Goal: Task Accomplishment & Management: Manage account settings

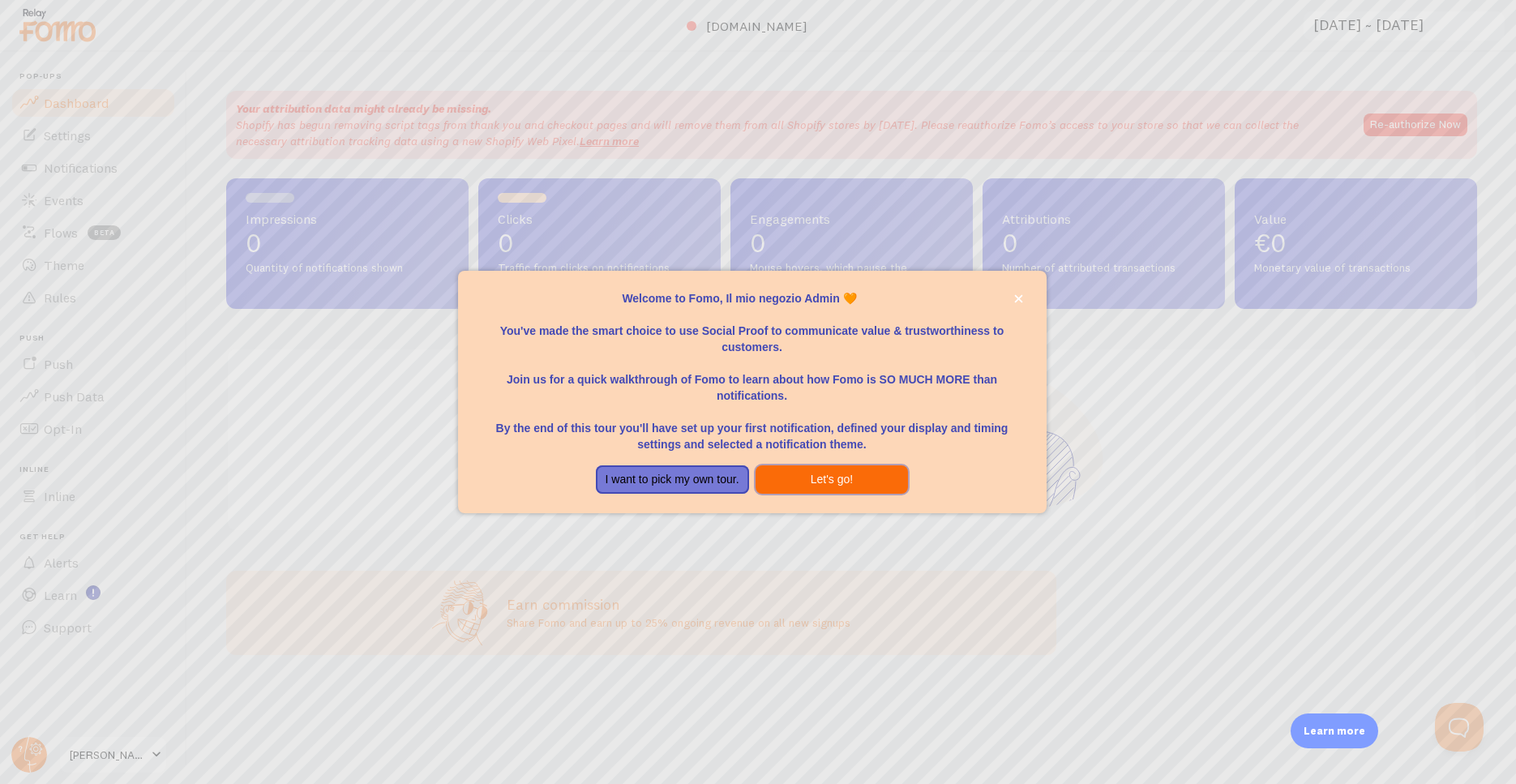
click at [845, 485] on button "Let's go!" at bounding box center [832, 479] width 153 height 29
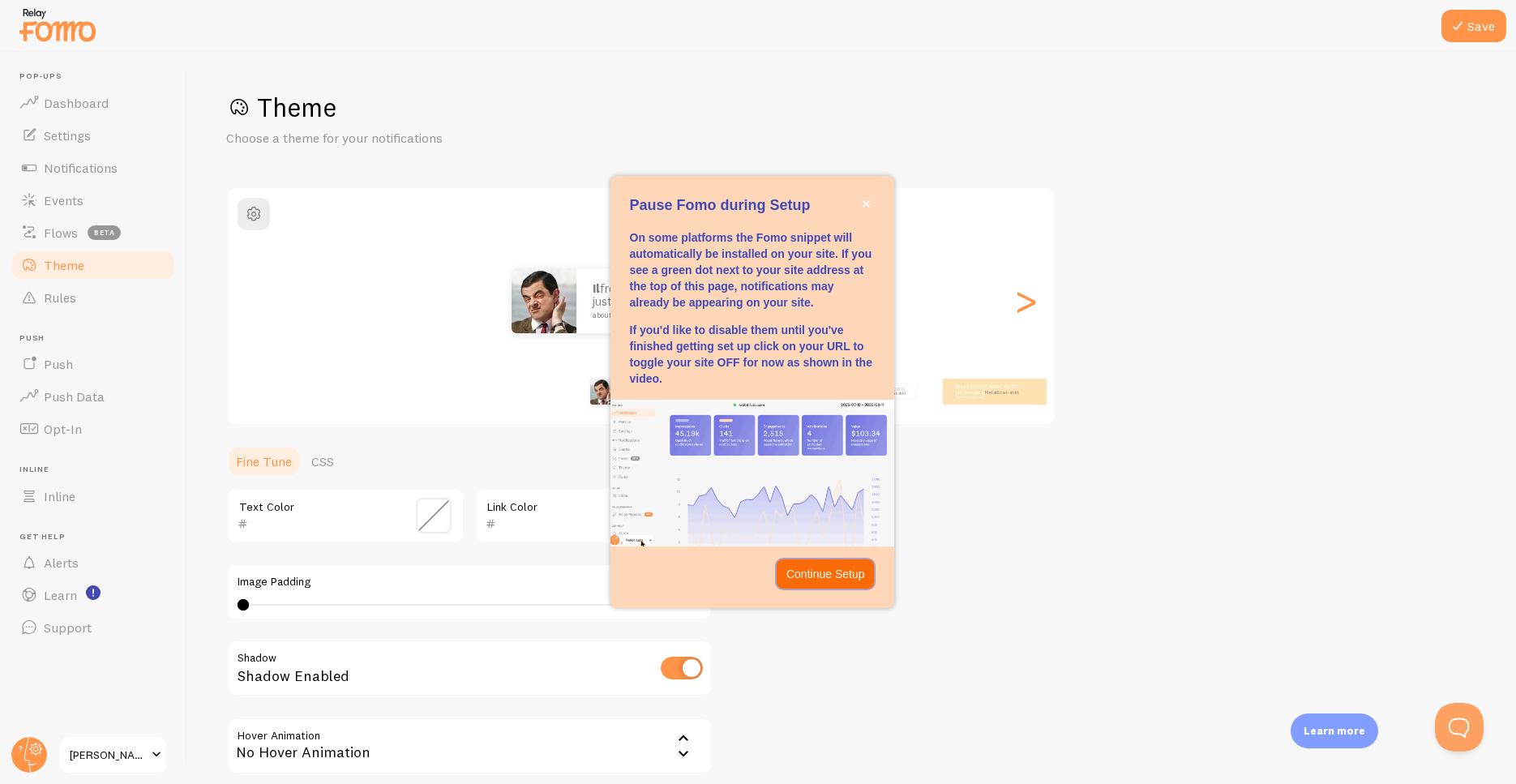
click at [845, 569] on p "Continue Setup" at bounding box center [826, 573] width 79 height 16
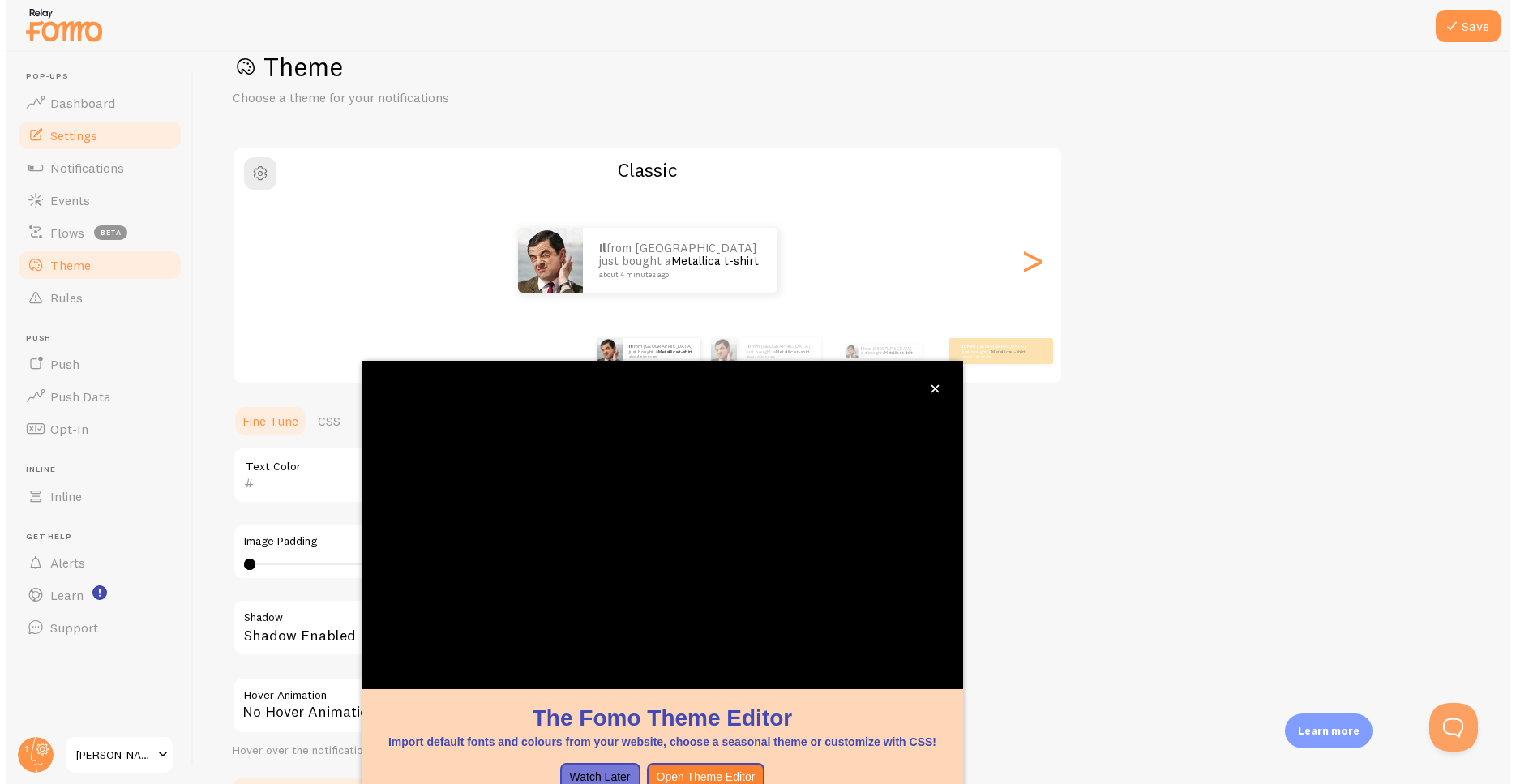
scroll to position [43, 0]
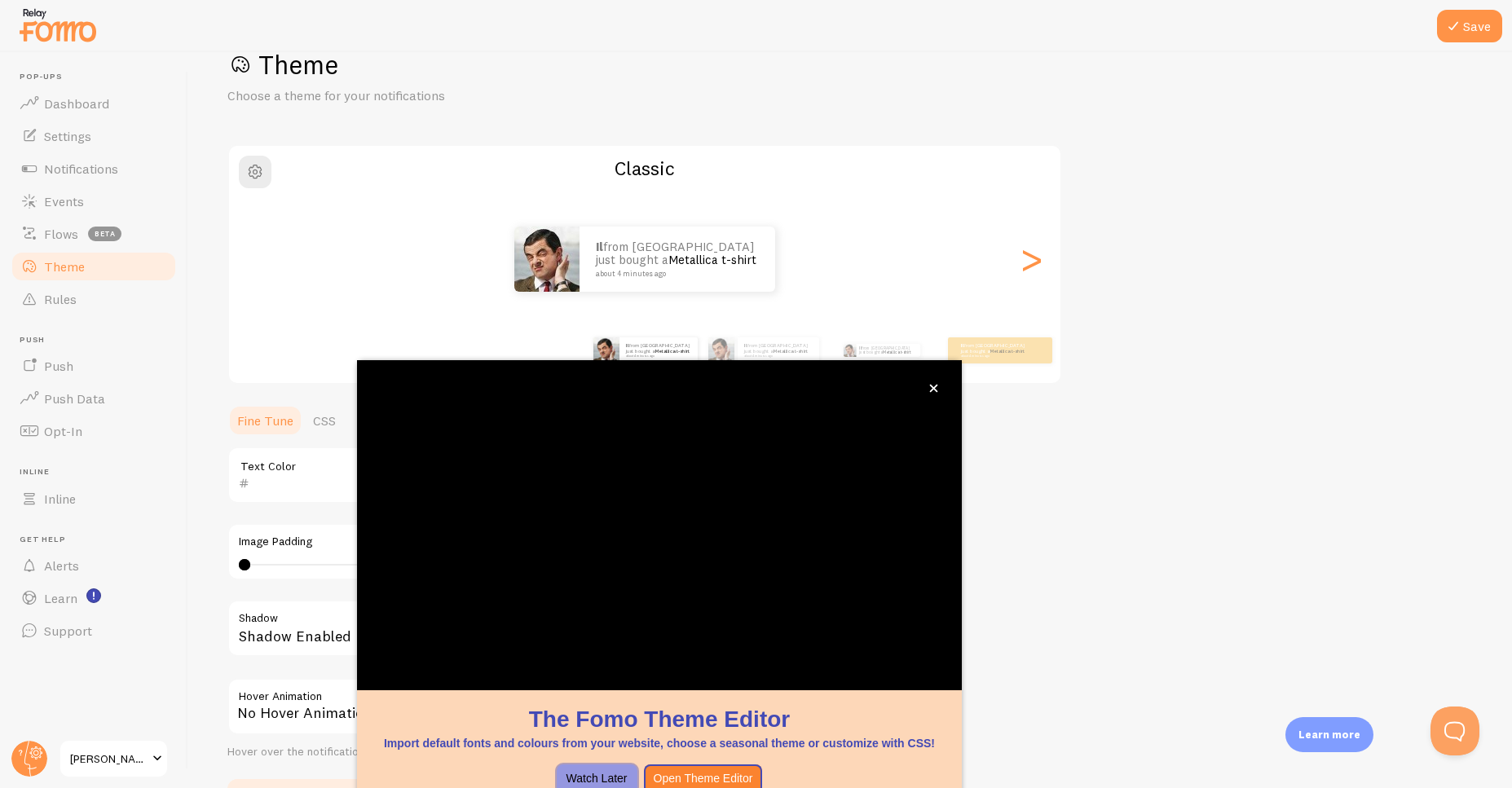
click at [610, 776] on button "Watch Later" at bounding box center [596, 779] width 80 height 29
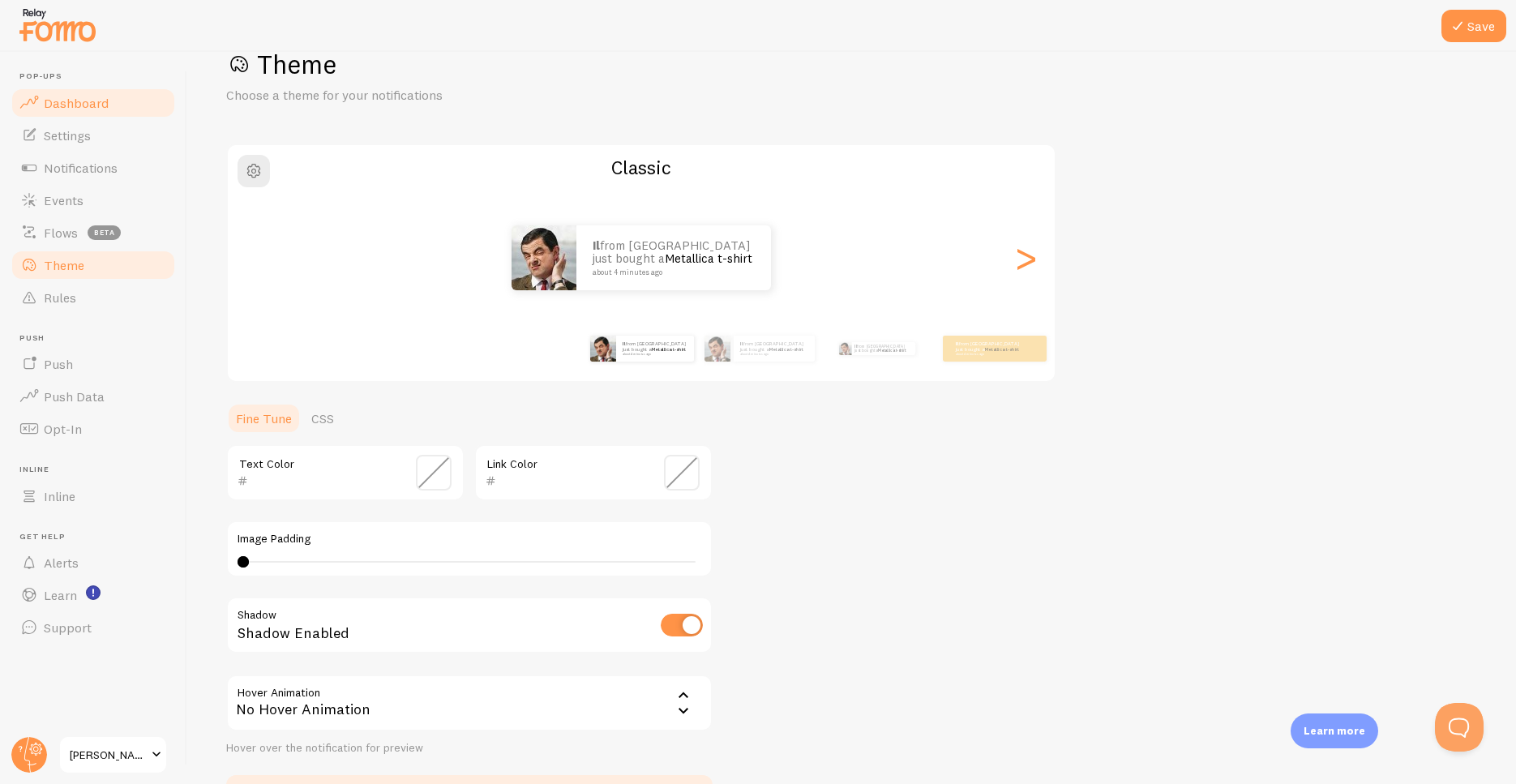
click at [80, 91] on link "Dashboard" at bounding box center [93, 102] width 167 height 32
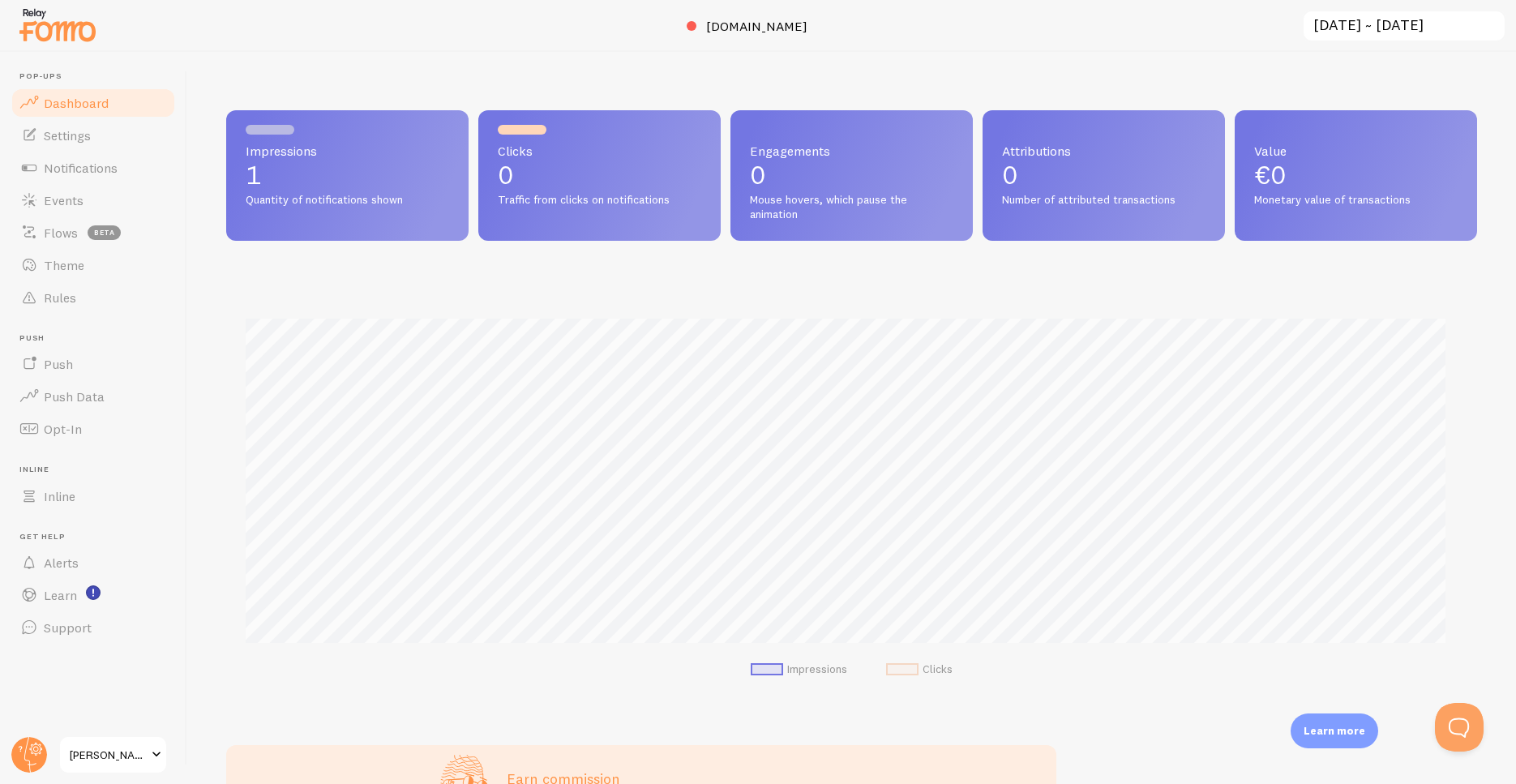
scroll to position [426, 1240]
click at [59, 128] on span "Settings" at bounding box center [68, 134] width 47 height 16
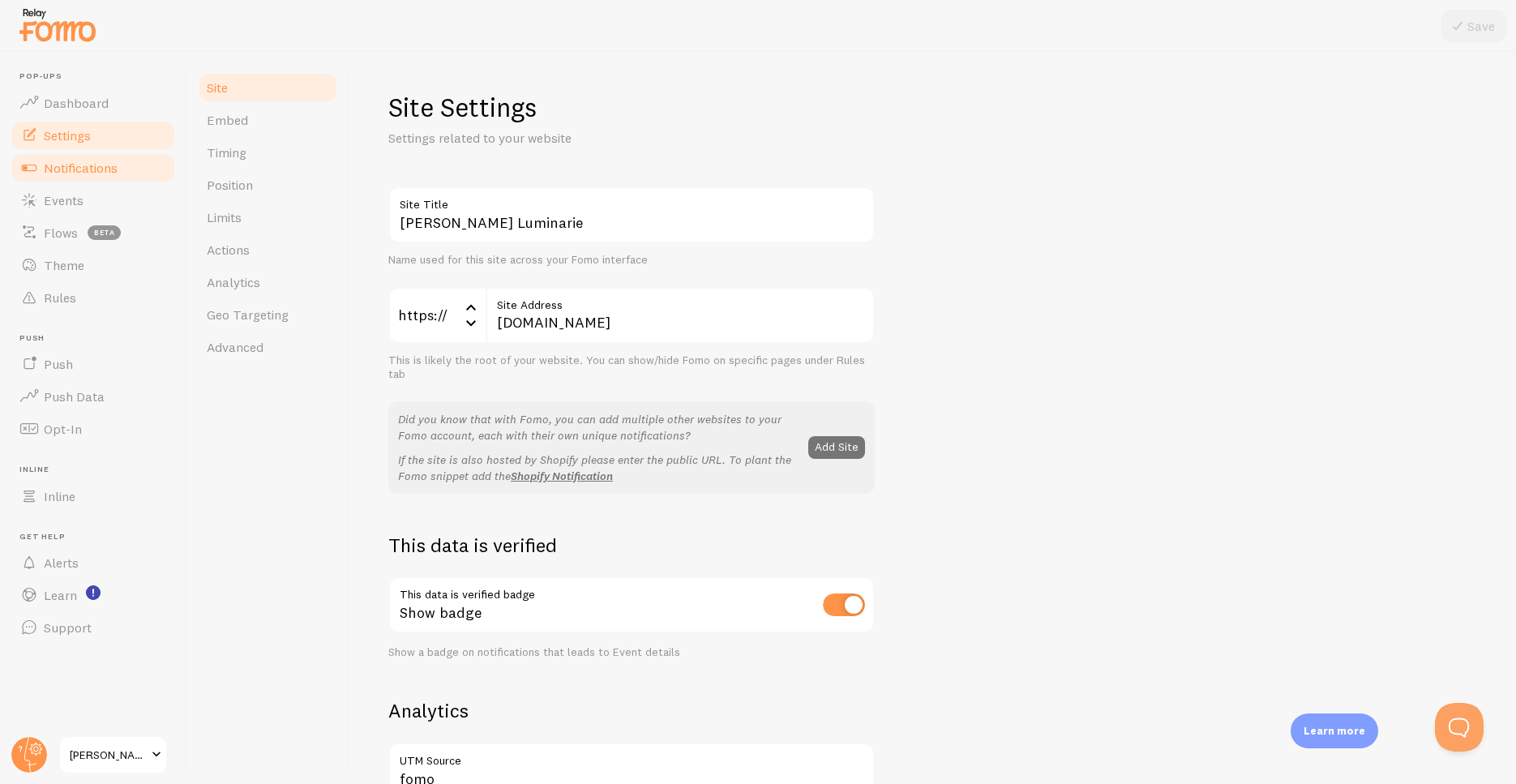
click at [67, 172] on span "Notifications" at bounding box center [81, 167] width 73 height 16
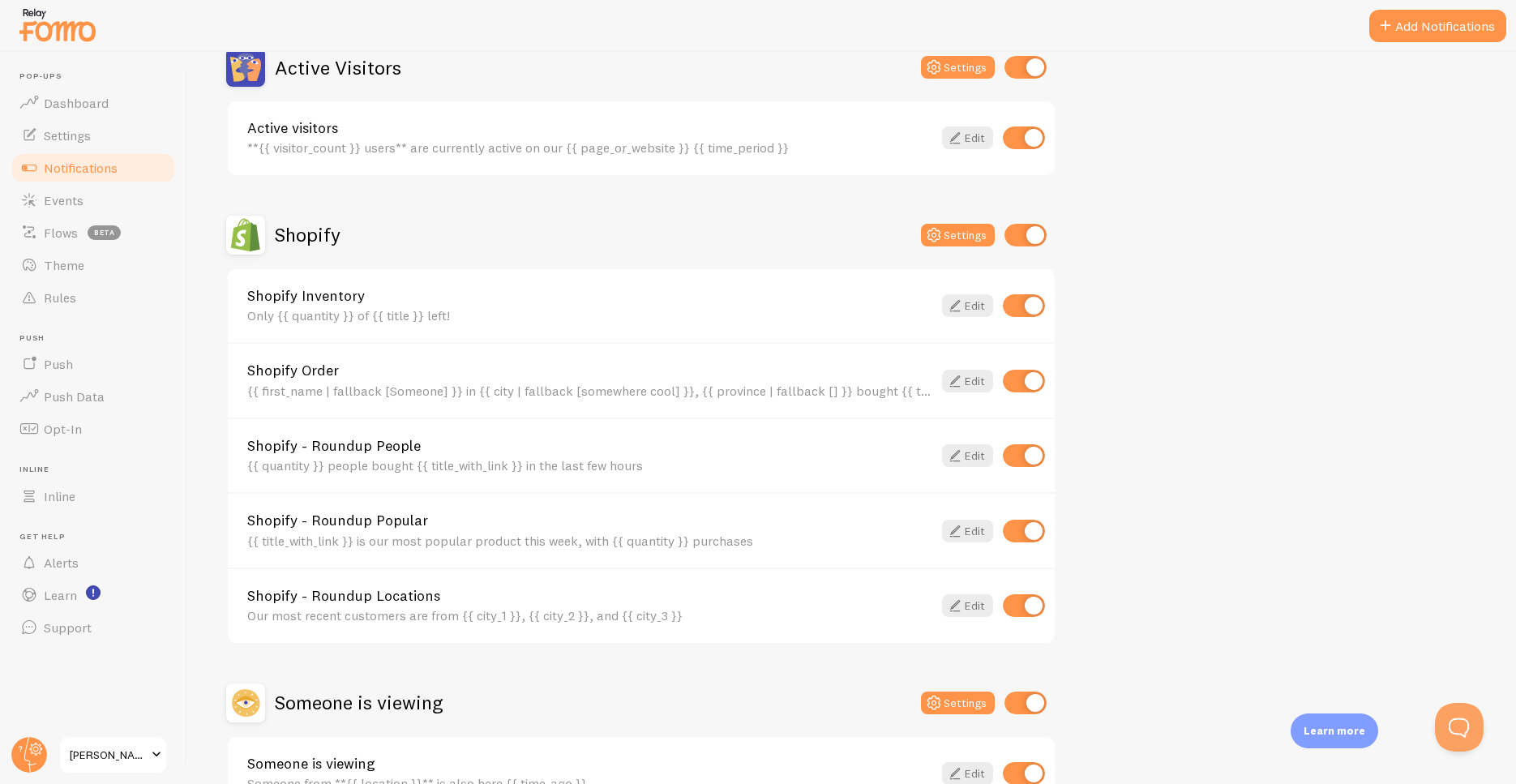
scroll to position [426, 0]
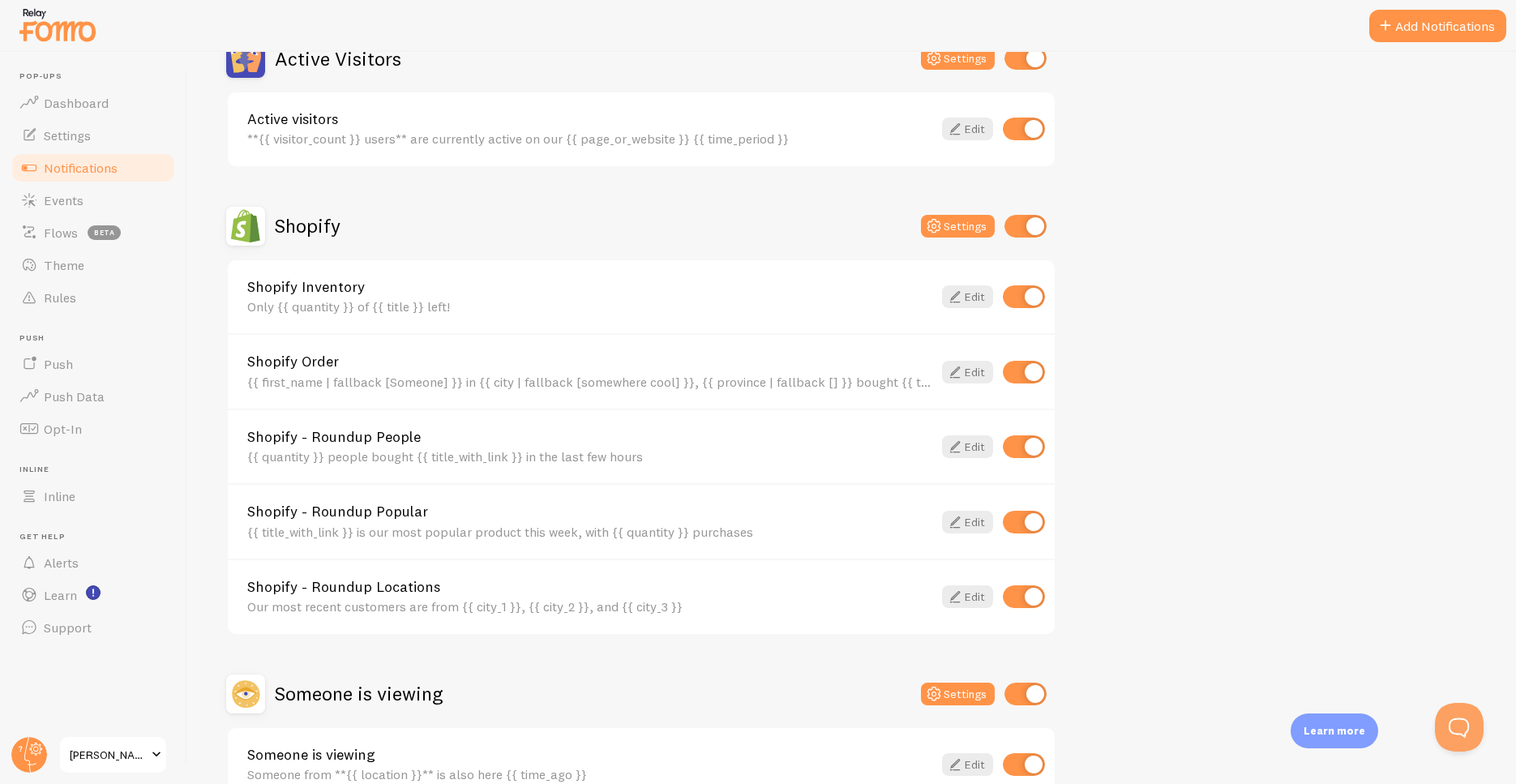
click at [601, 526] on div "{{ title_with_link }} is our most popular product this week, with {{ quantity }…" at bounding box center [590, 532] width 686 height 15
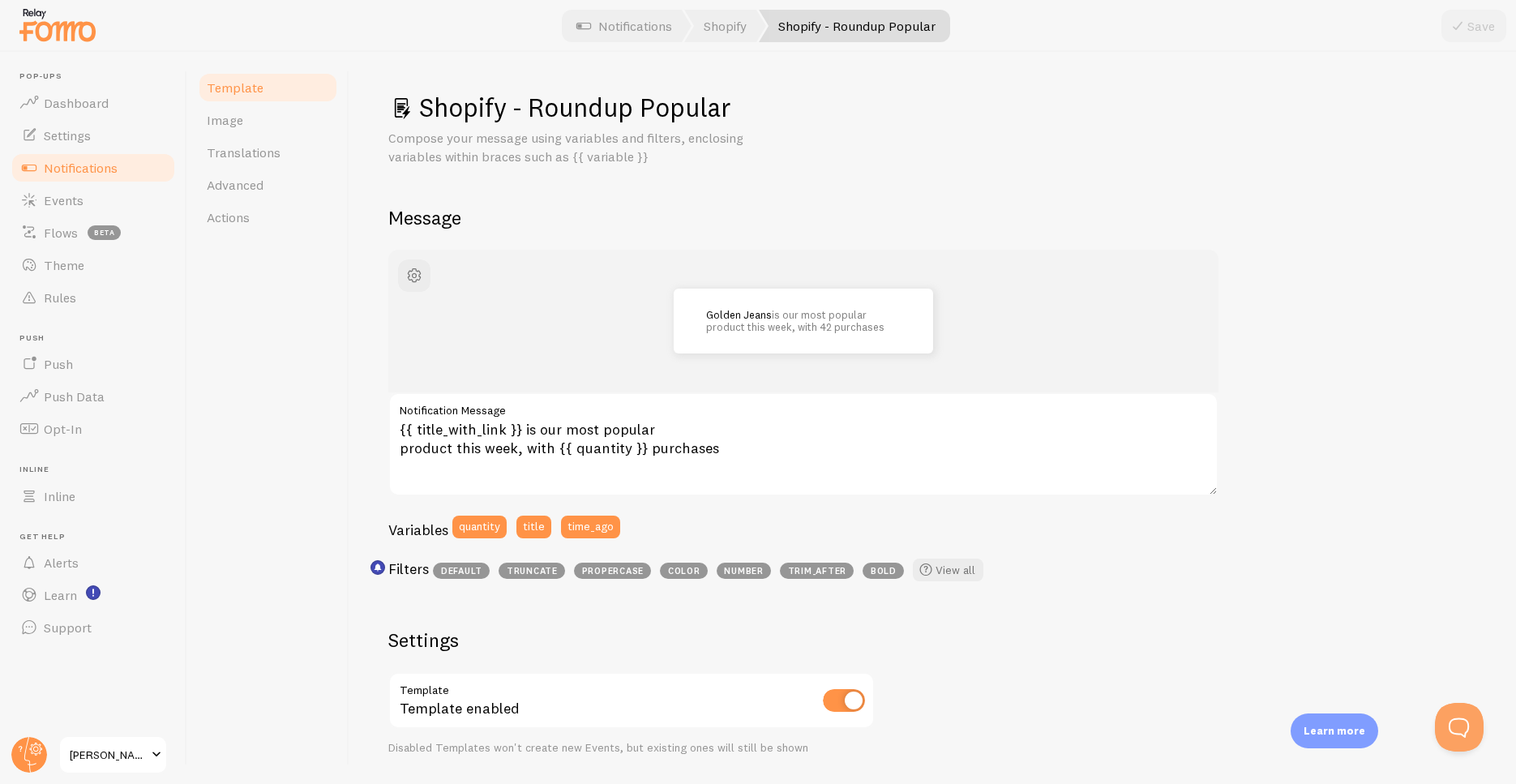
click at [173, 446] on ul "Pop-ups Dashboard Settings Notifications Events Flows beta Theme Rules [GEOGRAP…" at bounding box center [93, 357] width 167 height 572
click at [81, 199] on span "Events" at bounding box center [64, 199] width 39 height 16
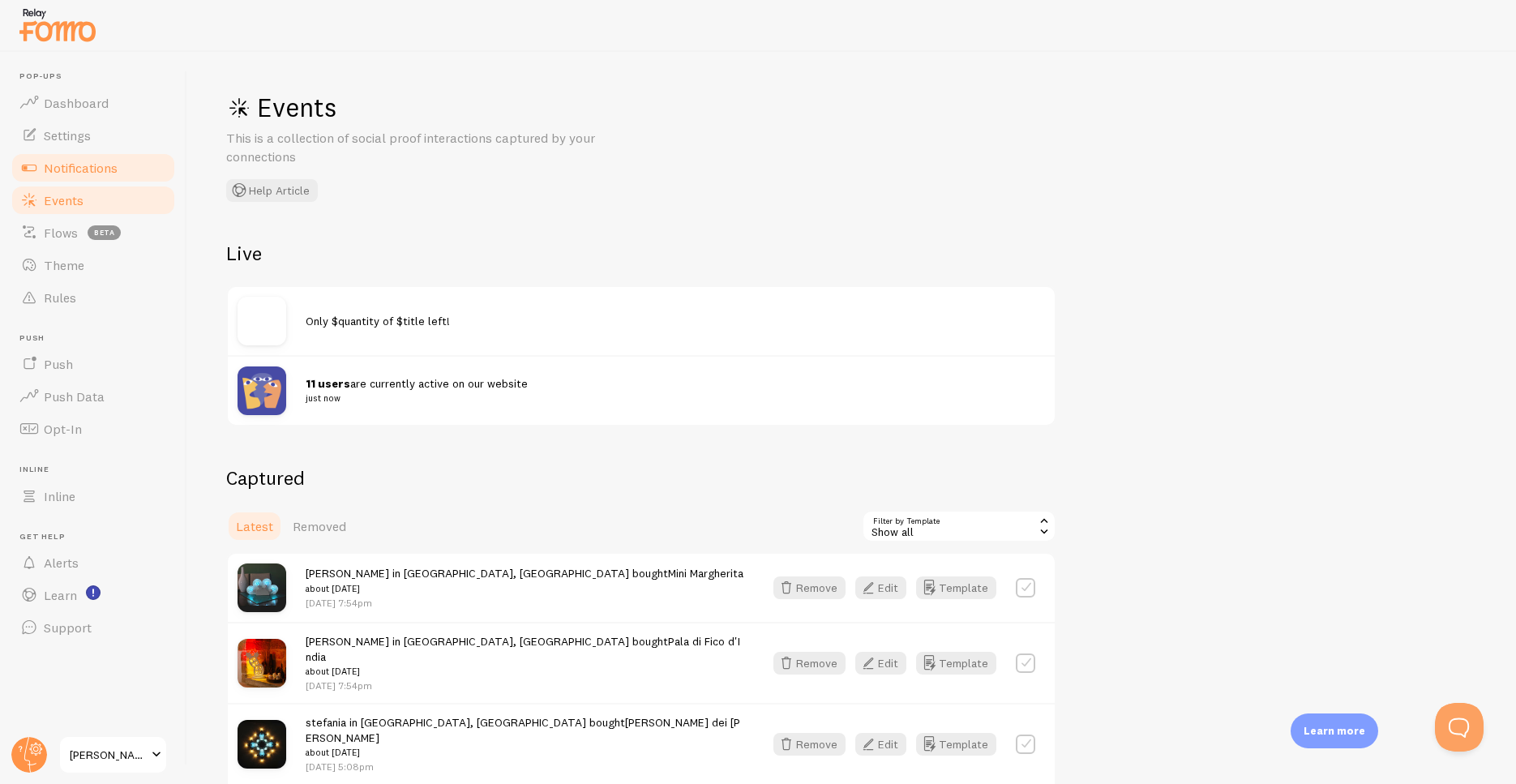
click at [74, 172] on span "Notifications" at bounding box center [81, 167] width 73 height 16
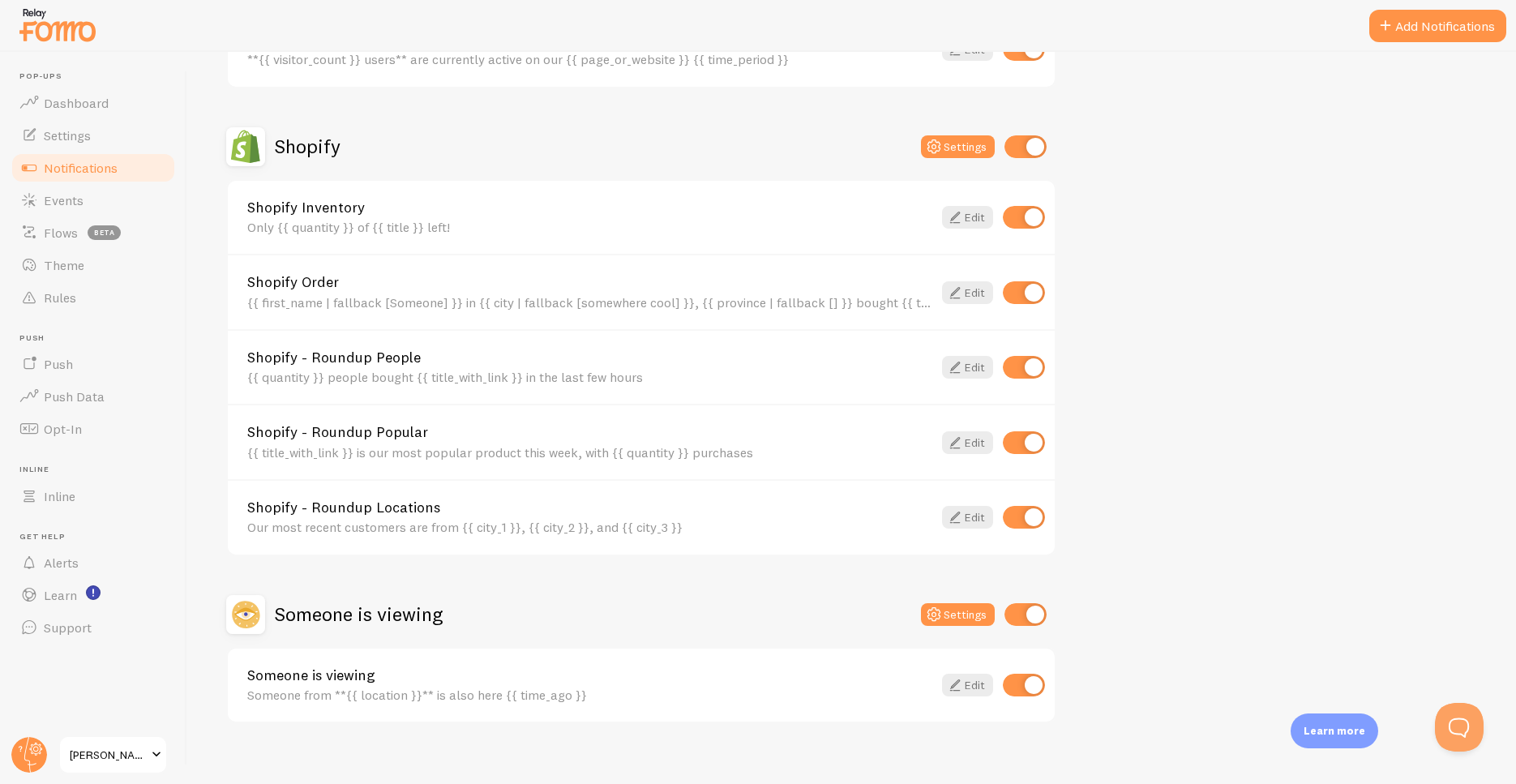
scroll to position [510, 0]
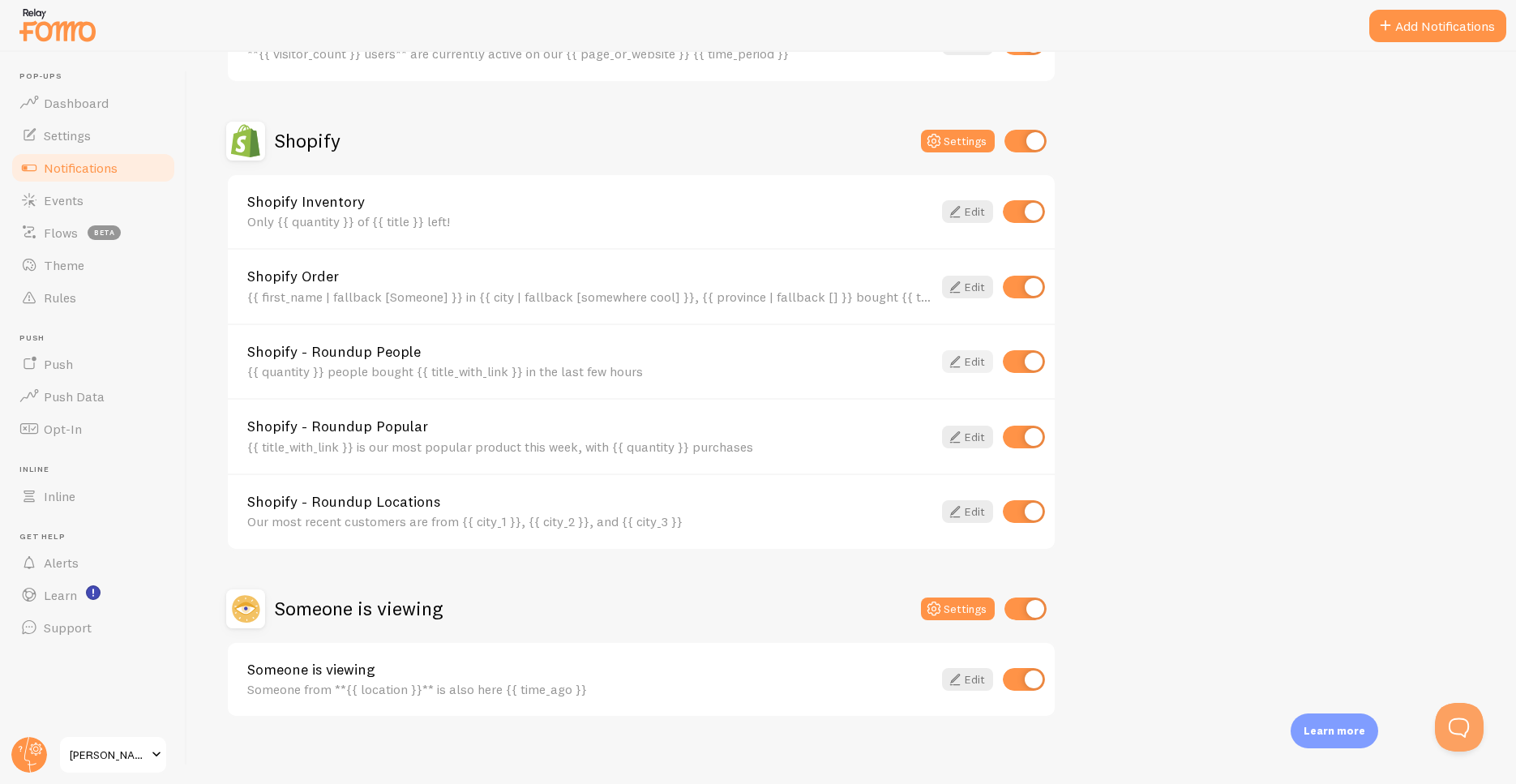
click at [959, 362] on icon at bounding box center [955, 361] width 20 height 20
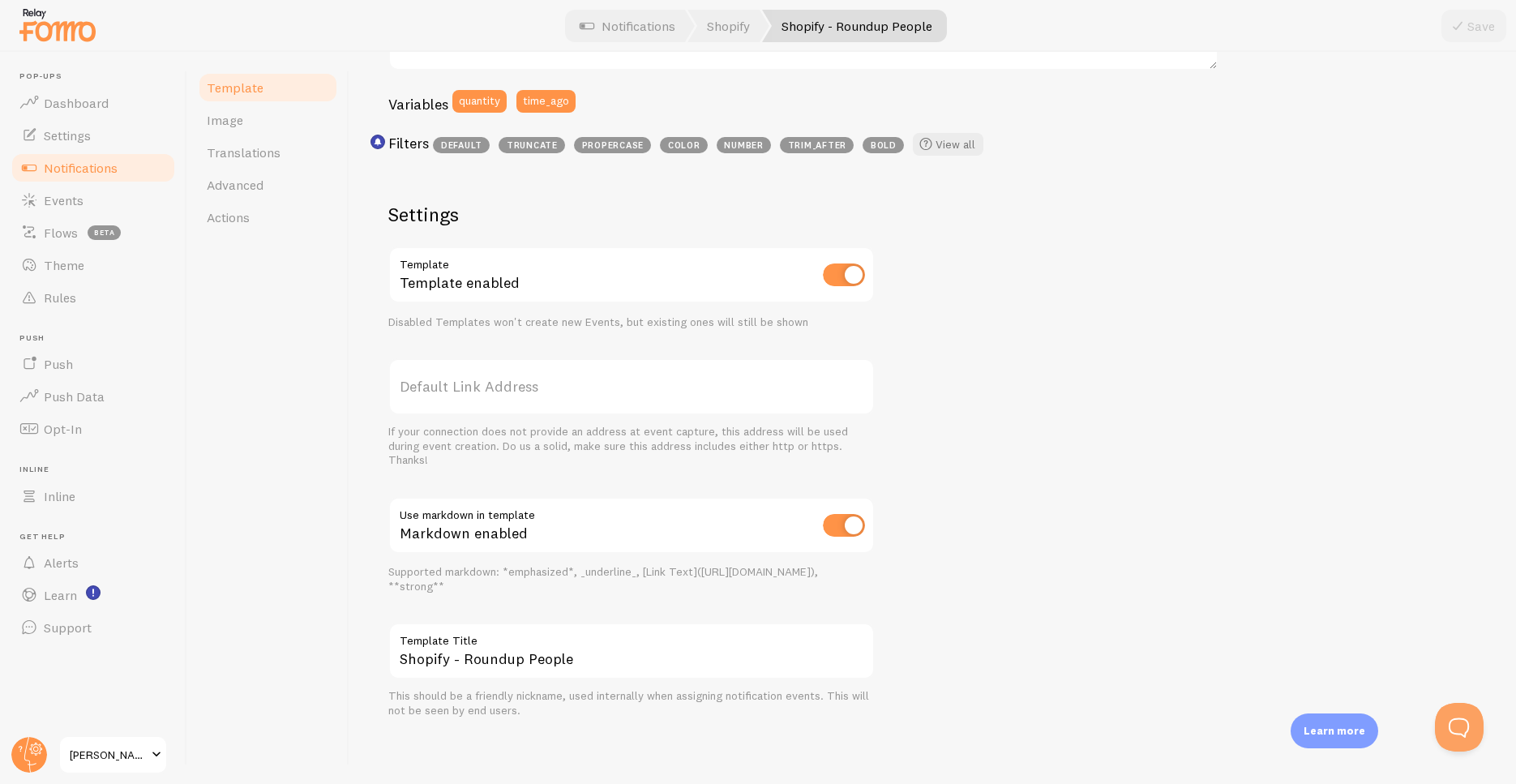
scroll to position [427, 0]
click at [117, 171] on span "Notifications" at bounding box center [81, 167] width 73 height 16
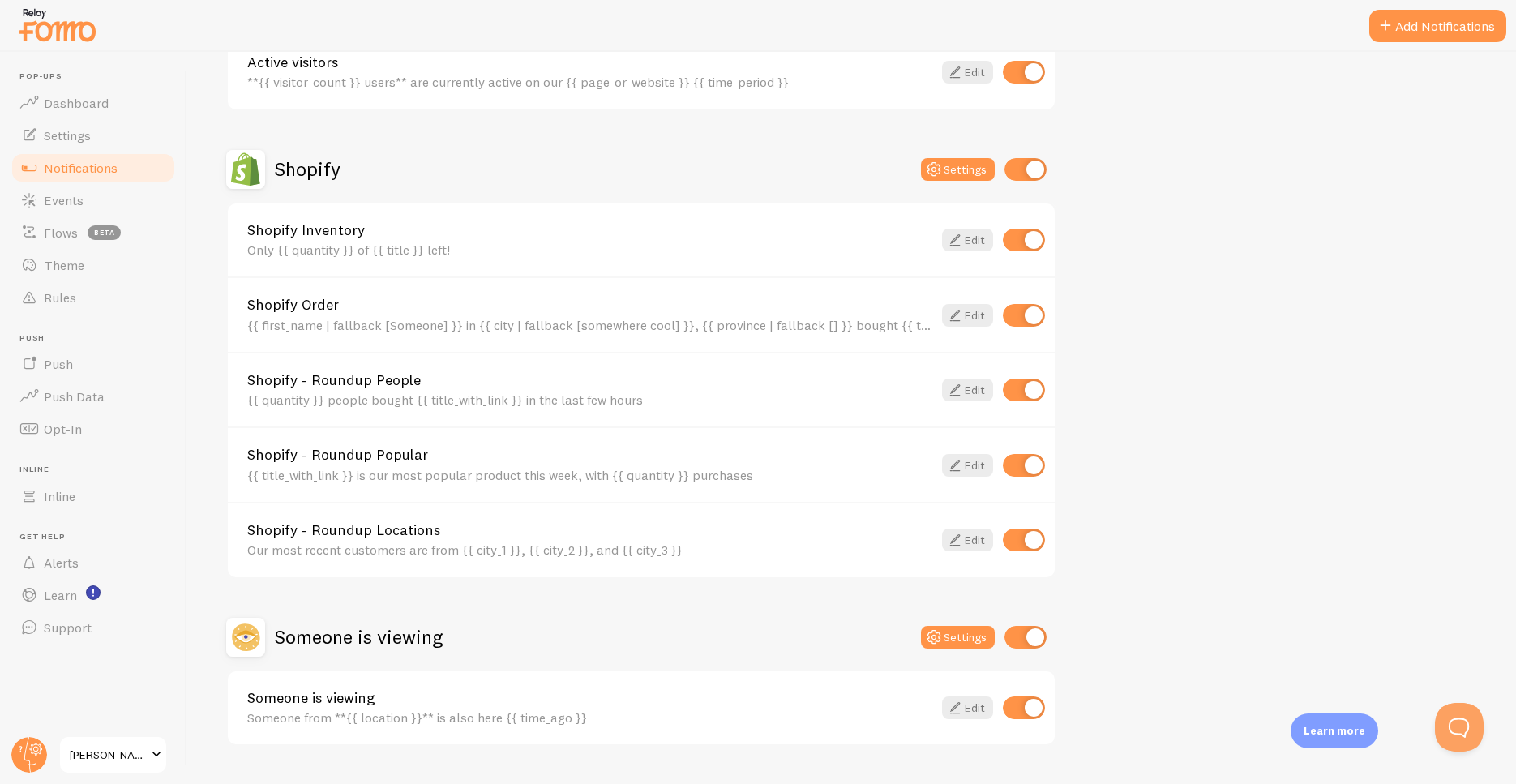
scroll to position [471, 0]
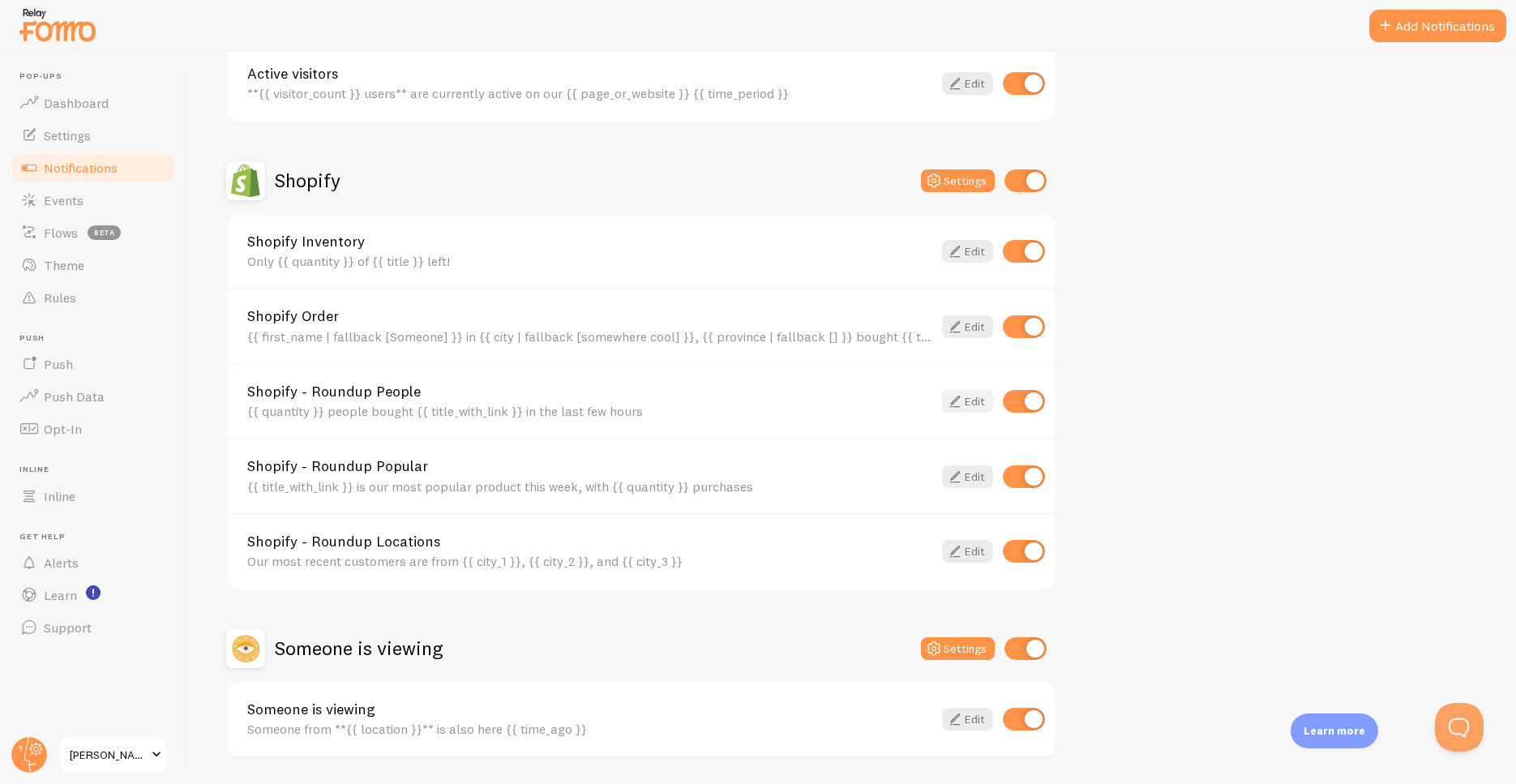
click at [969, 403] on link "Edit" at bounding box center [968, 401] width 51 height 23
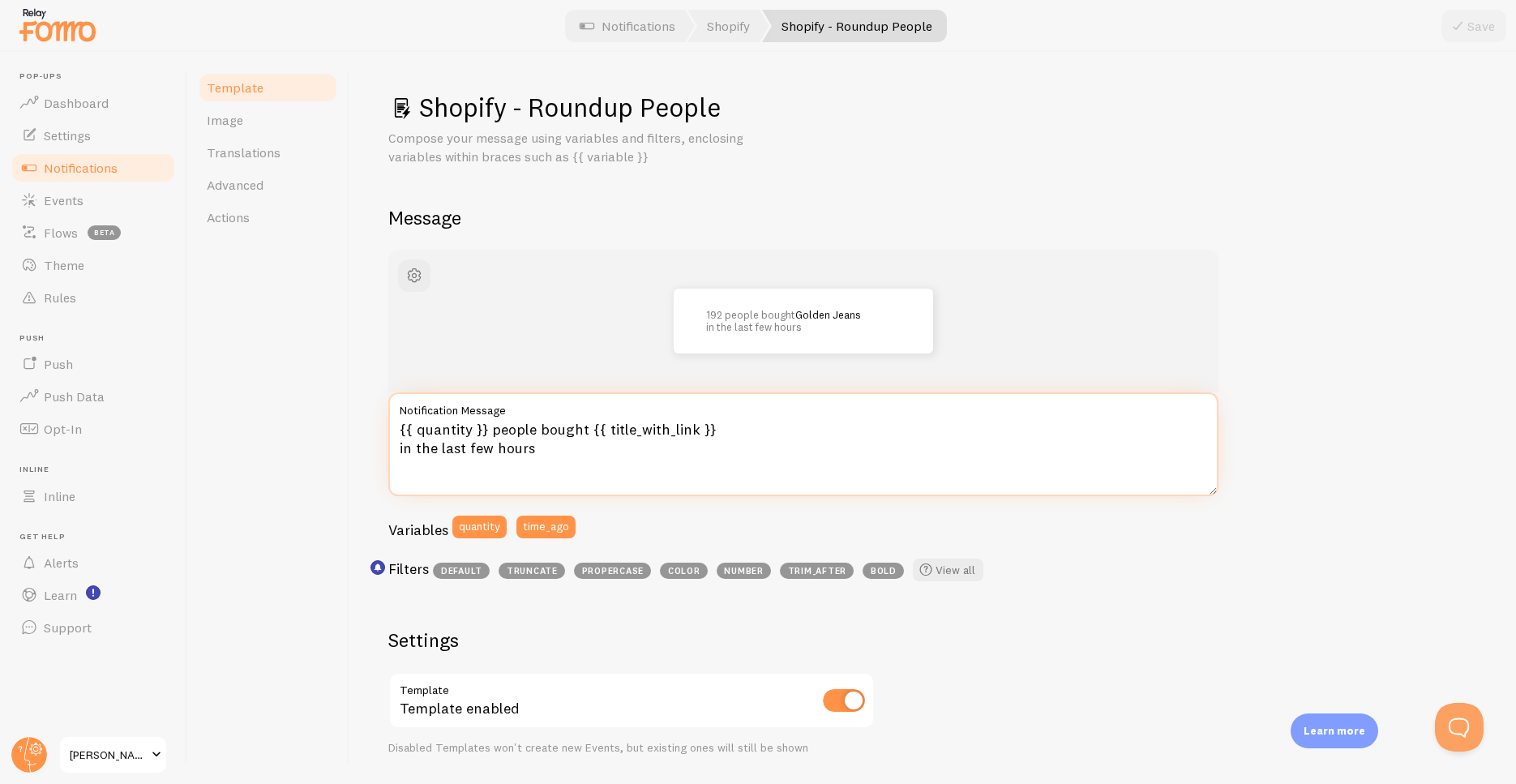
click at [456, 450] on textarea "{{ quantity }} people bought {{ title_with_link }} in the last few hours" at bounding box center [803, 444] width 830 height 103
click at [563, 453] on textarea "{{ quantity }} people bought {{ title_with_link }} in the last few hours" at bounding box center [803, 444] width 830 height 103
drag, startPoint x: 568, startPoint y: 454, endPoint x: 472, endPoint y: 455, distance: 96.0
click at [472, 455] on textarea "{{ quantity }} people bought {{ title_with_link }} in the last few hours" at bounding box center [803, 444] width 830 height 103
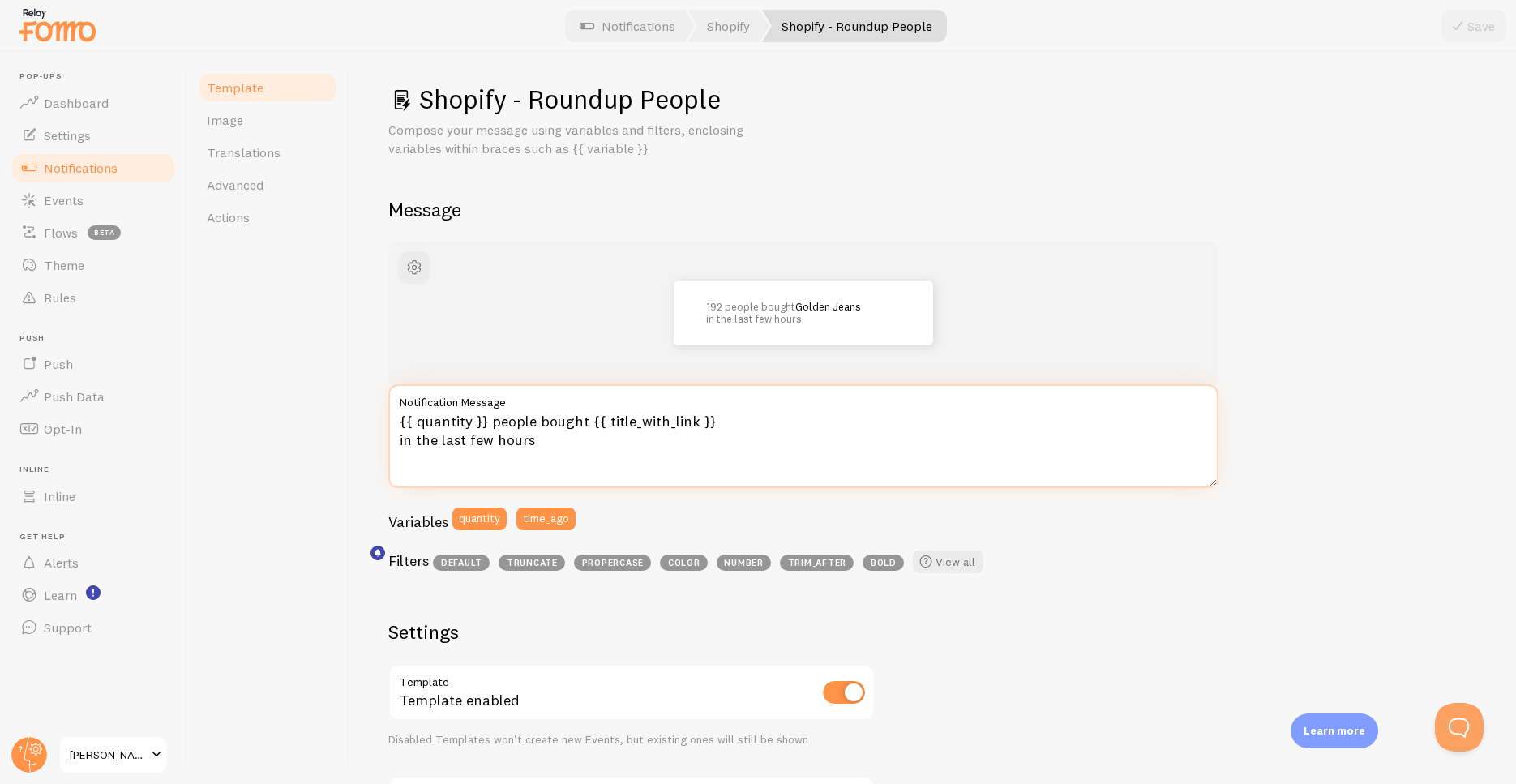
scroll to position [17, 0]
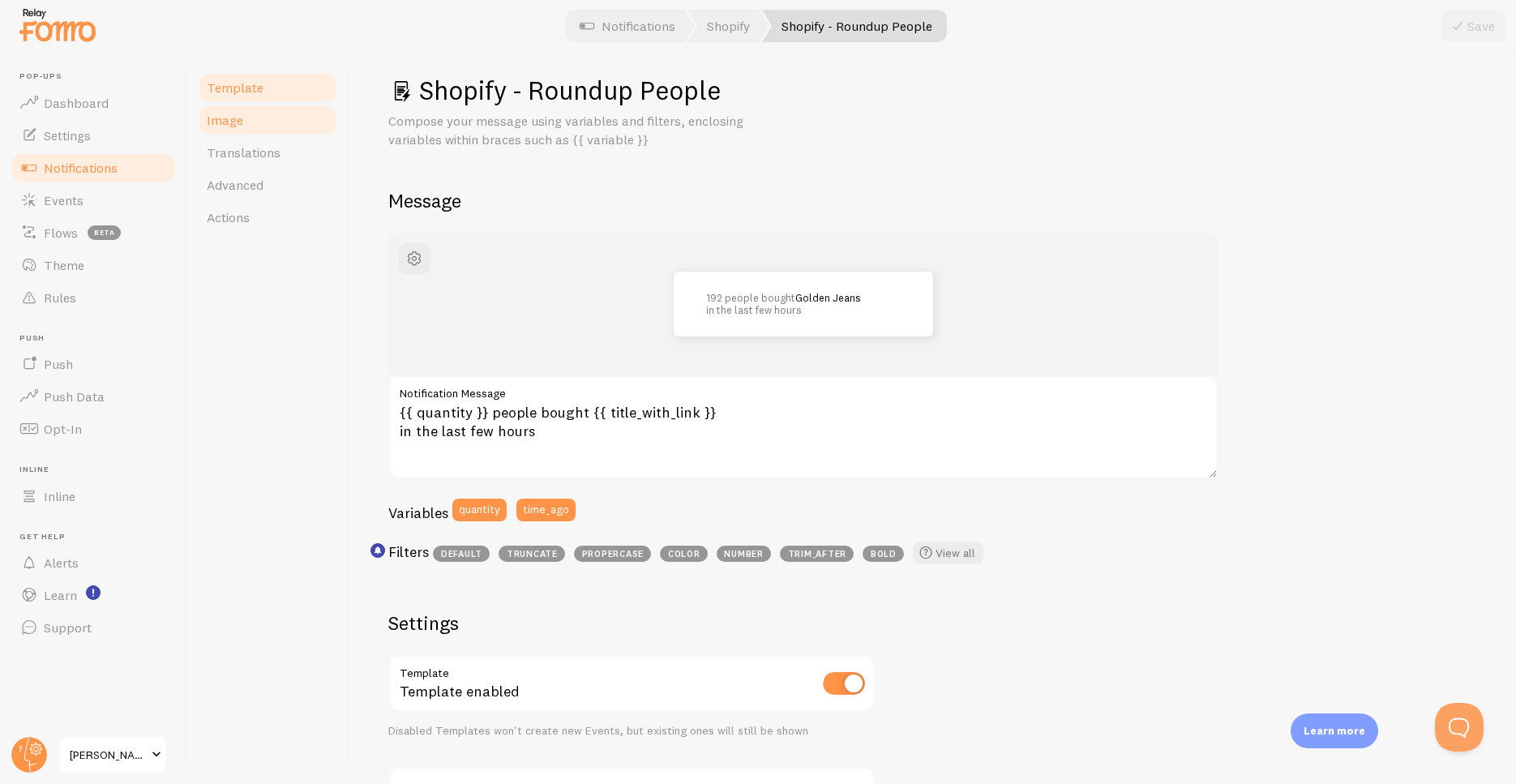
click at [277, 128] on link "Image" at bounding box center [268, 119] width 142 height 32
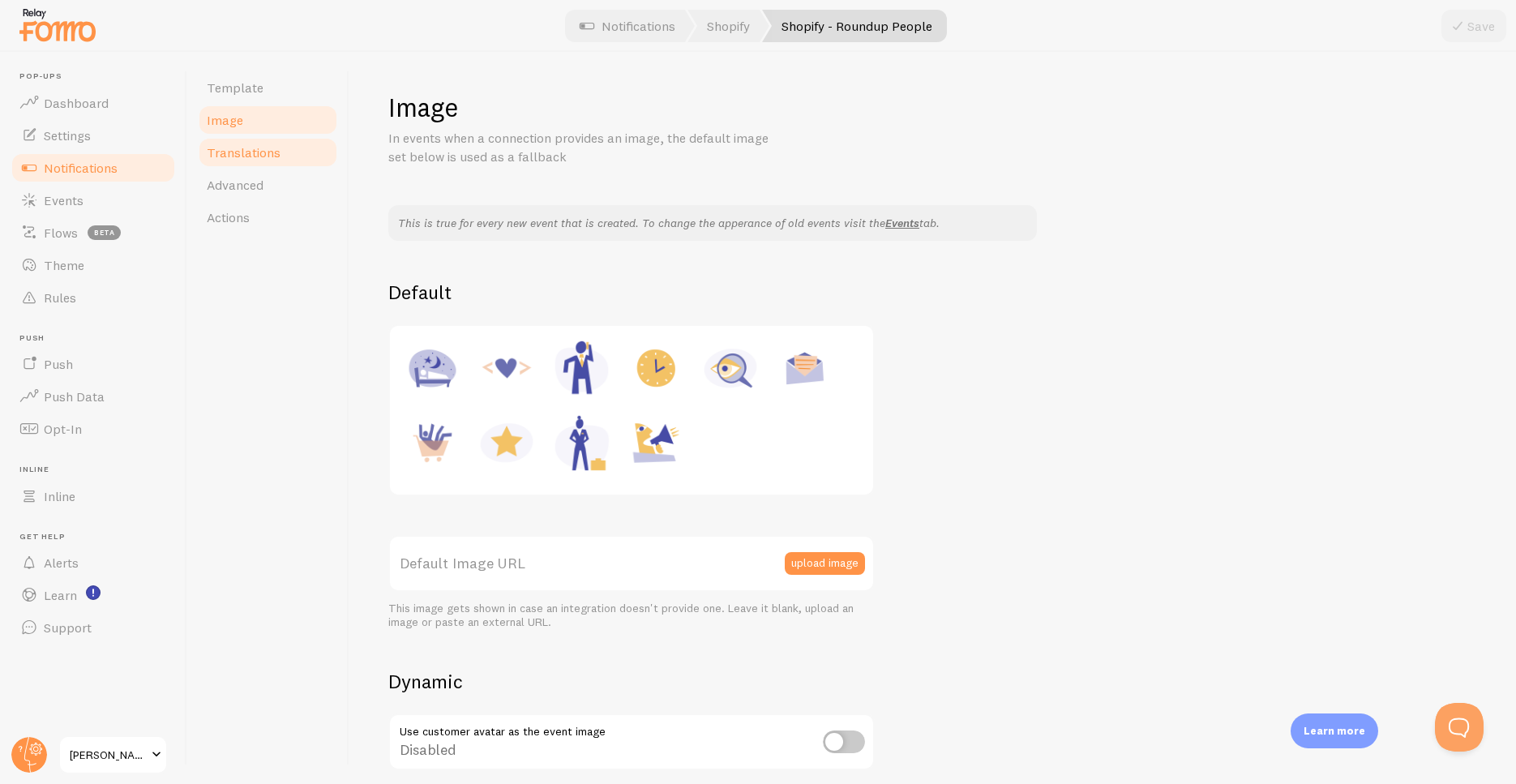
click at [289, 156] on link "Translations" at bounding box center [268, 152] width 142 height 32
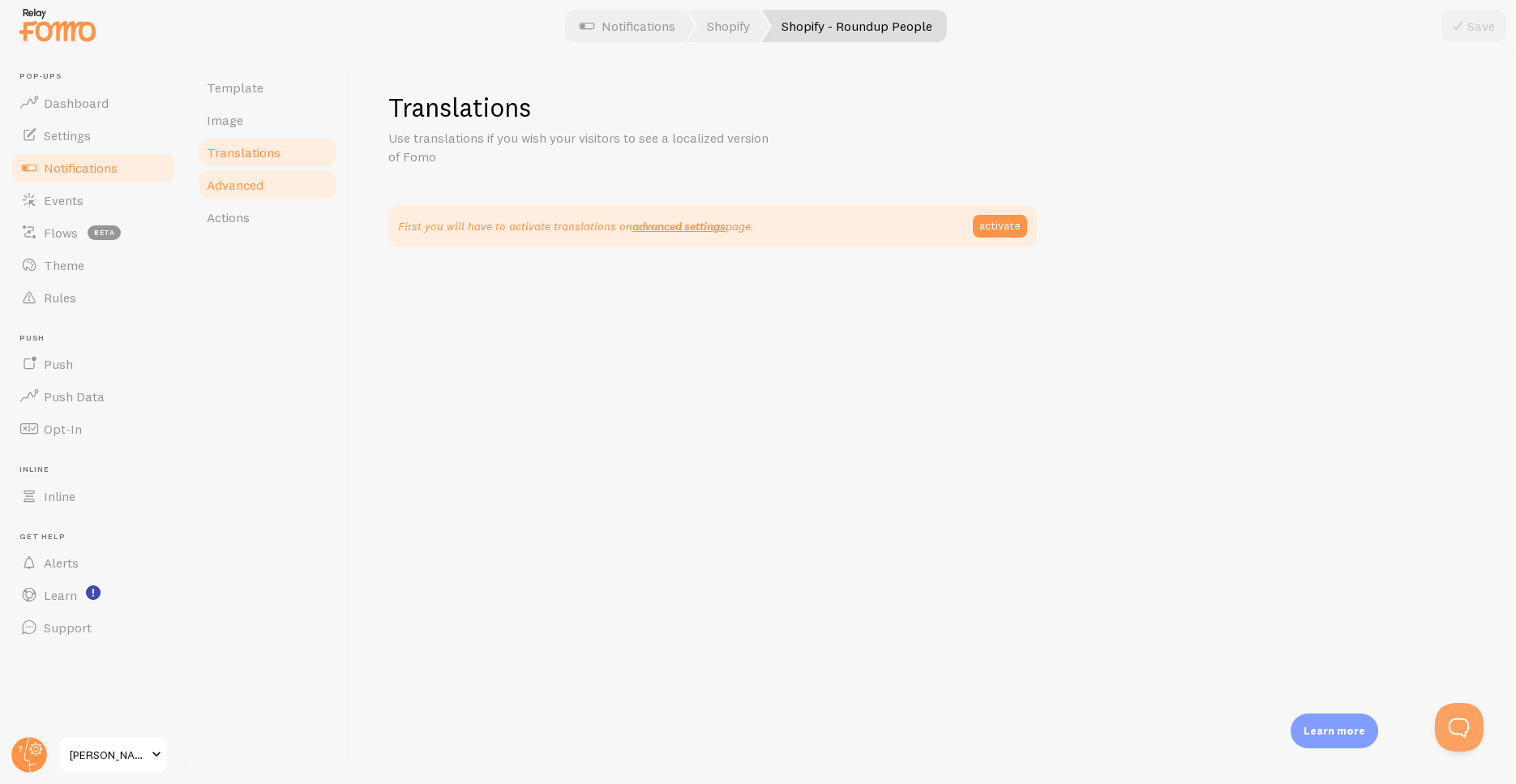
click at [279, 193] on link "Advanced" at bounding box center [268, 184] width 142 height 32
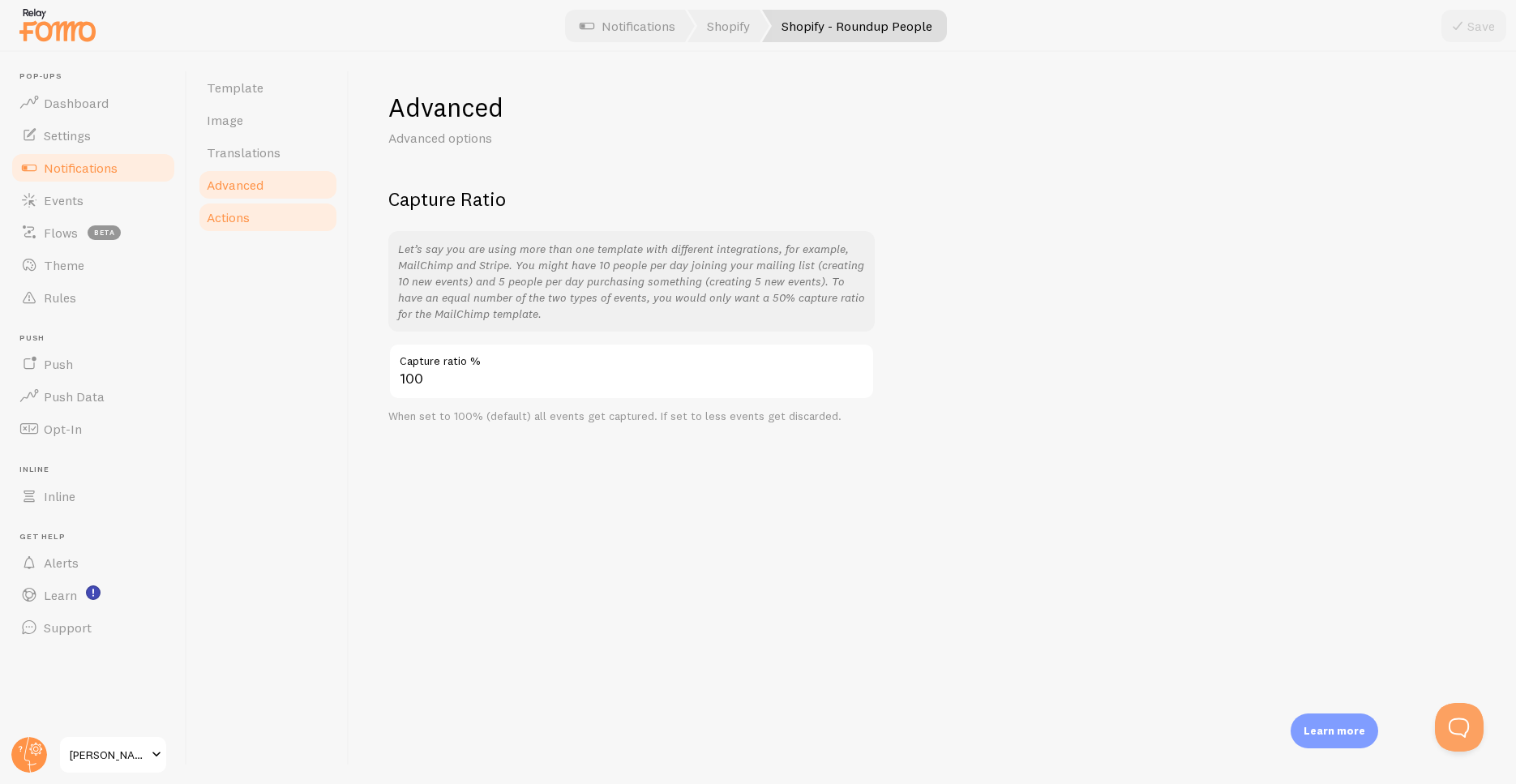
click at [276, 208] on link "Actions" at bounding box center [268, 217] width 142 height 32
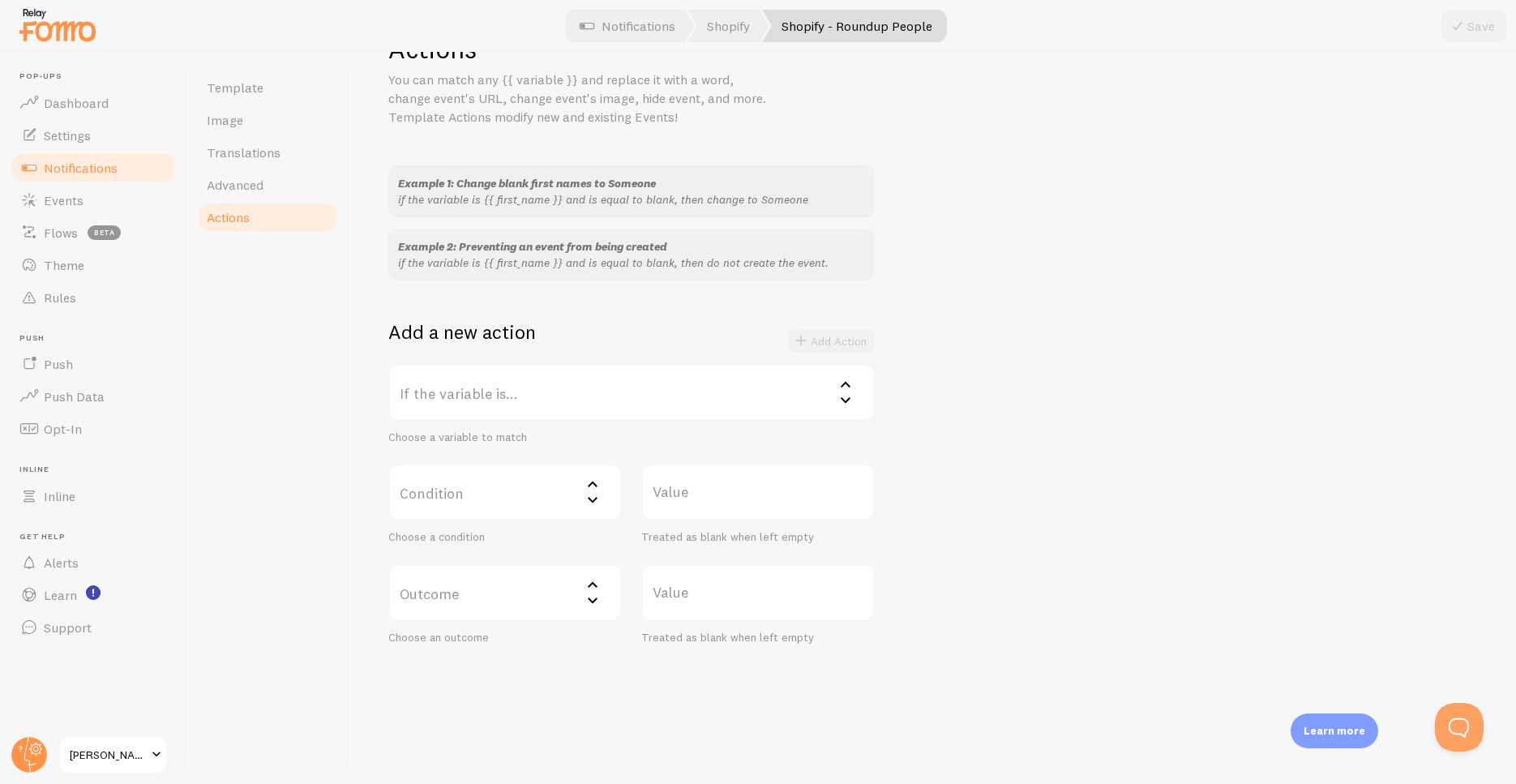
scroll to position [59, 0]
click at [583, 391] on label "If the variable is..." at bounding box center [631, 391] width 486 height 56
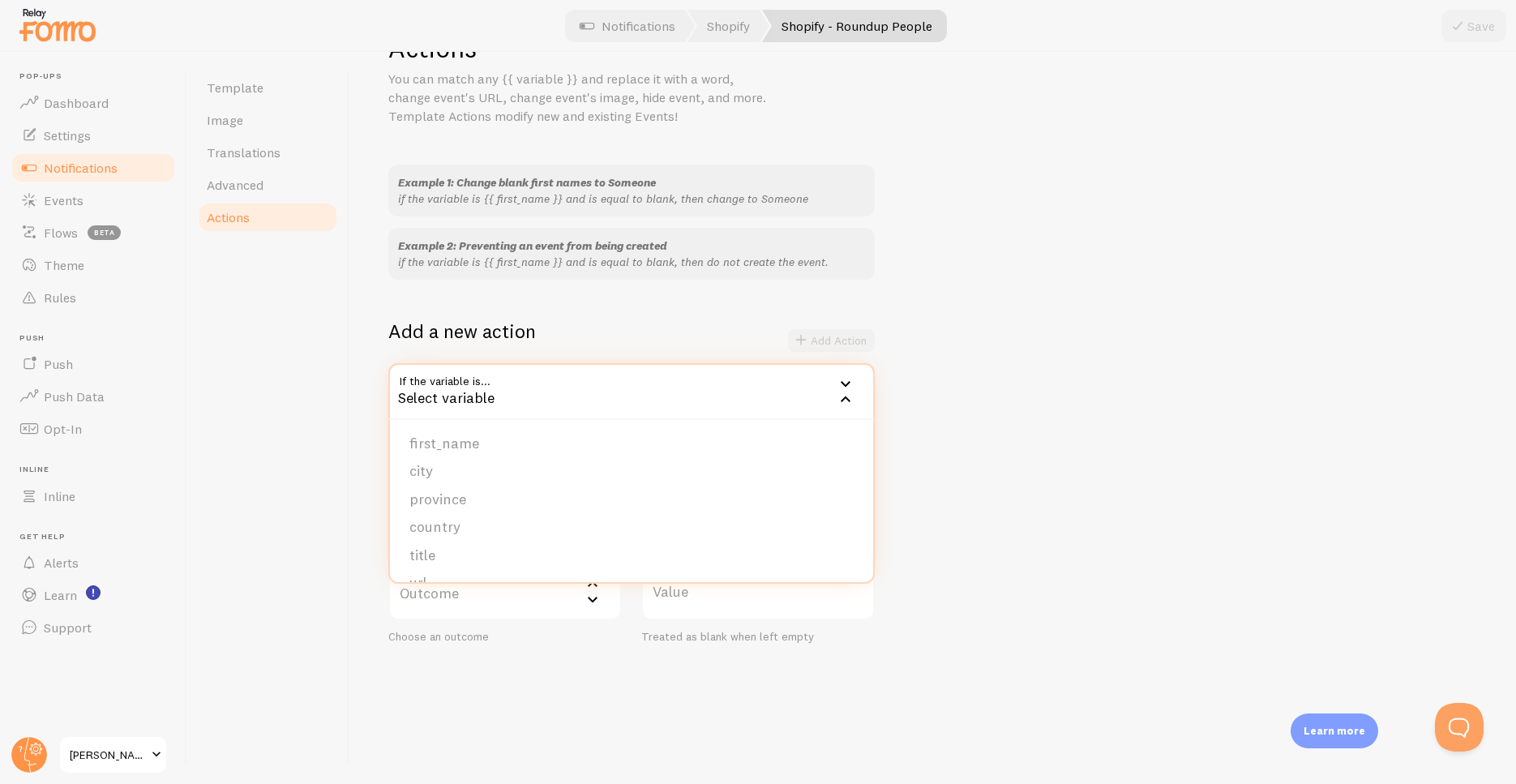
click at [1018, 349] on div "Example 1: Change blank first names to Someone if the variable is {{ first_name…" at bounding box center [933, 404] width 1089 height 479
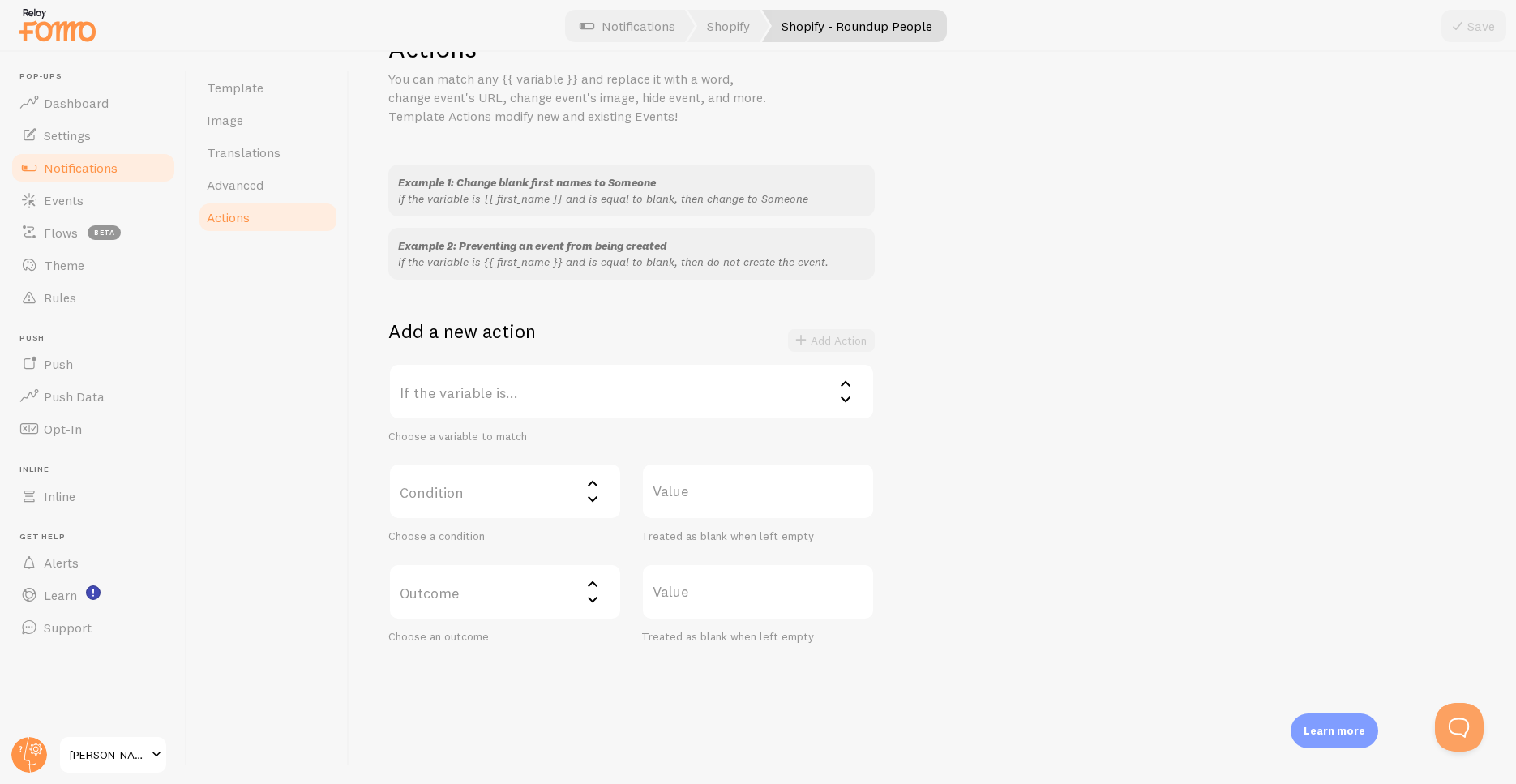
click at [539, 497] on label "Condition" at bounding box center [505, 491] width 233 height 56
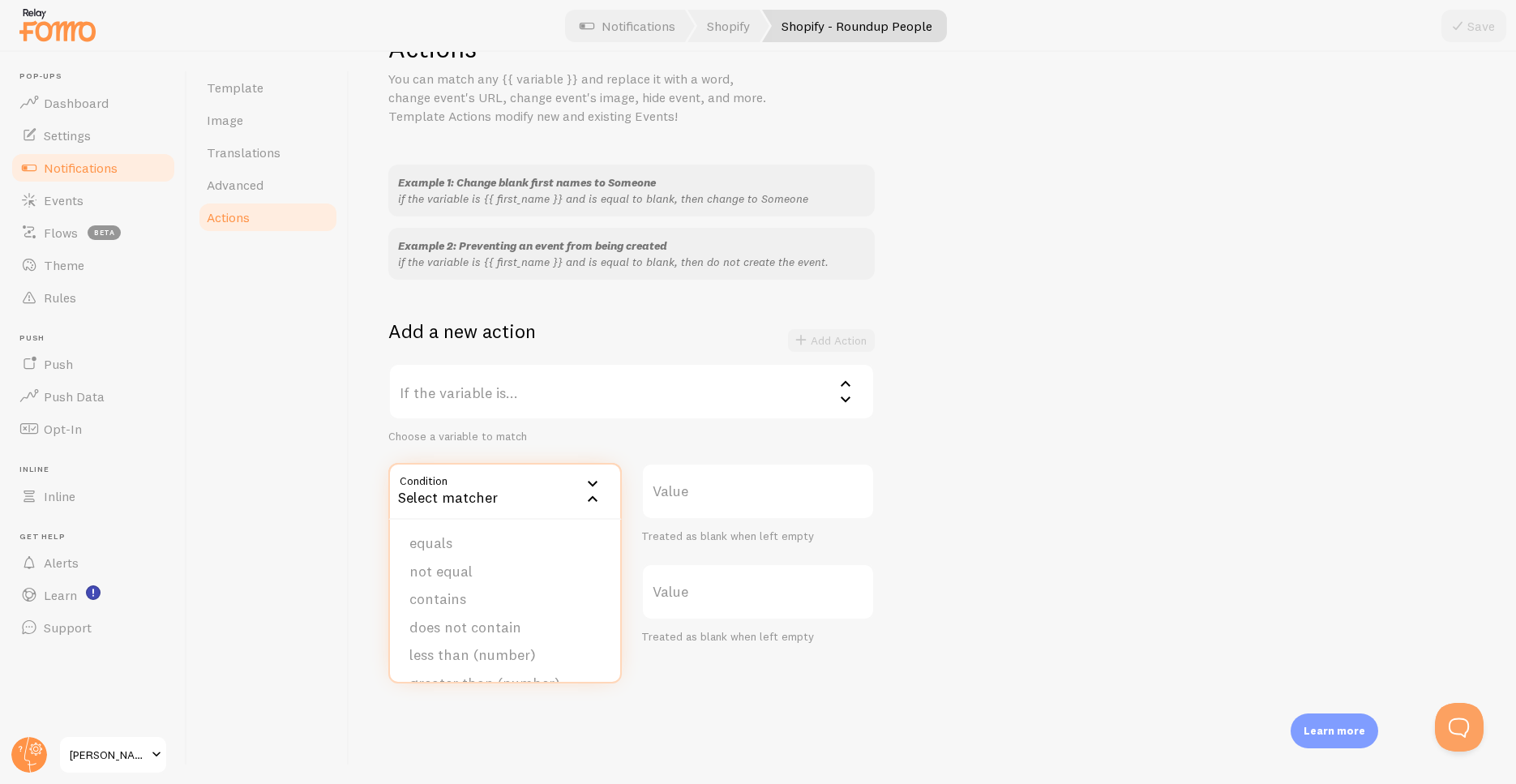
click at [1146, 478] on div "Example 1: Change blank first names to Someone if the variable is {{ first_name…" at bounding box center [933, 404] width 1089 height 479
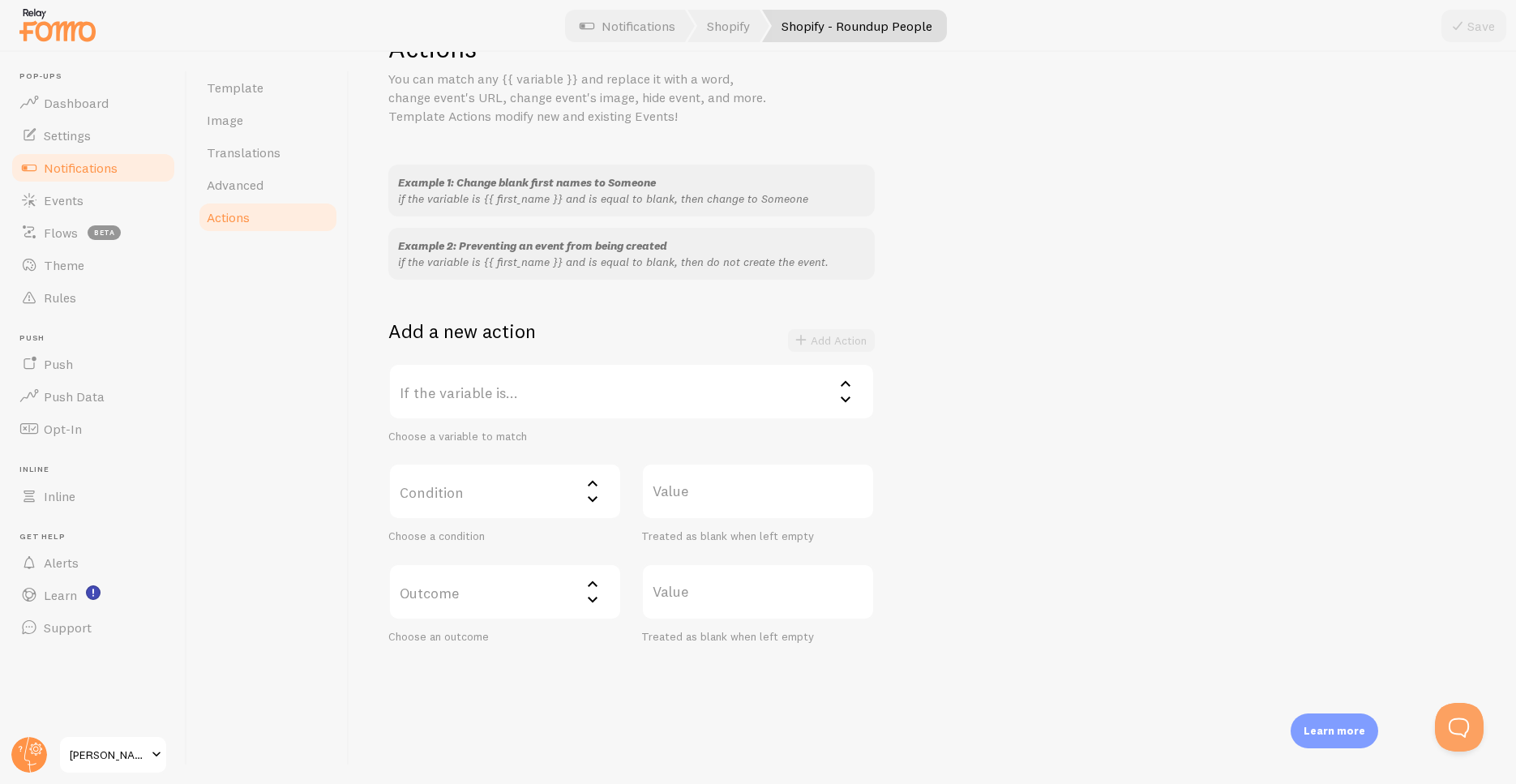
click at [559, 491] on label "Condition" at bounding box center [505, 491] width 233 height 56
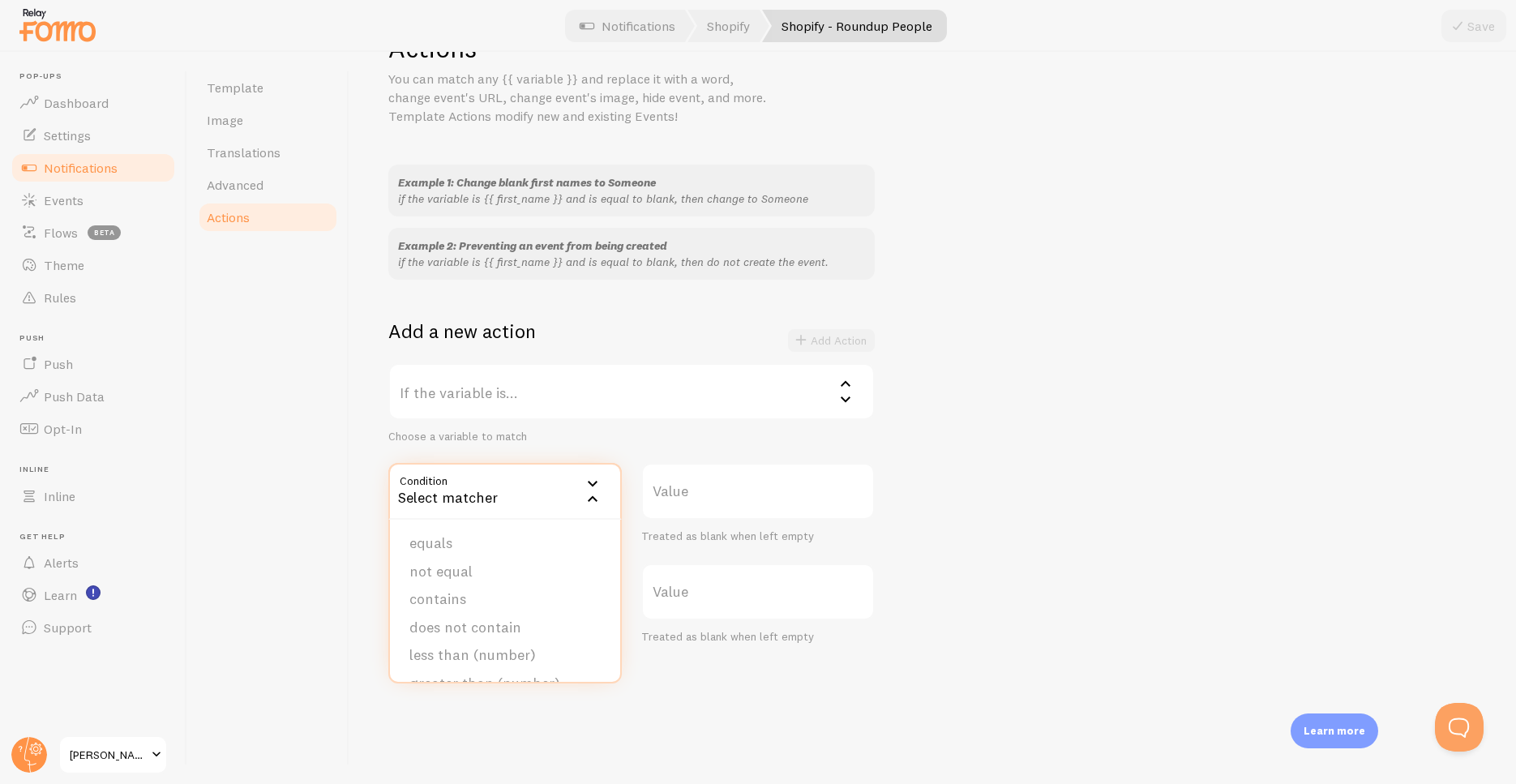
click at [1066, 494] on div "Example 1: Change blank first names to Someone if the variable is {{ first_name…" at bounding box center [933, 404] width 1089 height 479
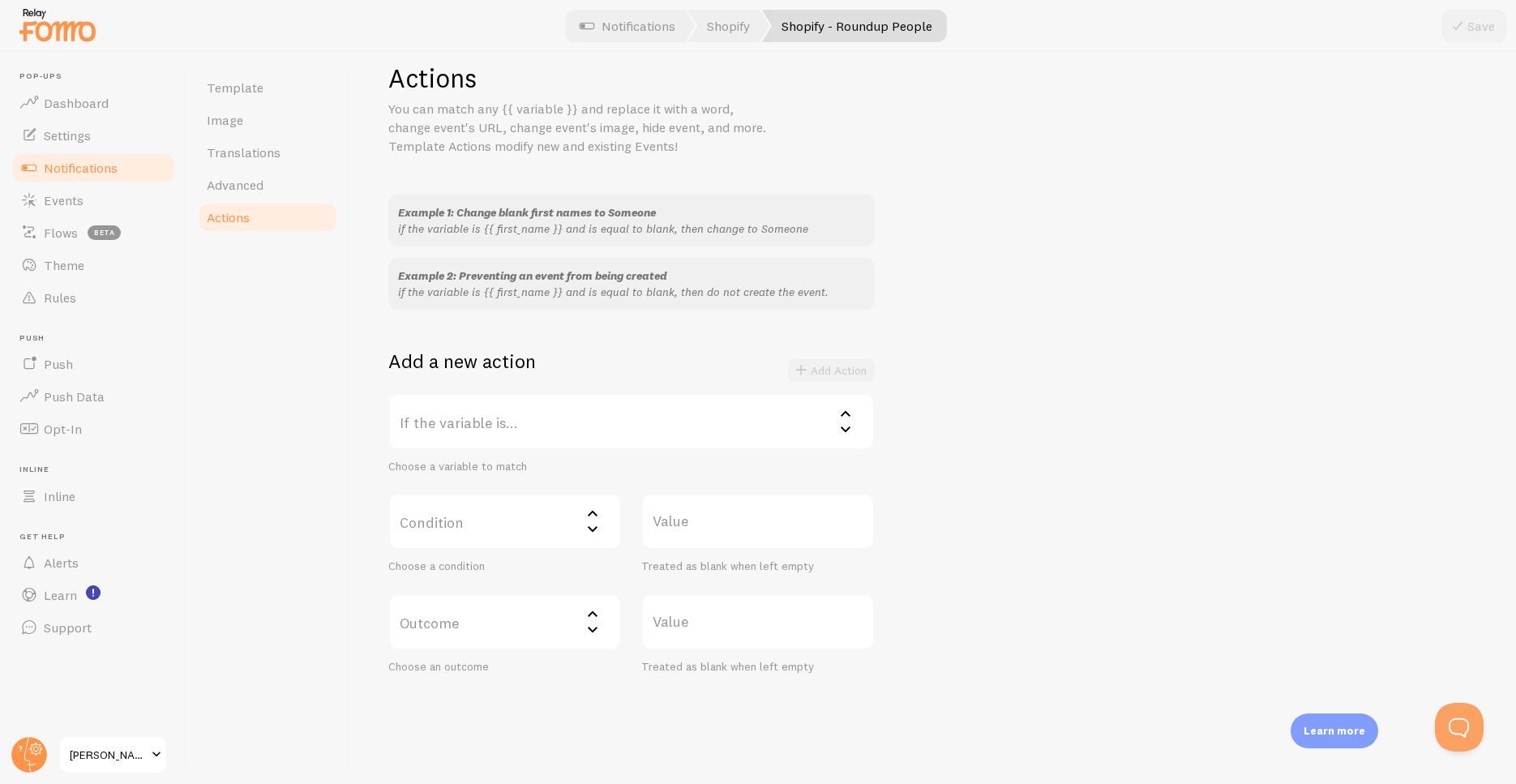
scroll to position [0, 0]
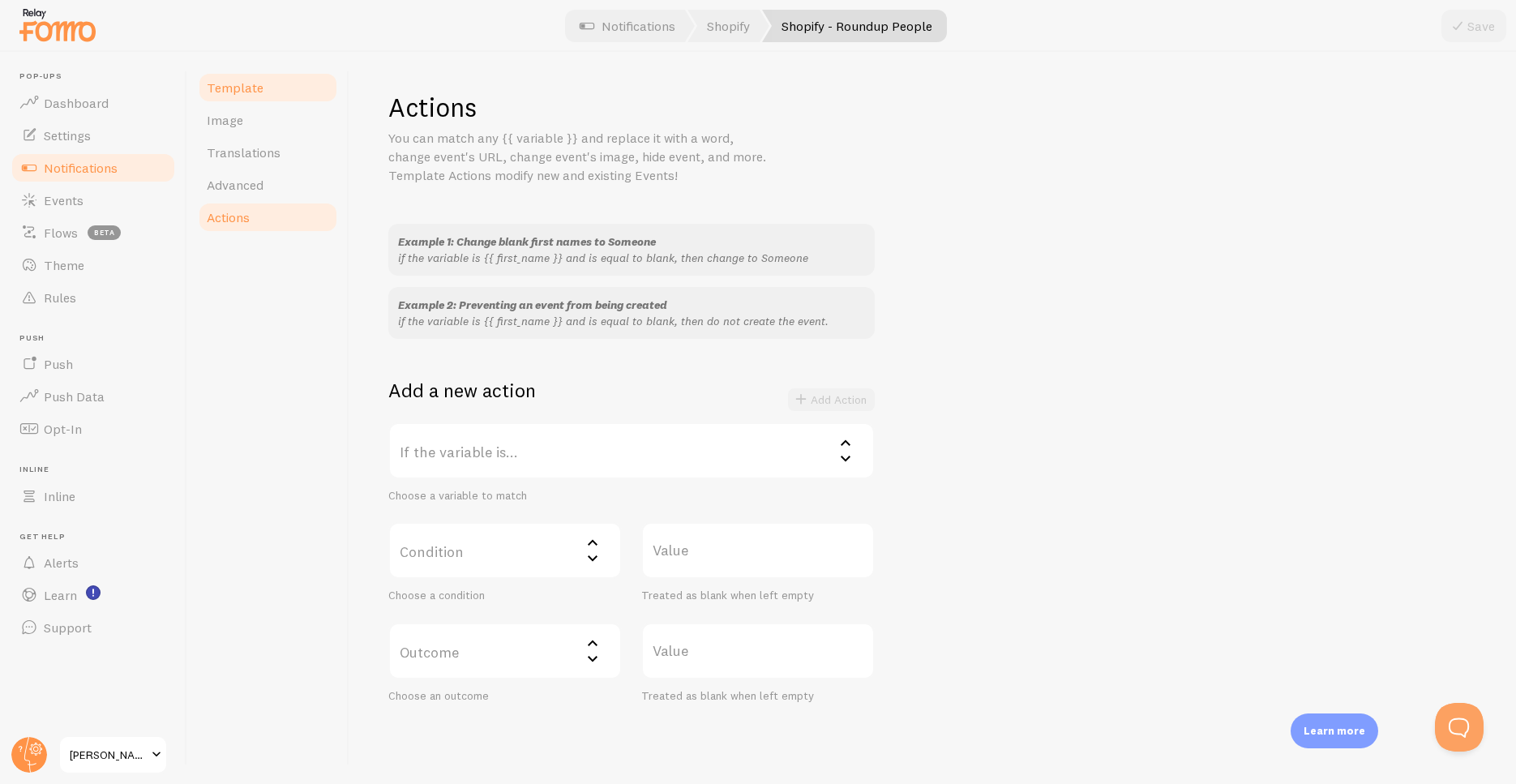
click at [250, 91] on span "Template" at bounding box center [235, 87] width 56 height 16
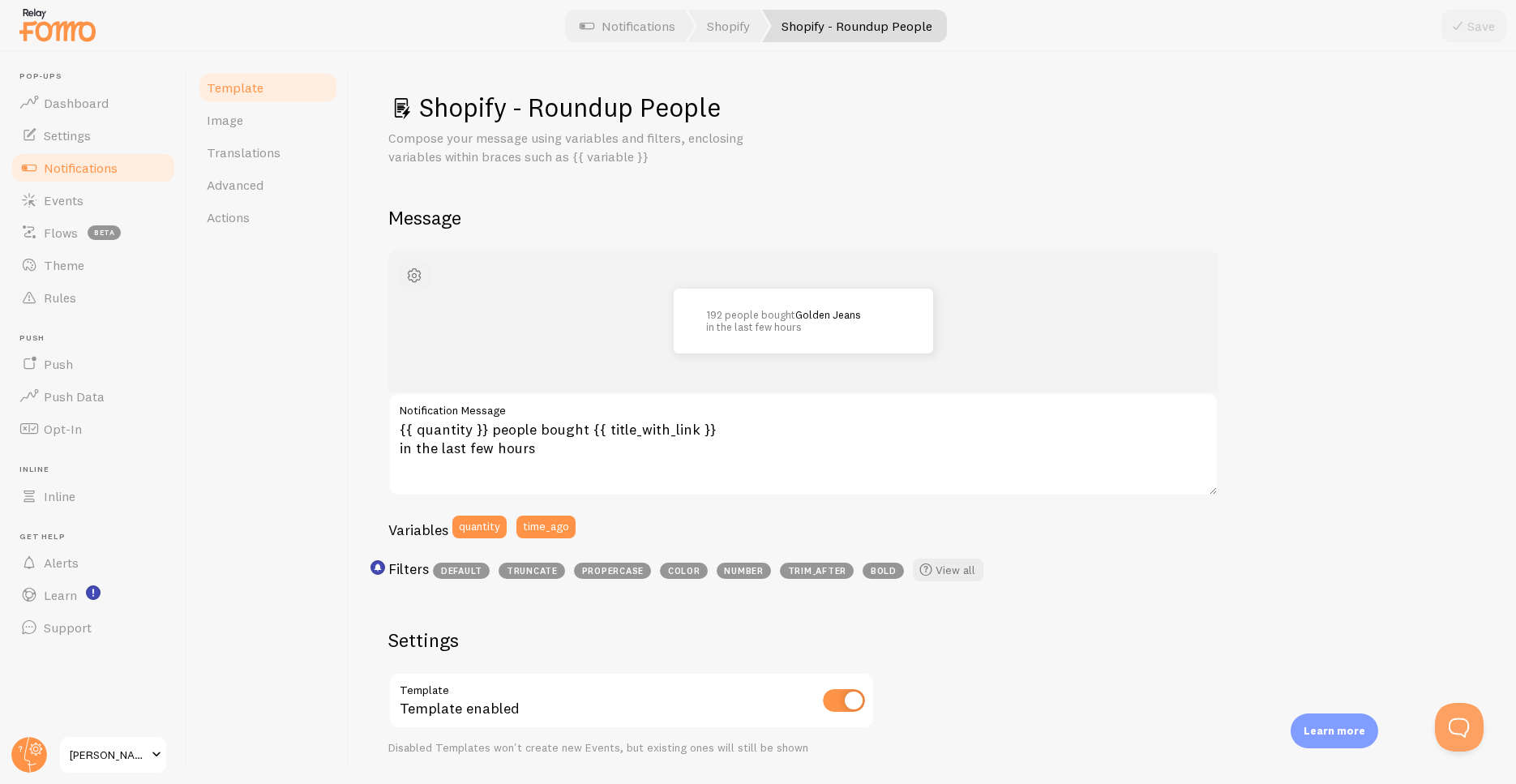
click at [418, 274] on span "button" at bounding box center [414, 275] width 20 height 20
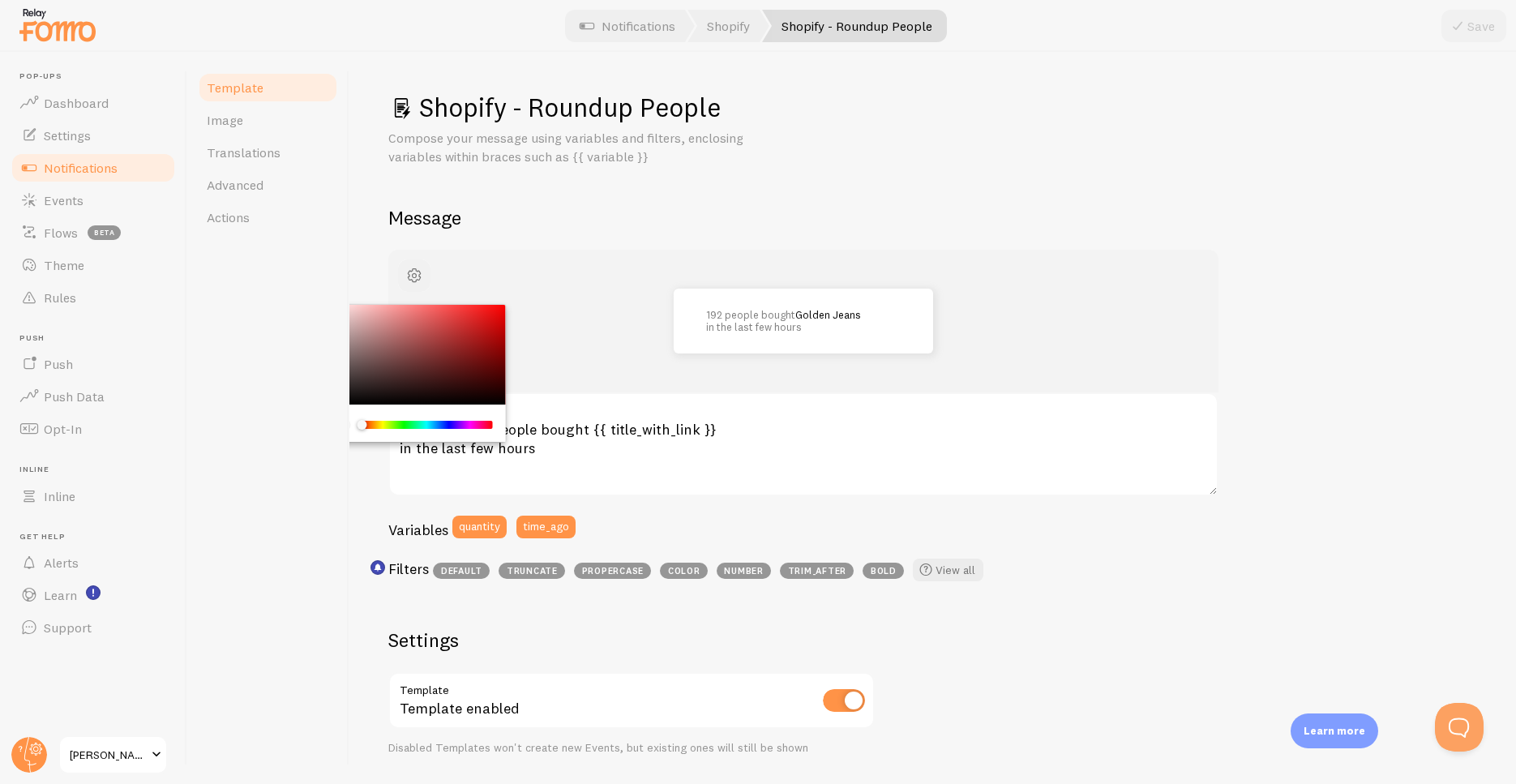
click at [418, 274] on span "button" at bounding box center [414, 275] width 20 height 20
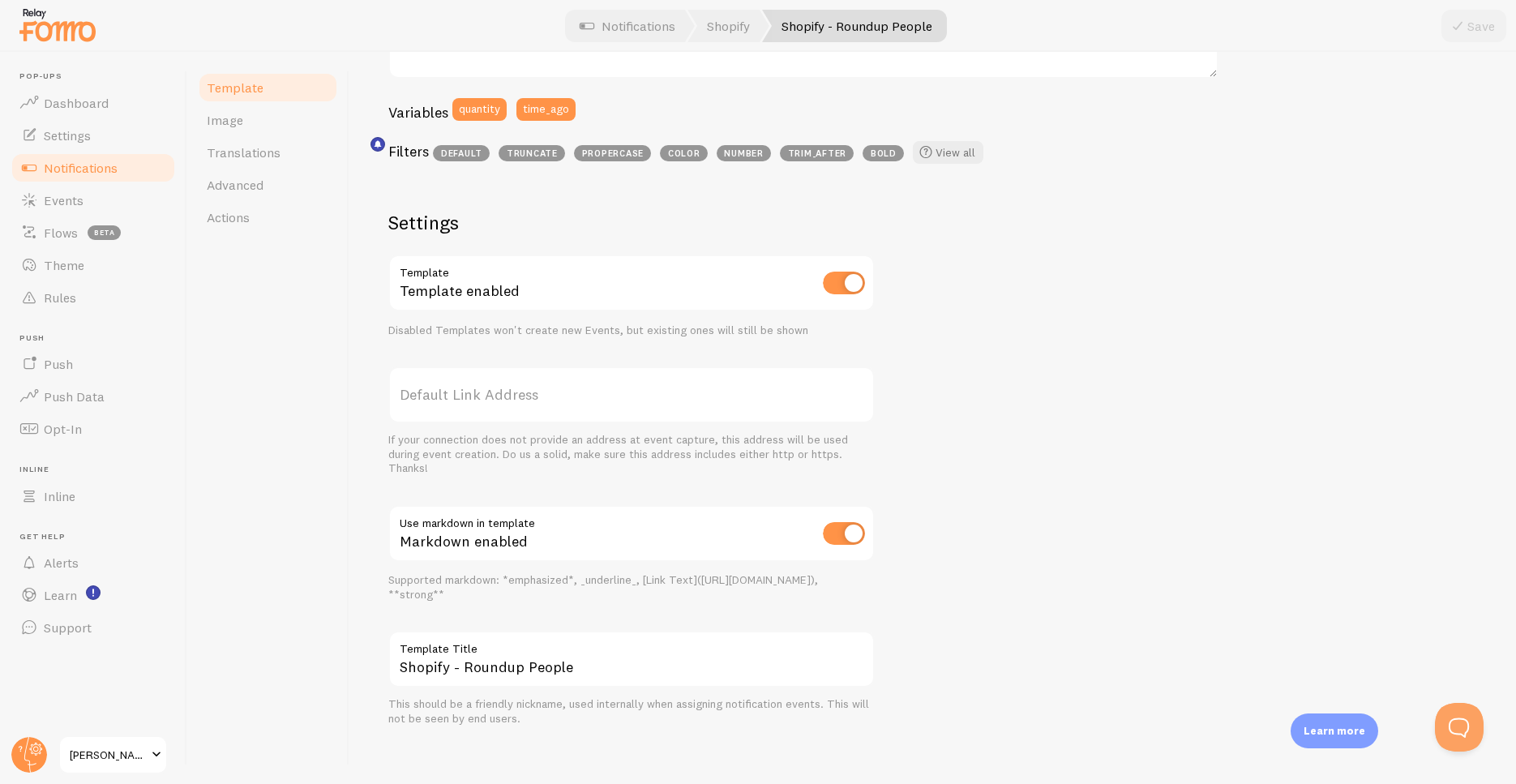
scroll to position [427, 0]
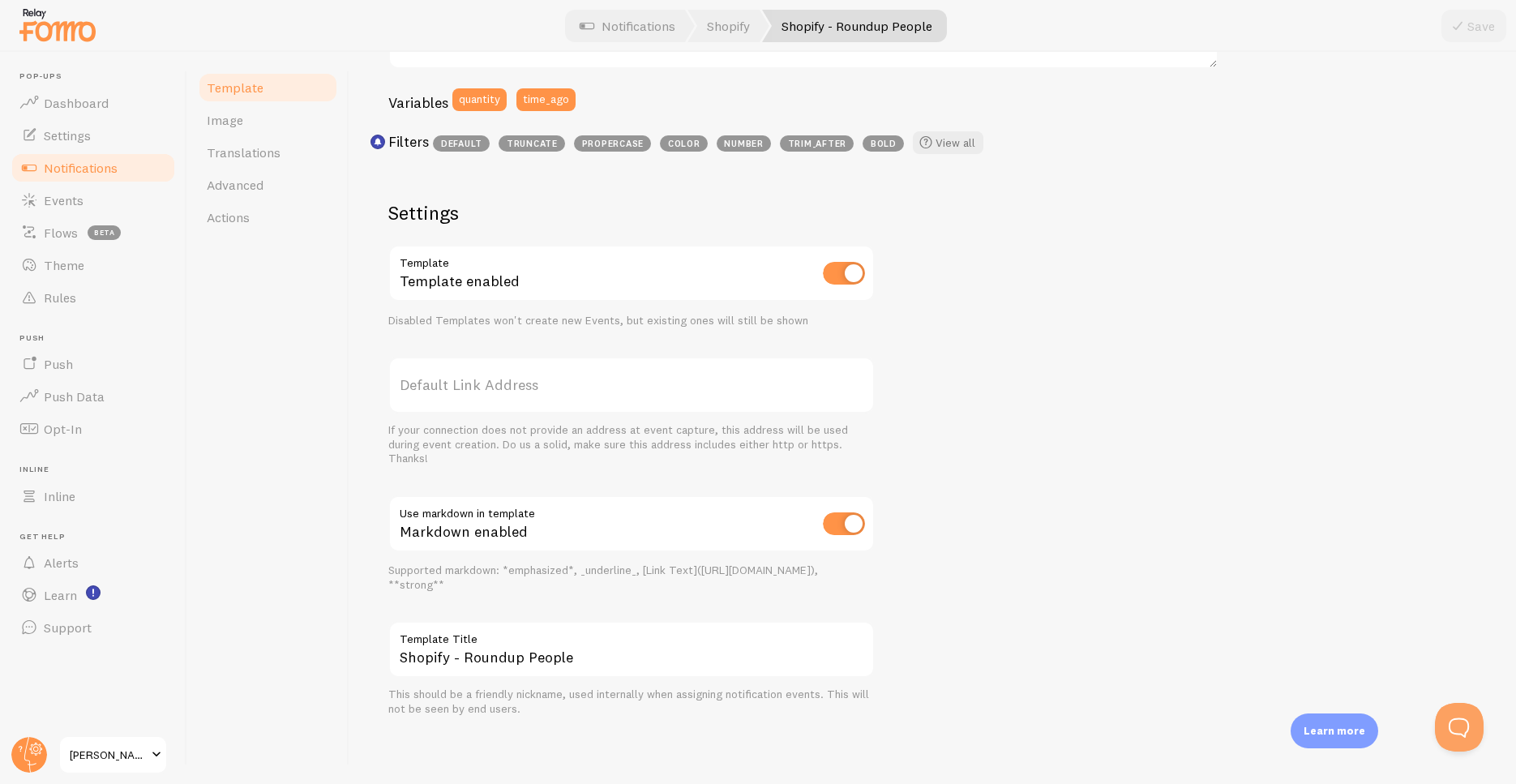
click at [93, 165] on span "Notifications" at bounding box center [81, 167] width 73 height 16
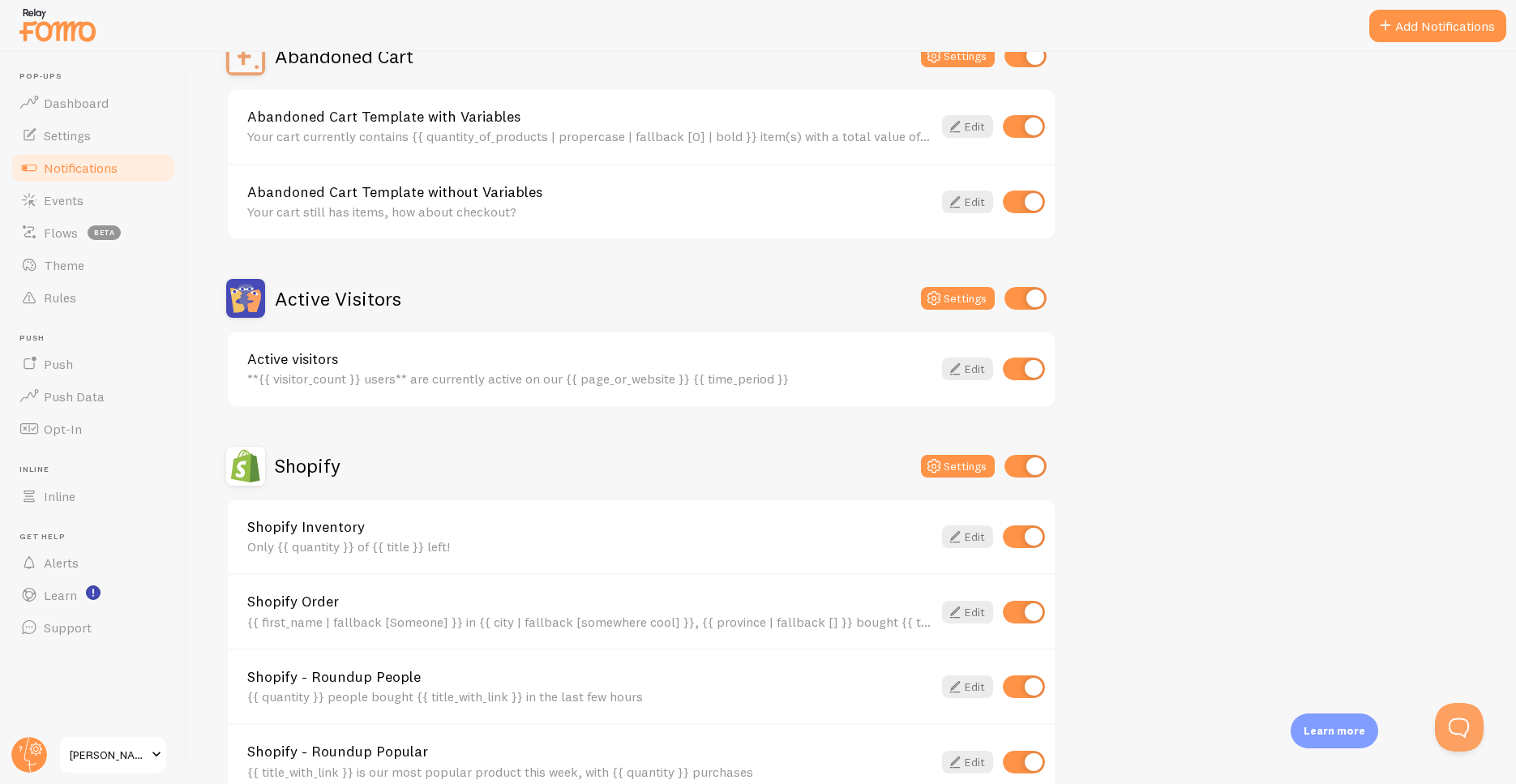
scroll to position [187, 0]
click at [47, 302] on span "Rules" at bounding box center [60, 297] width 32 height 16
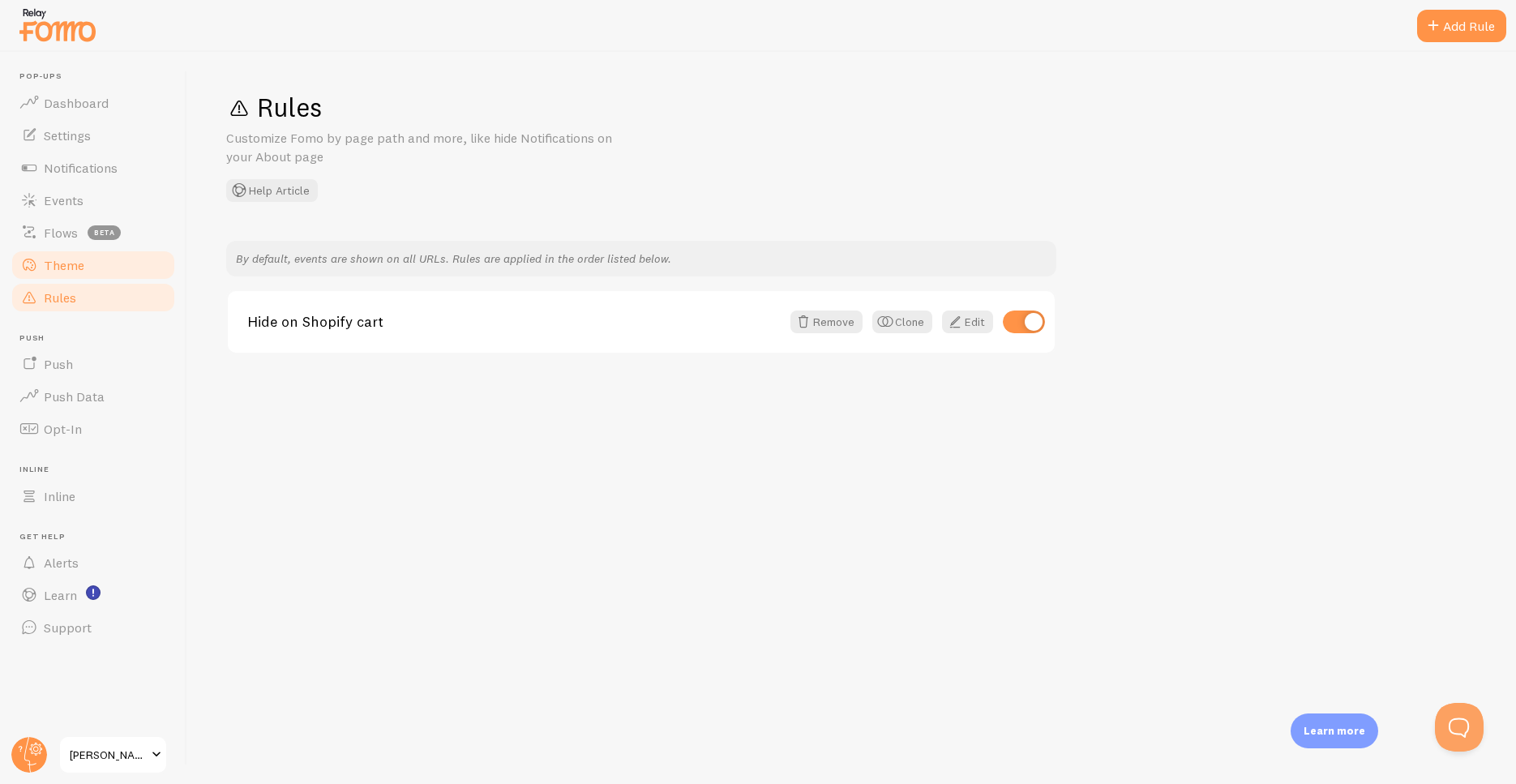
click at [72, 269] on span "Theme" at bounding box center [64, 264] width 40 height 16
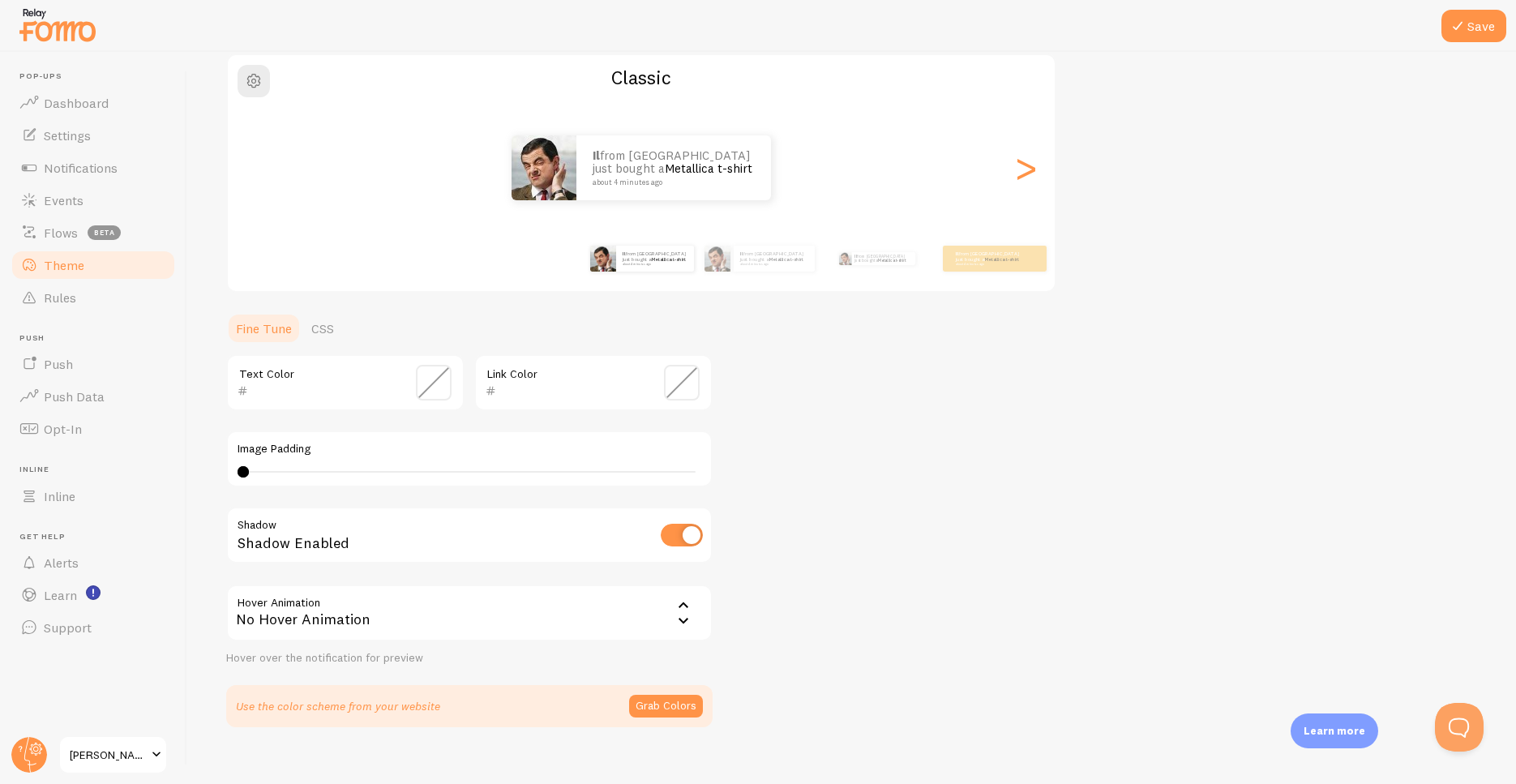
scroll to position [154, 0]
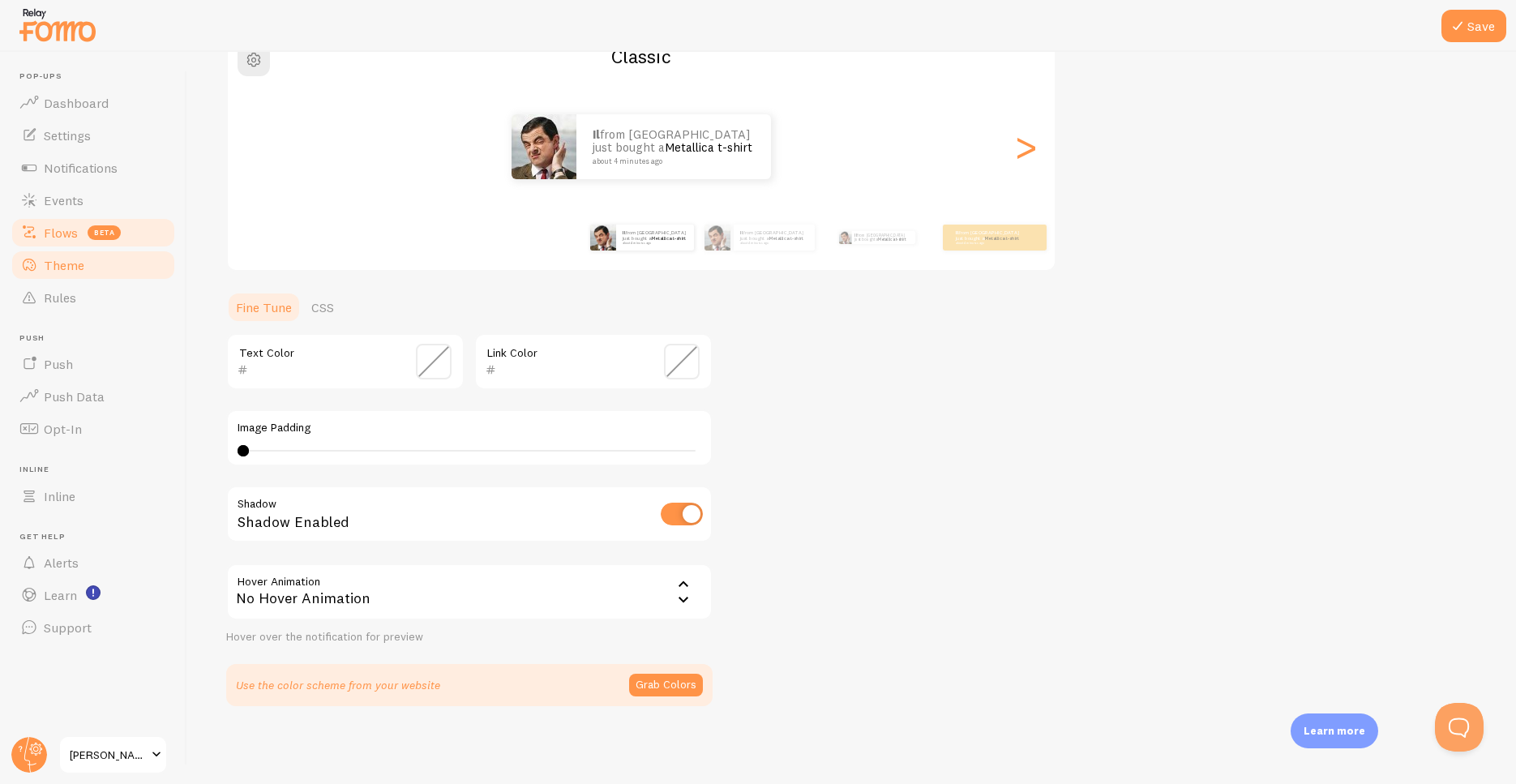
click at [55, 232] on span "Flows" at bounding box center [61, 232] width 34 height 16
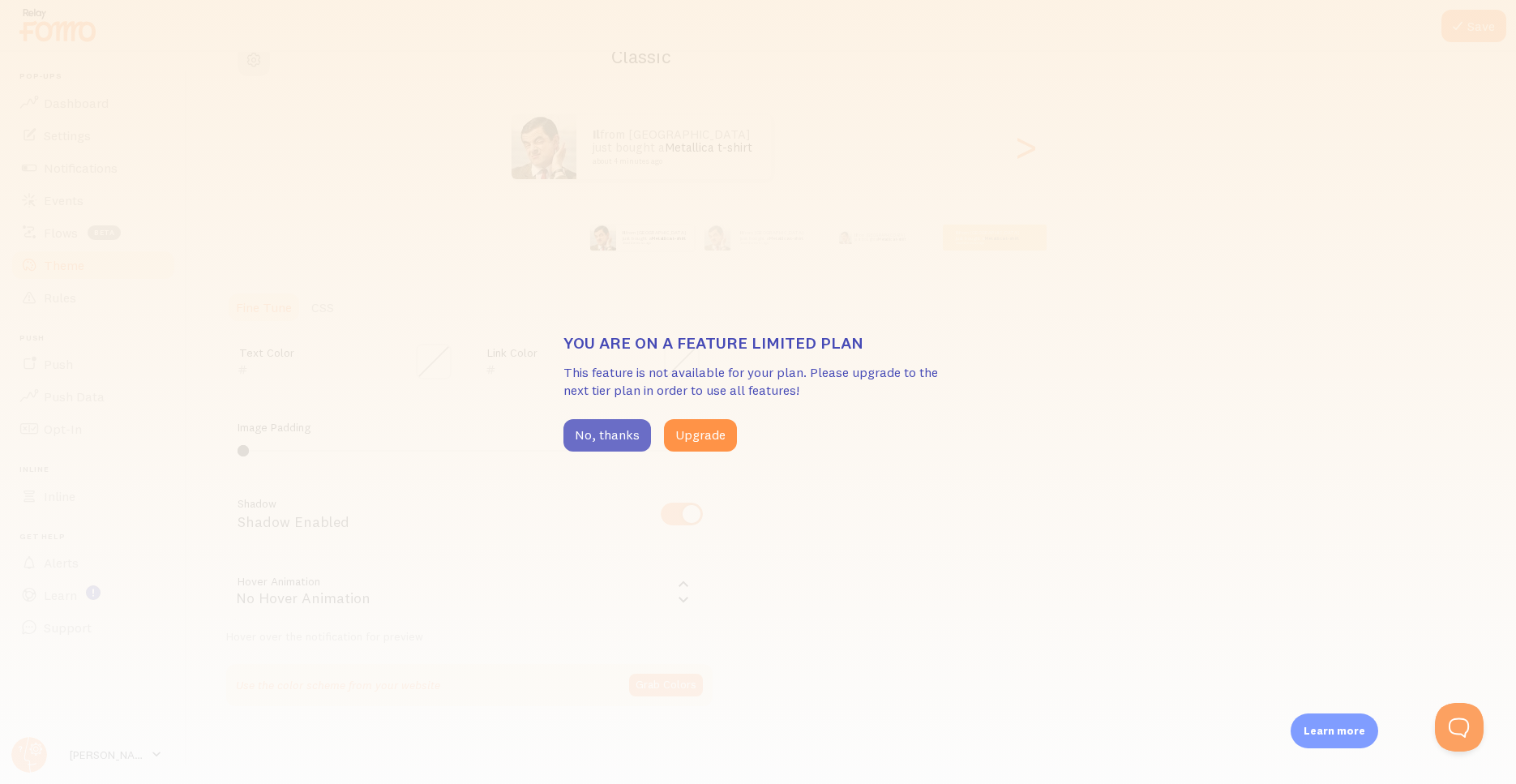
click at [581, 432] on button "No, thanks" at bounding box center [607, 435] width 87 height 32
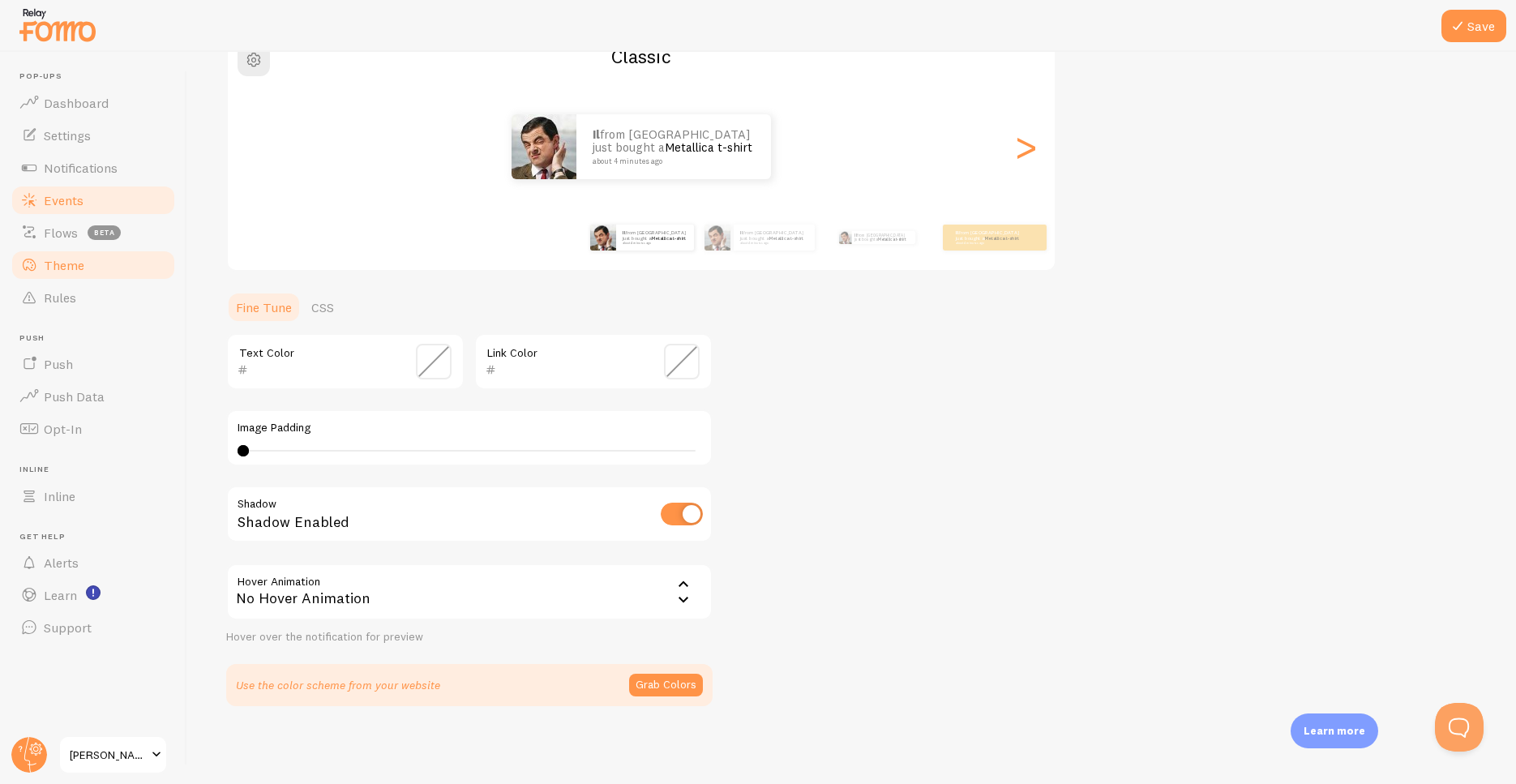
click at [53, 209] on link "Events" at bounding box center [93, 200] width 167 height 32
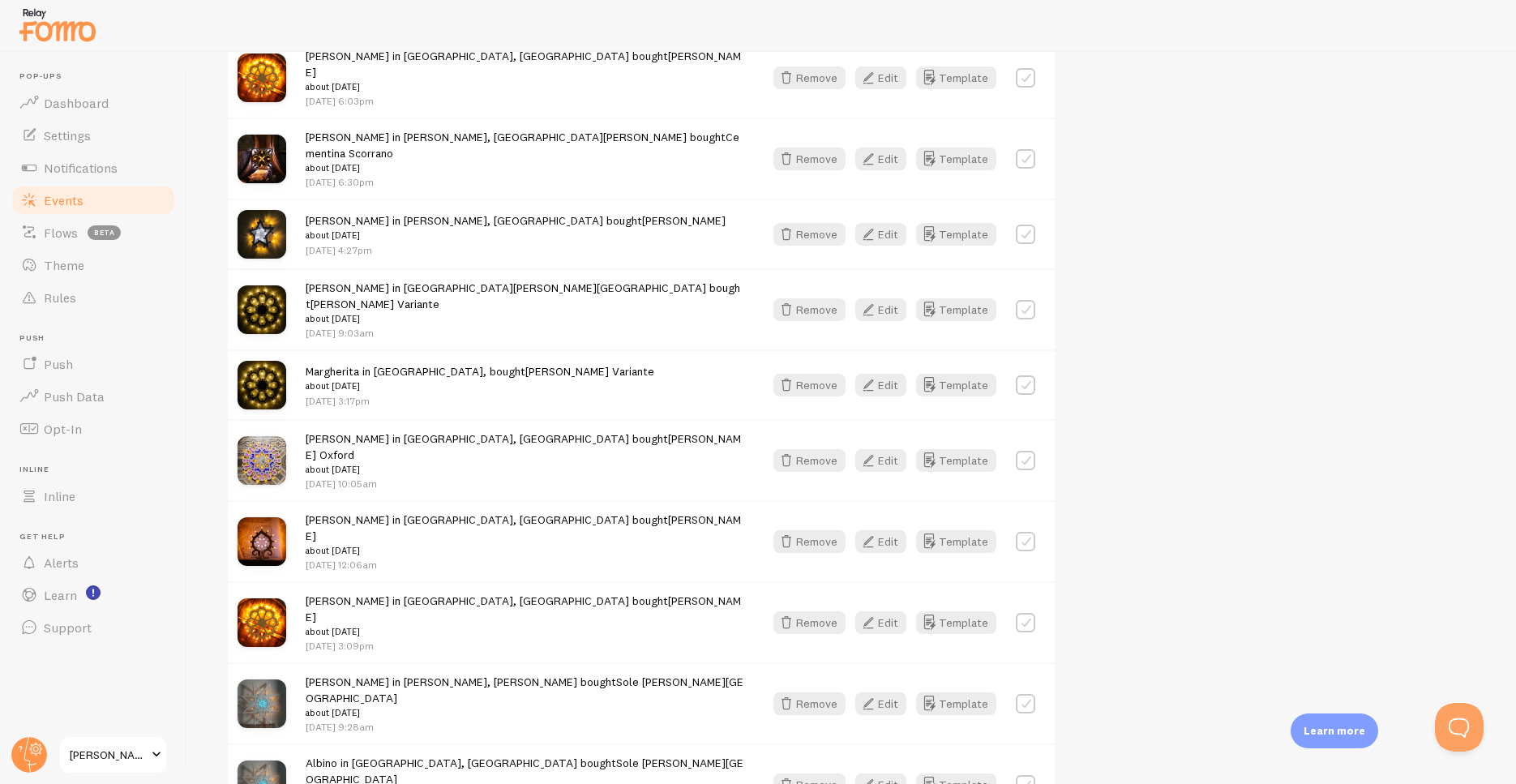
scroll to position [2010, 0]
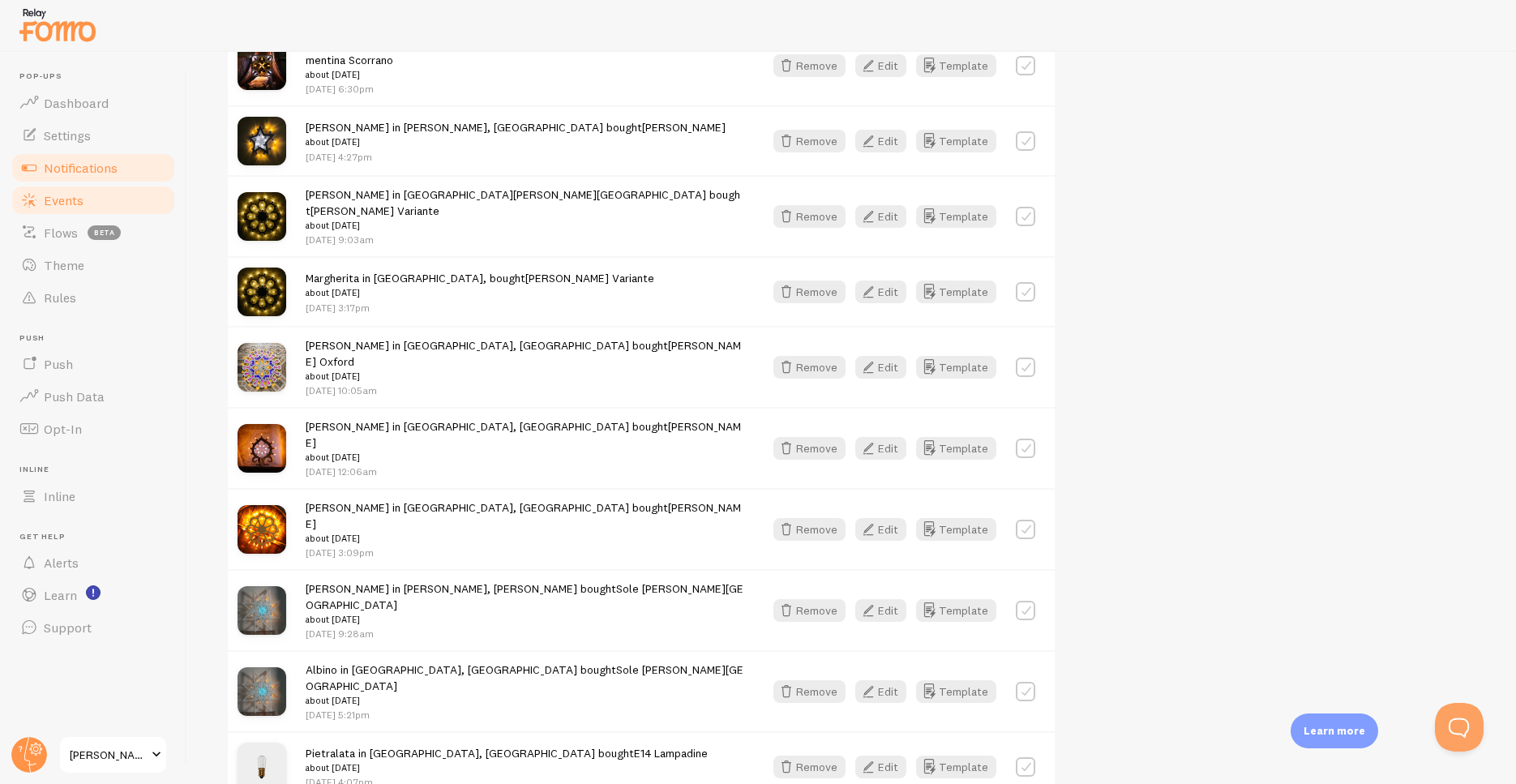
click at [71, 167] on span "Notifications" at bounding box center [81, 167] width 73 height 16
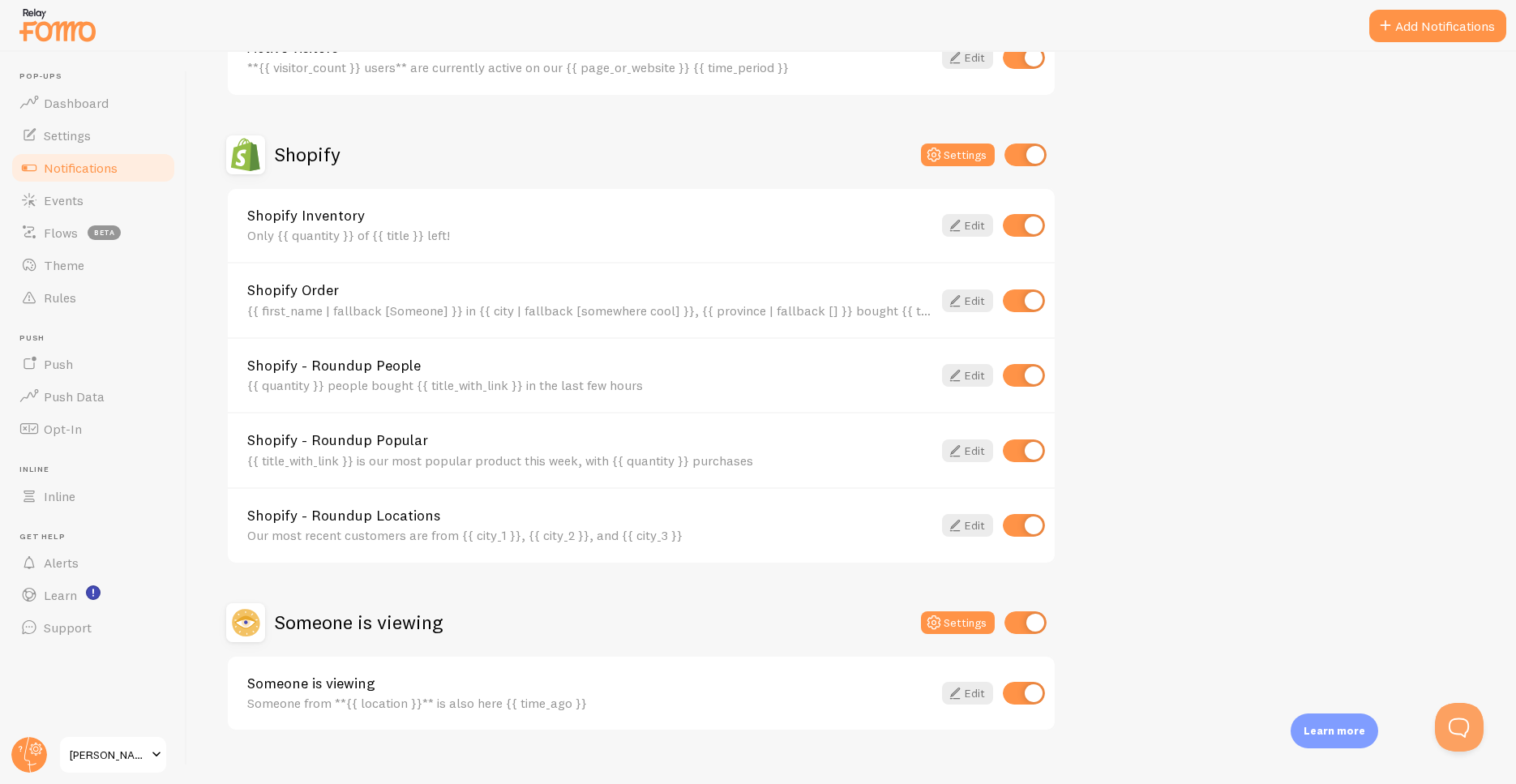
scroll to position [522, 0]
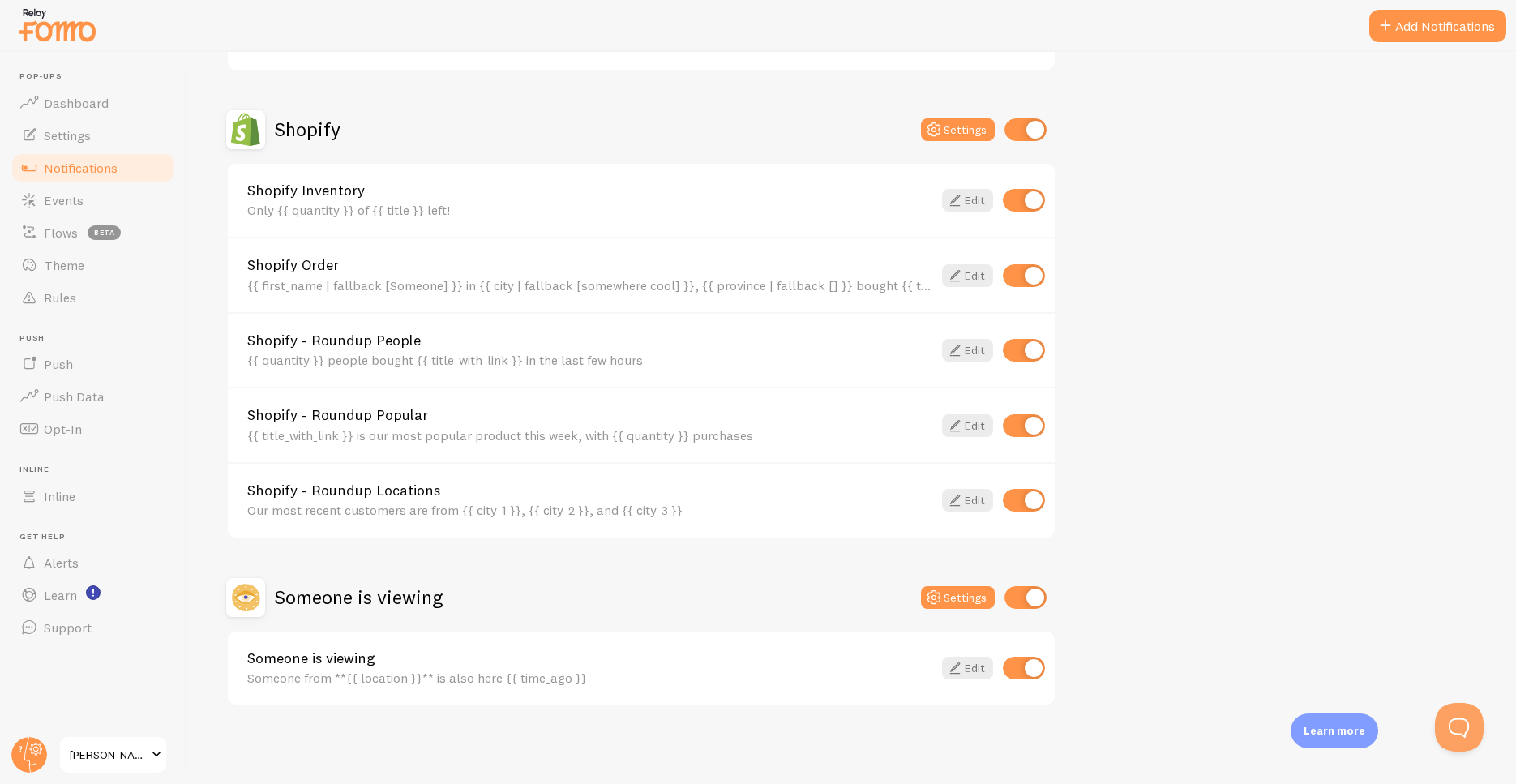
click at [461, 353] on div "{{ quantity }} people bought {{ title_with_link }} in the last few hours" at bounding box center [590, 360] width 686 height 15
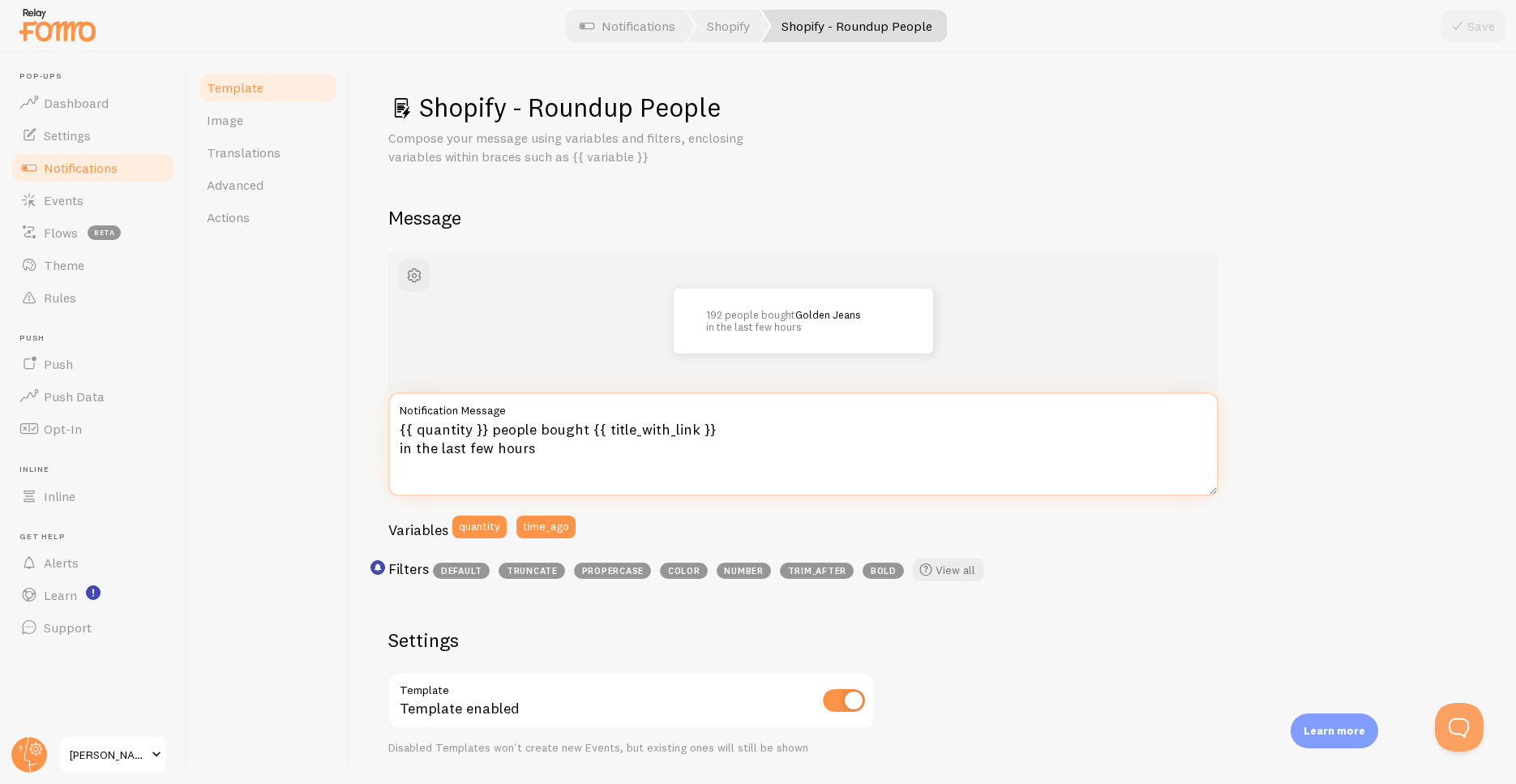
drag, startPoint x: 563, startPoint y: 450, endPoint x: 339, endPoint y: 385, distance: 233.2
click at [388, 392] on textarea "{{ quantity }} people bought {{ title_with_link }} in the last few hours" at bounding box center [803, 444] width 830 height 103
click at [892, 440] on textarea "{{ quantity }} people bought {{ title_with_link }} in the last few hours" at bounding box center [803, 444] width 830 height 103
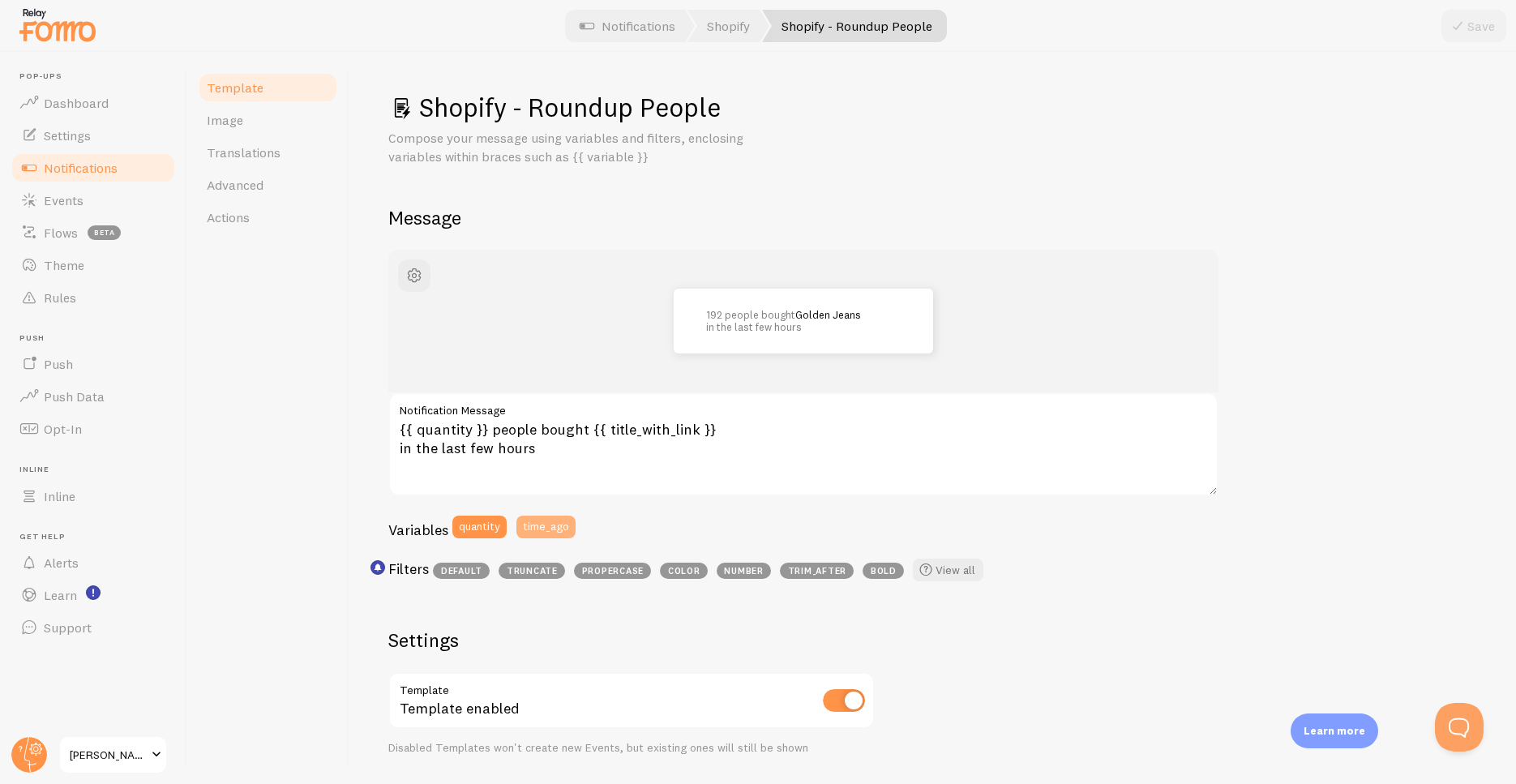
click at [541, 531] on button "time_ago" at bounding box center [545, 526] width 59 height 23
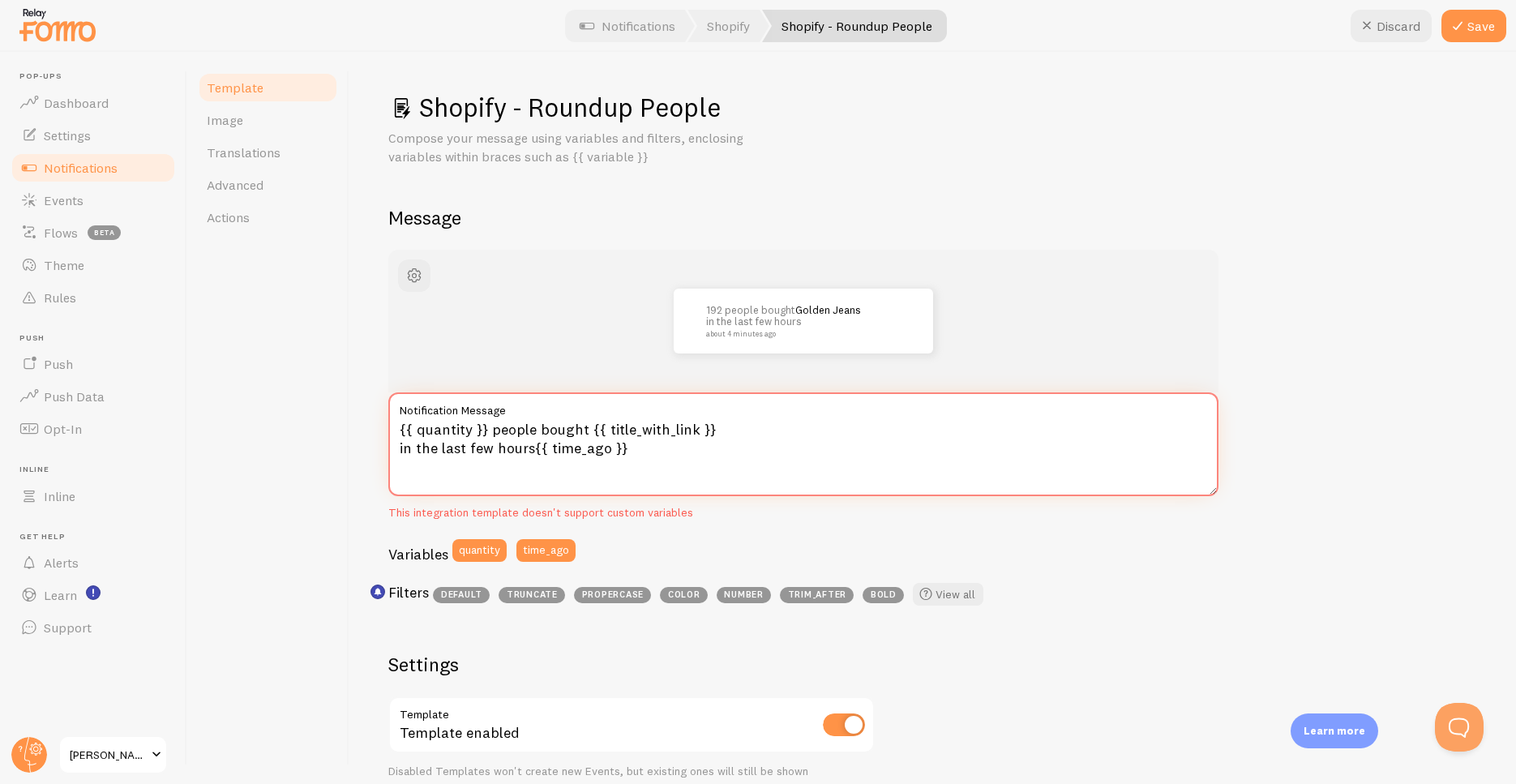
drag, startPoint x: 533, startPoint y: 448, endPoint x: 472, endPoint y: 446, distance: 61.0
click at [472, 446] on textarea "{{ quantity }} people bought {{ title_with_link }} in the last few hours{{ time…" at bounding box center [803, 444] width 830 height 103
drag, startPoint x: 629, startPoint y: 494, endPoint x: 656, endPoint y: 508, distance: 30.4
click at [629, 494] on textarea "{{ quantity }} people bought {{ title_with_link }} in the last few hours{{ time…" at bounding box center [803, 444] width 830 height 103
click at [688, 539] on div "192 people bought Golden Jeans in the last few hours about 4 minutes ago {{ qua…" at bounding box center [803, 431] width 830 height 363
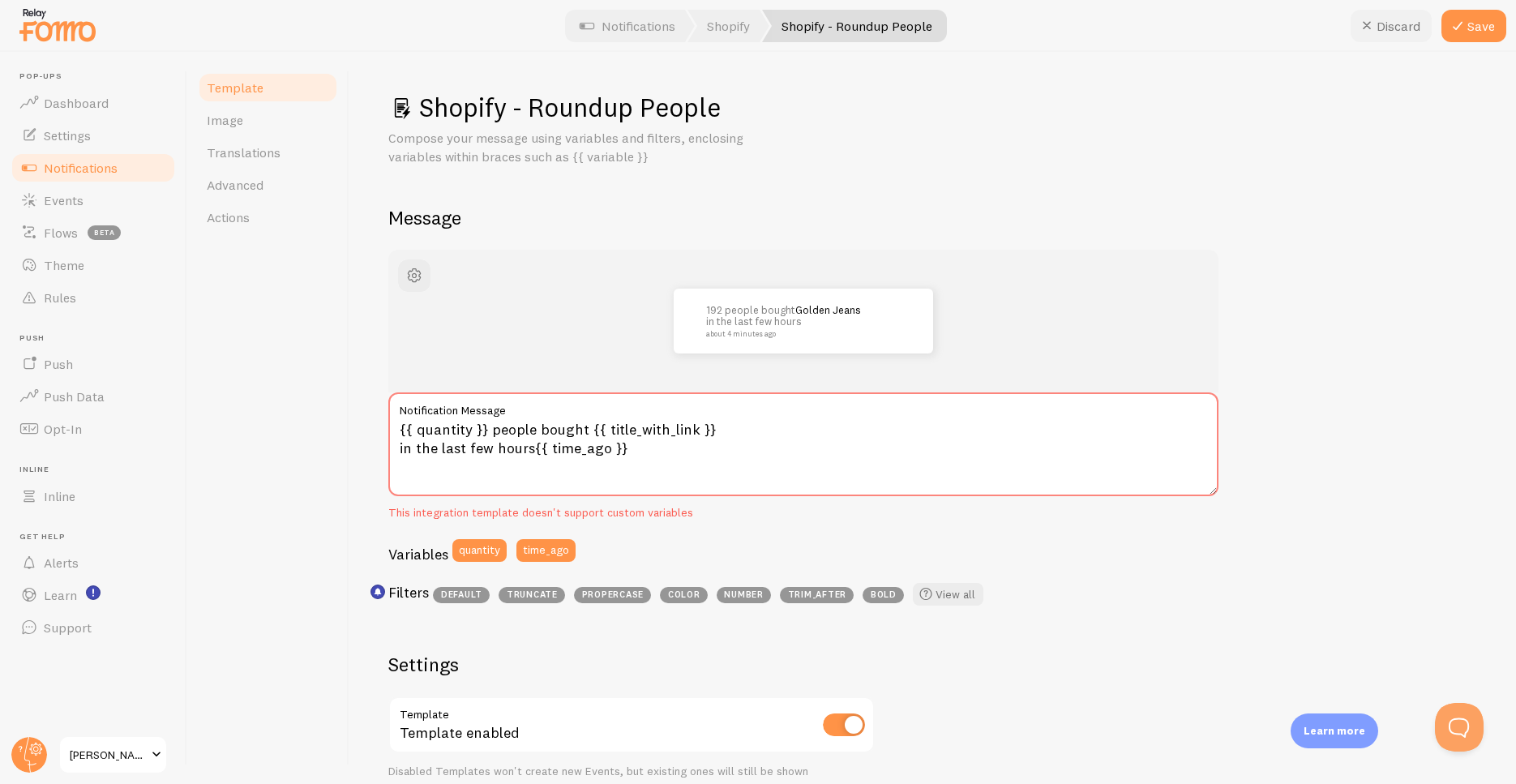
click at [1412, 26] on button "Discard" at bounding box center [1392, 25] width 81 height 32
type textarea "{{ quantity }} people bought {{ title_with_link }} in the last few hours"
click at [62, 110] on span "Dashboard" at bounding box center [76, 102] width 65 height 16
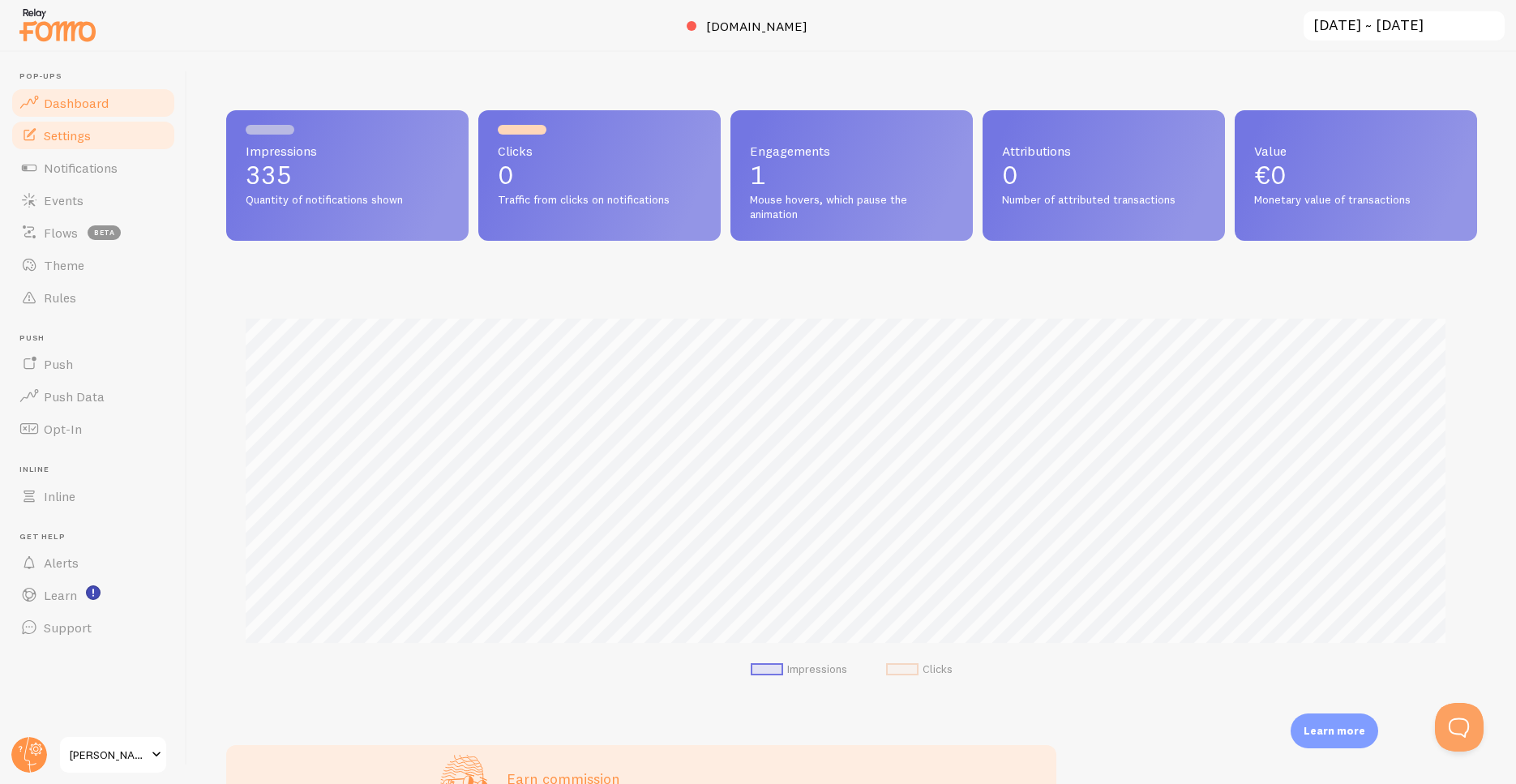
scroll to position [426, 1240]
click at [79, 138] on span "Settings" at bounding box center [68, 134] width 47 height 16
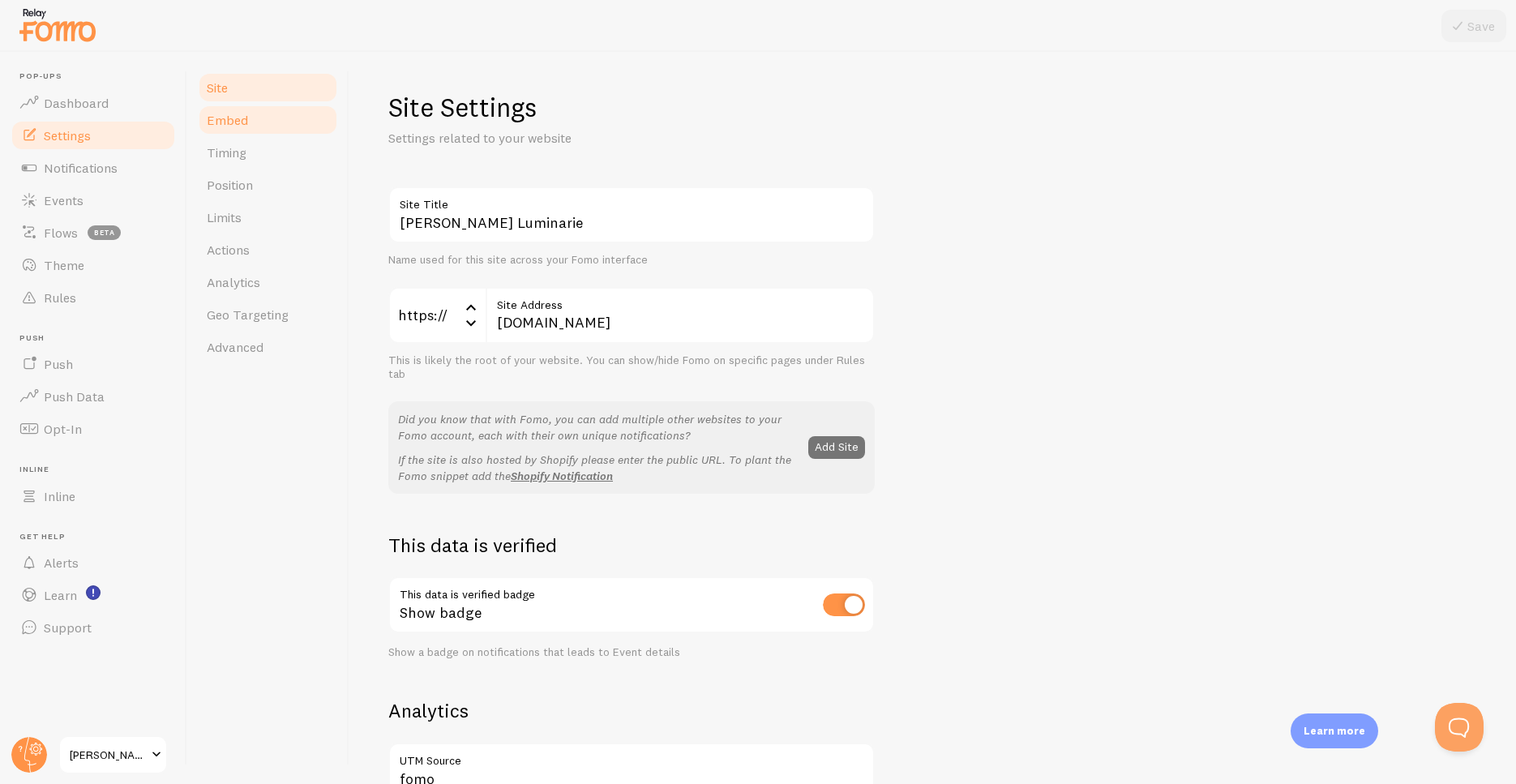
click at [241, 127] on span "Embed" at bounding box center [228, 119] width 41 height 16
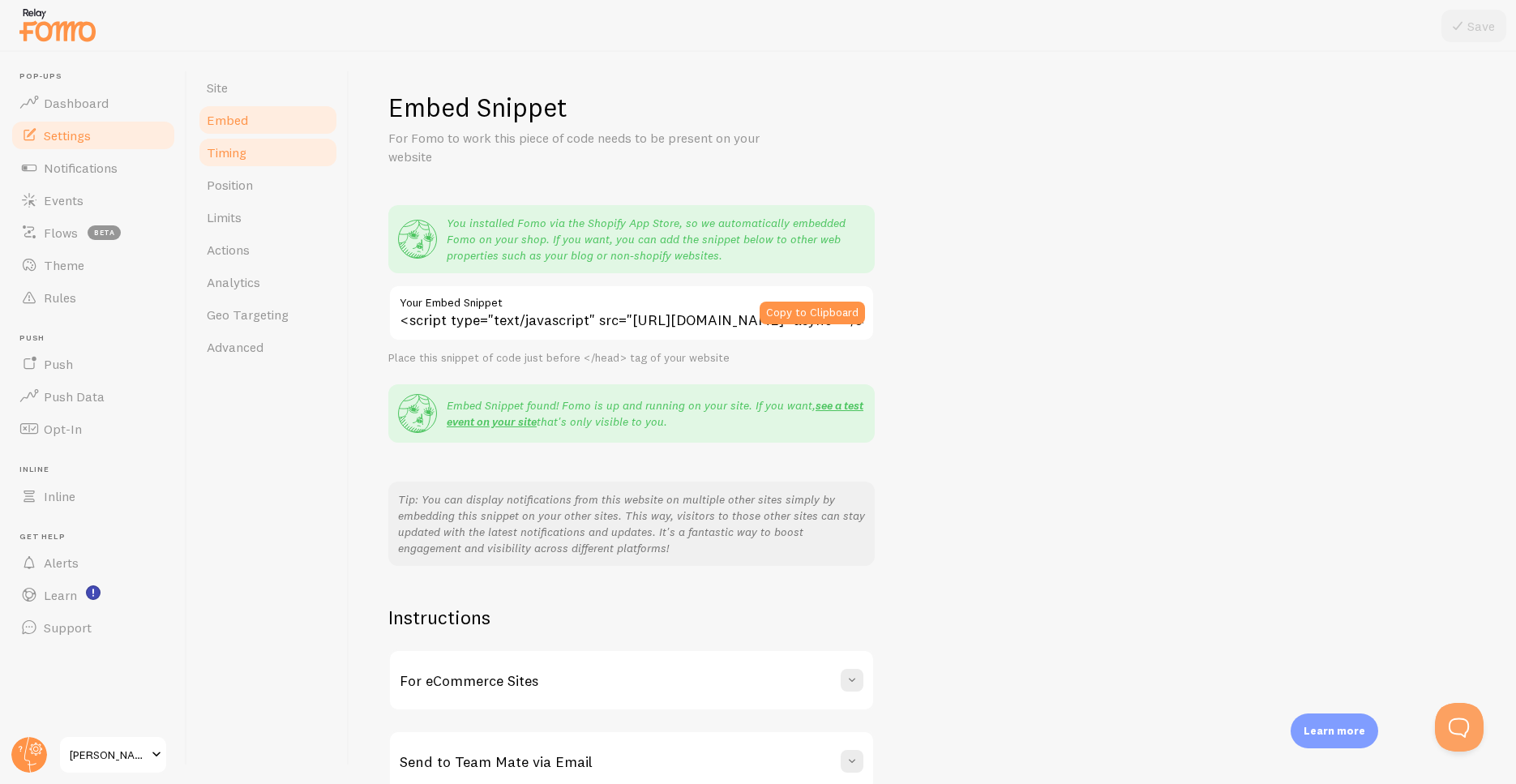
click at [243, 150] on span "Timing" at bounding box center [227, 151] width 39 height 16
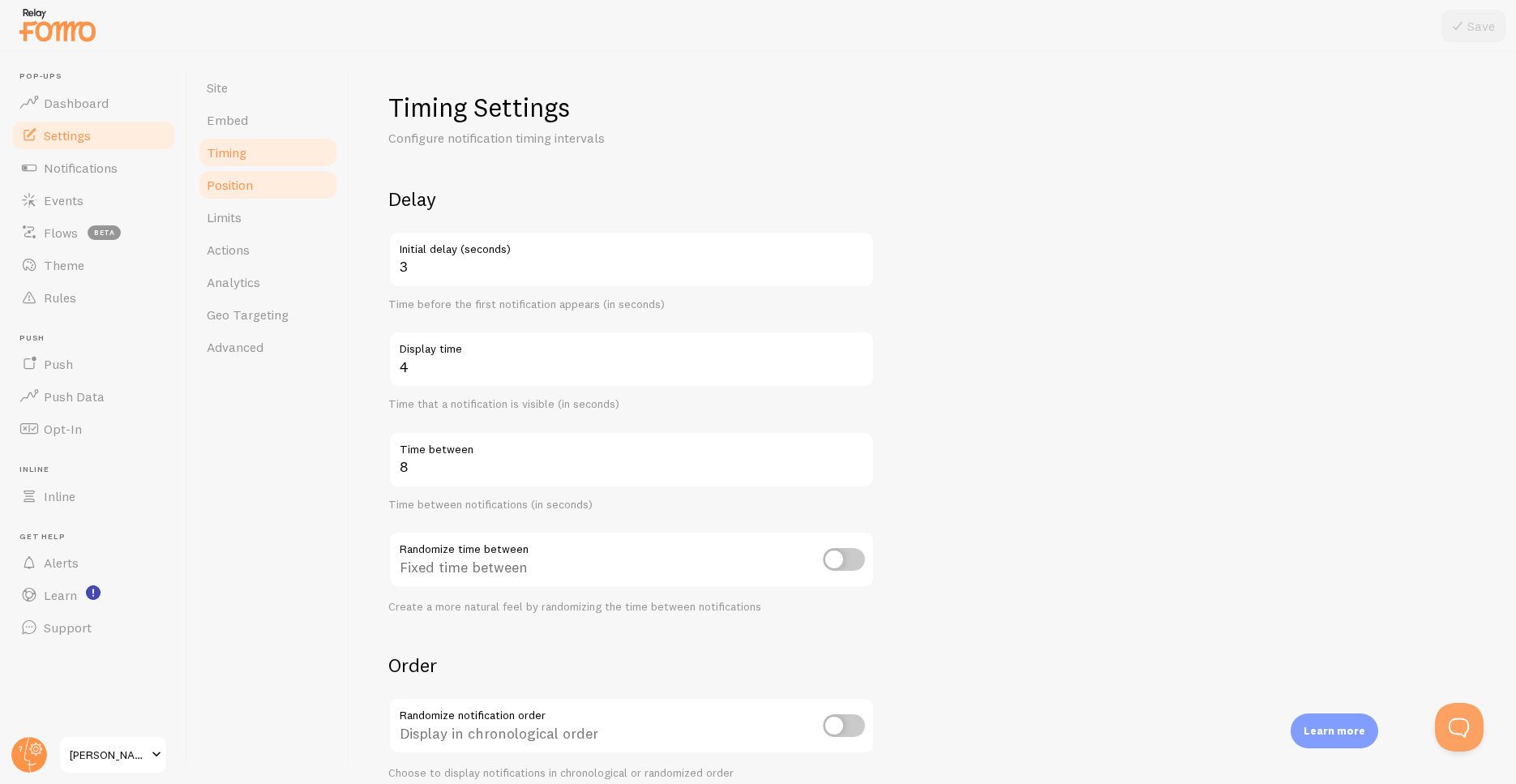
click at [249, 186] on span "Position" at bounding box center [229, 184] width 46 height 16
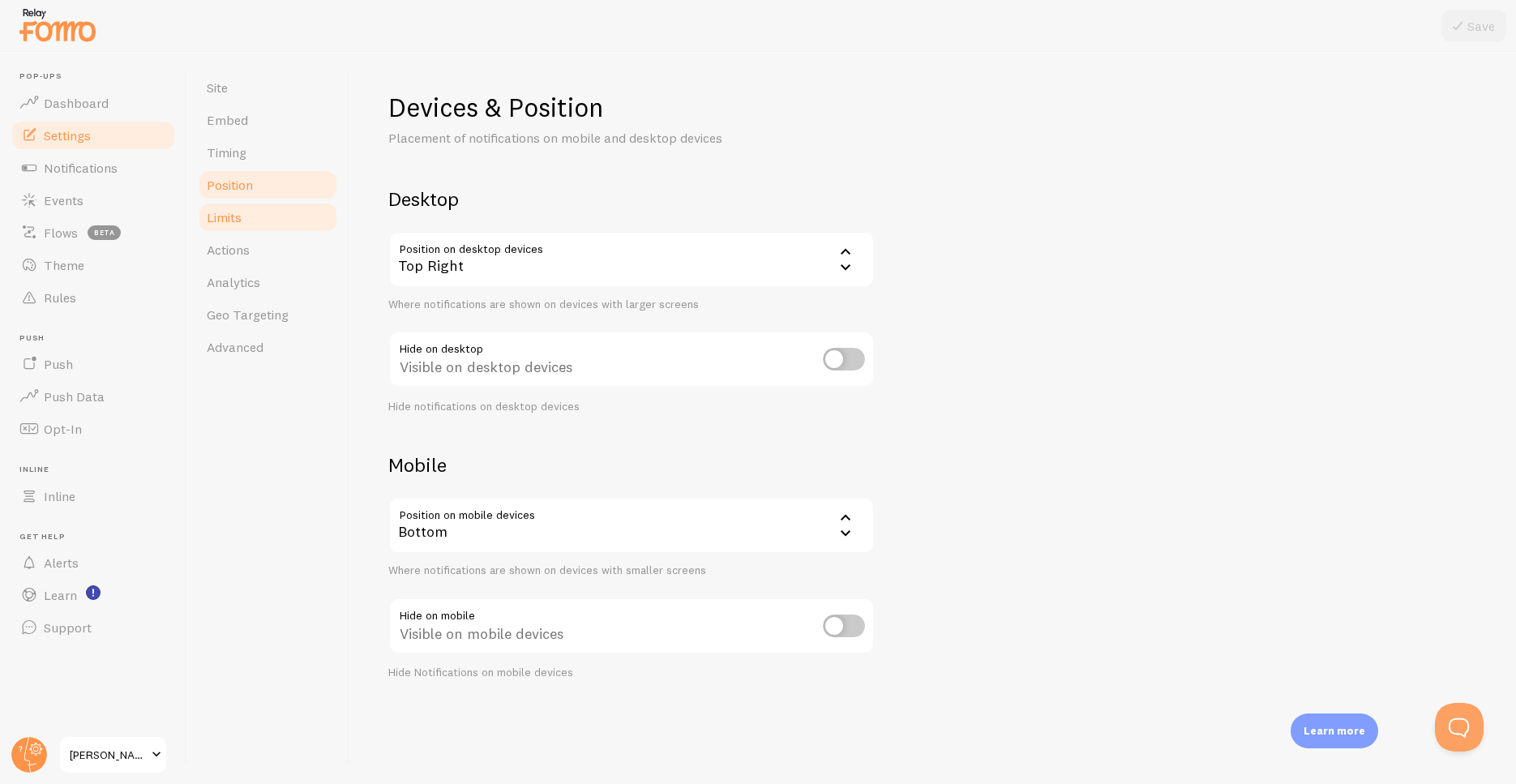
click at [313, 213] on link "Limits" at bounding box center [268, 217] width 142 height 32
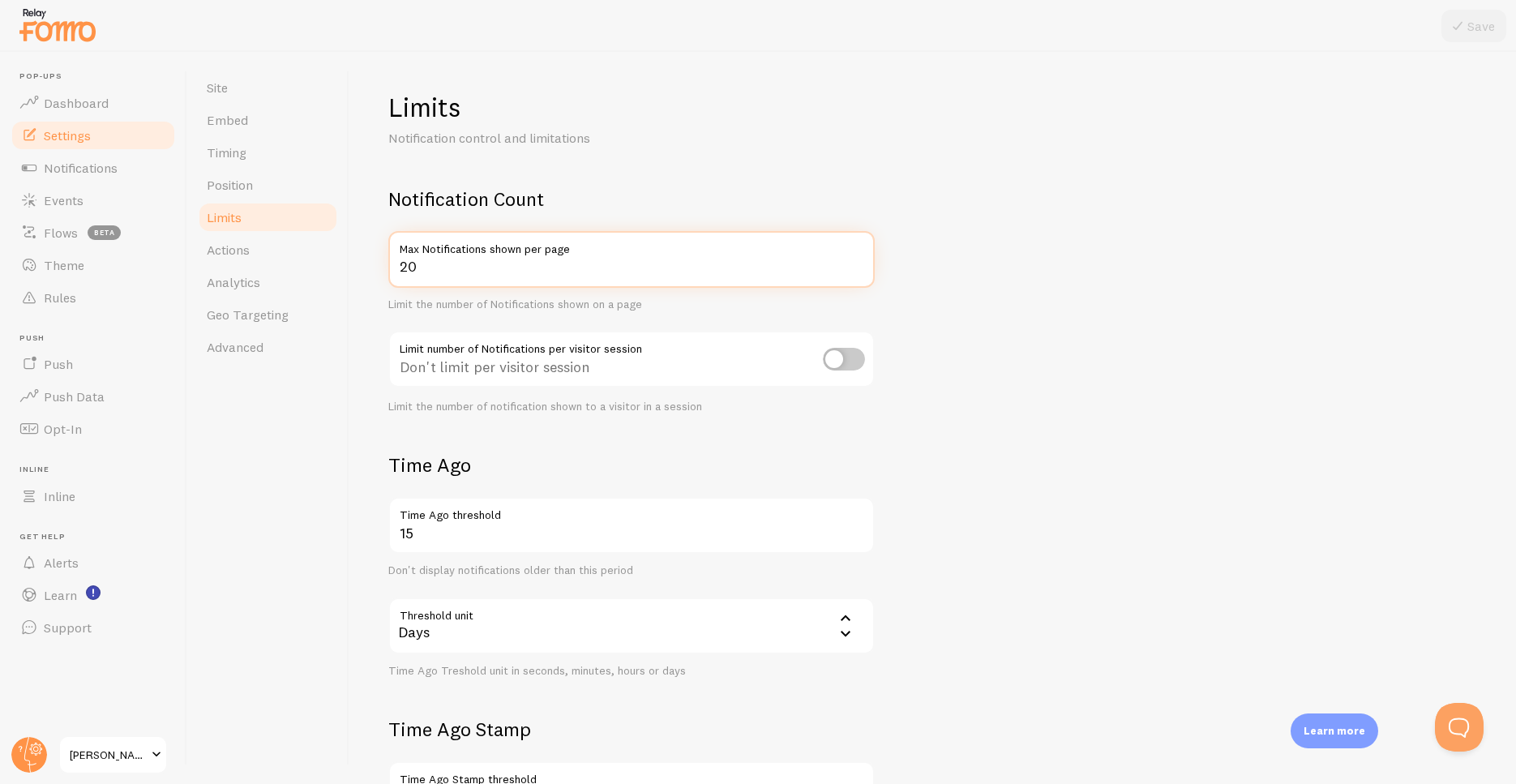
click at [406, 264] on input "20" at bounding box center [631, 259] width 486 height 56
drag, startPoint x: 430, startPoint y: 265, endPoint x: 362, endPoint y: 261, distance: 68.1
click at [388, 261] on input "20" at bounding box center [631, 259] width 486 height 56
type input "10"
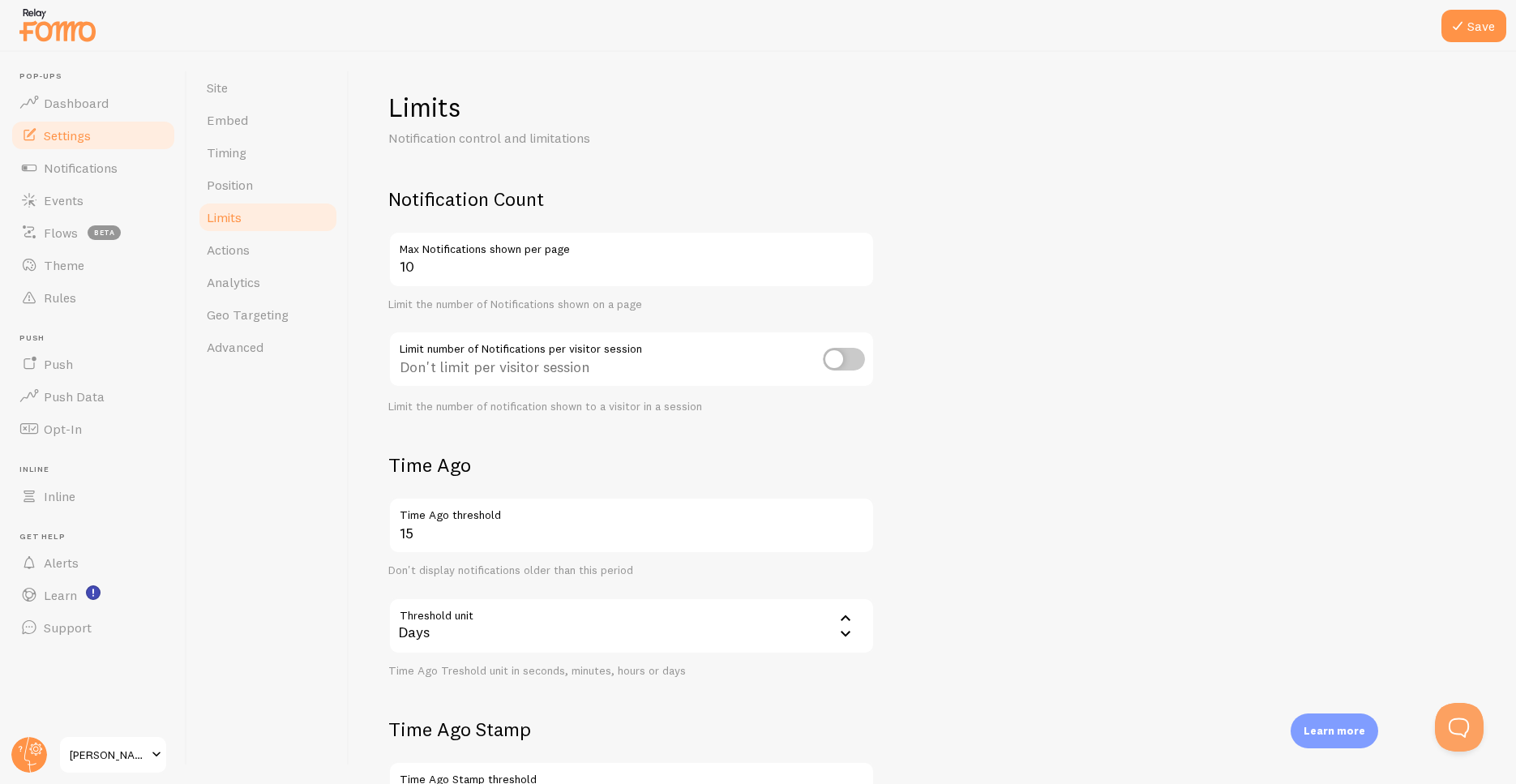
click at [216, 493] on div "Site Embed Timing Position Limits Actions Analytics Geo Targeting Advanced" at bounding box center [268, 417] width 162 height 732
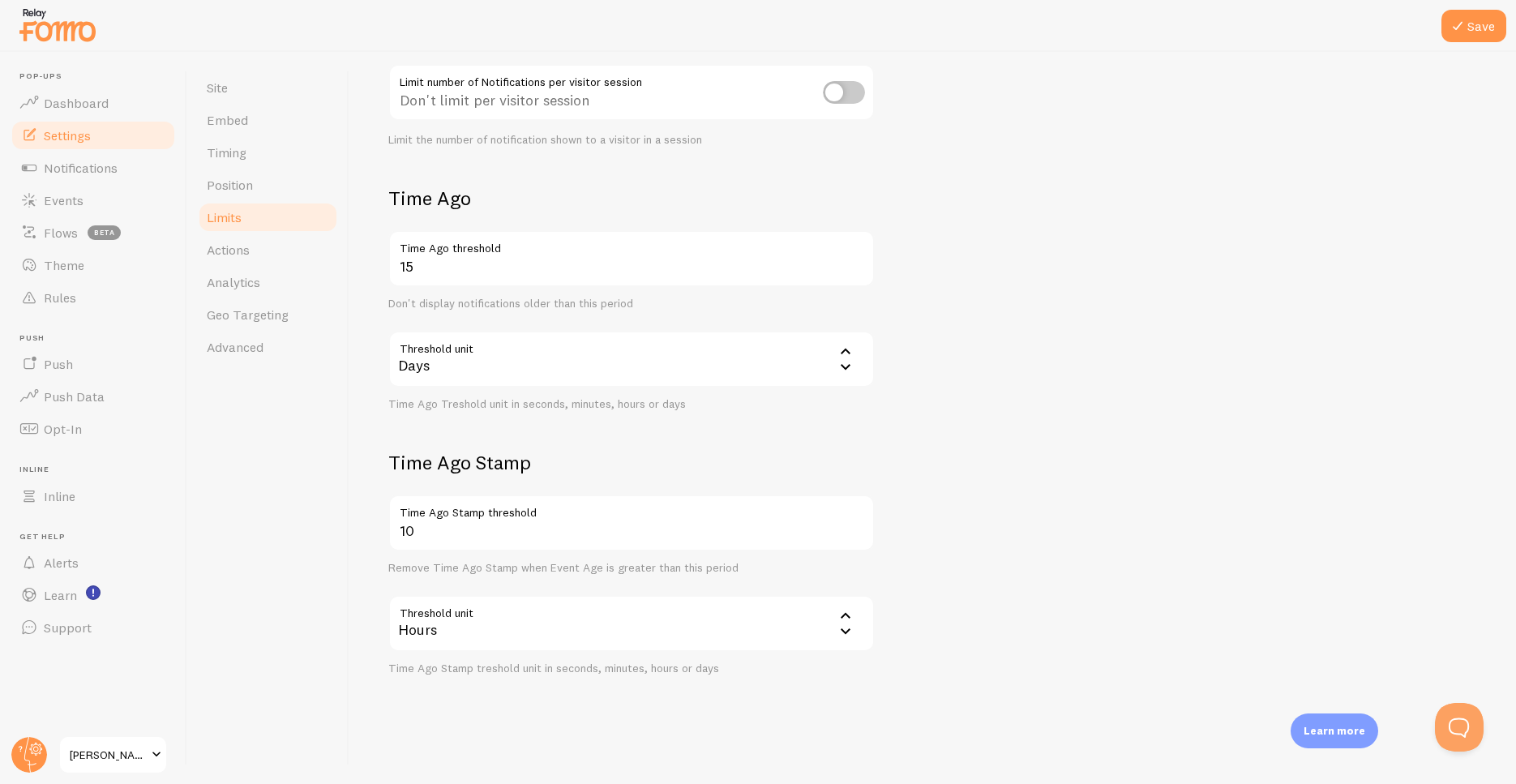
scroll to position [268, 0]
click at [256, 248] on link "Actions" at bounding box center [268, 249] width 142 height 32
click at [1487, 19] on button "Save" at bounding box center [1474, 25] width 65 height 32
click at [282, 259] on link "Actions" at bounding box center [268, 249] width 142 height 32
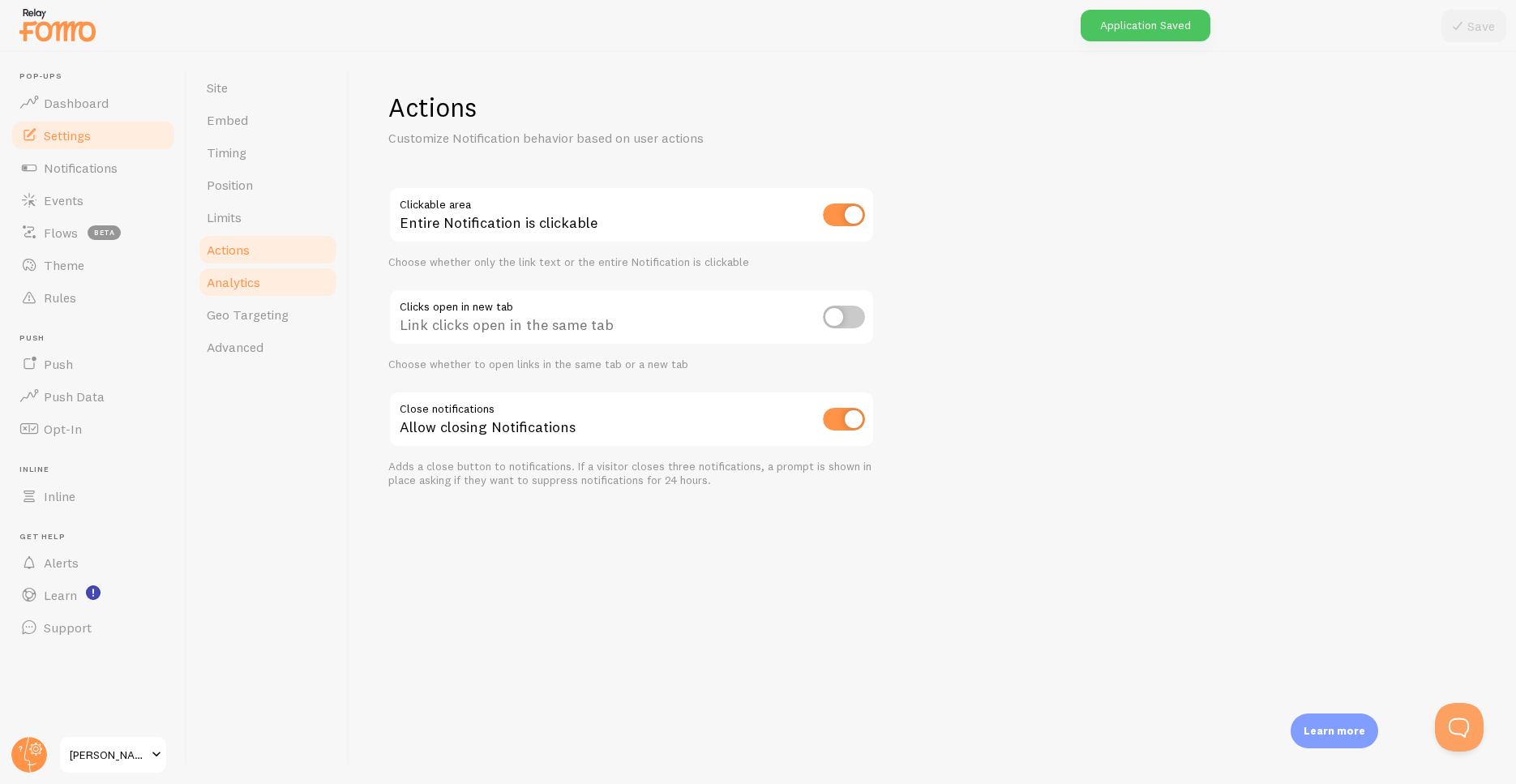
click at [279, 287] on link "Analytics" at bounding box center [268, 282] width 142 height 32
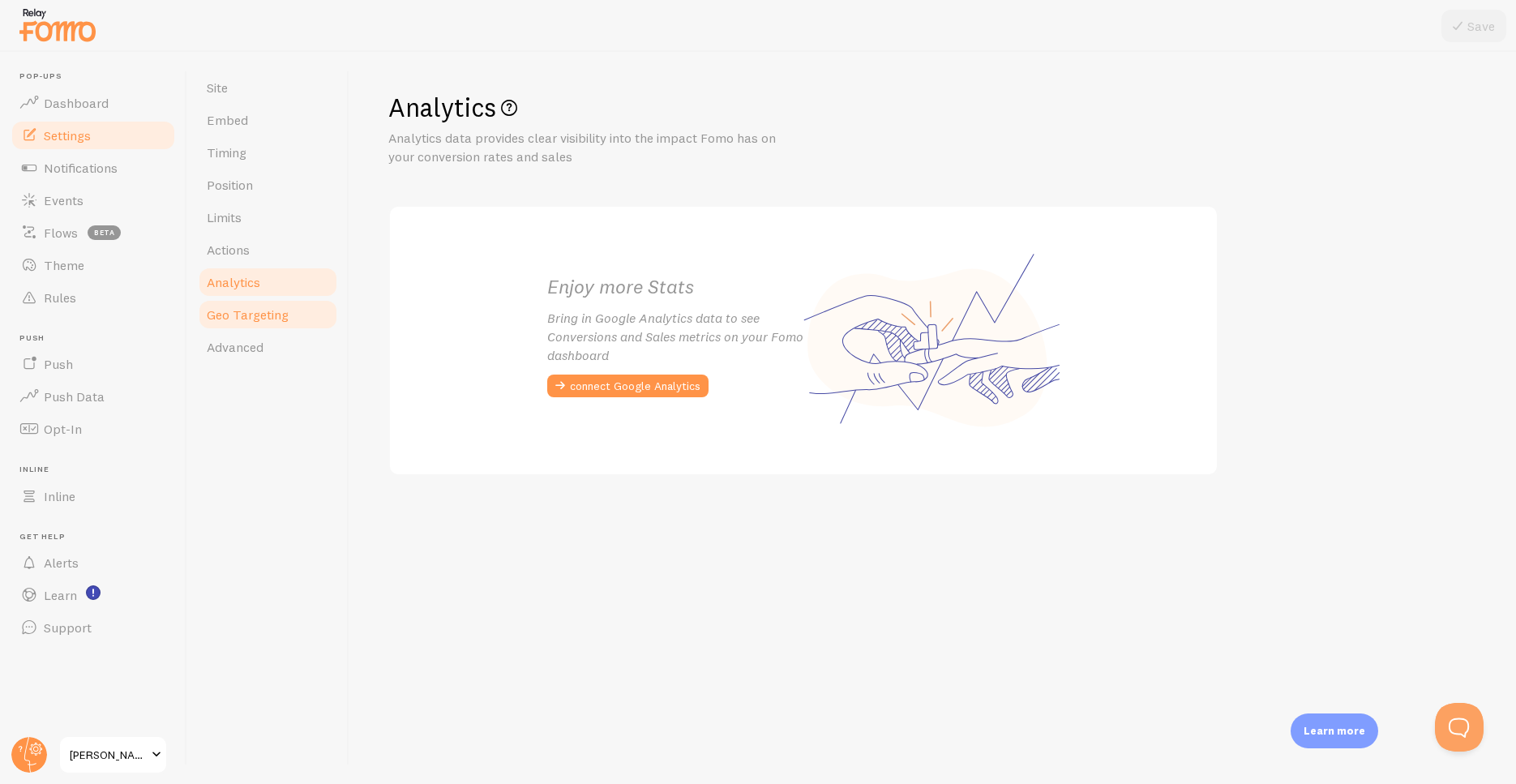
click at [279, 310] on span "Geo Targeting" at bounding box center [247, 314] width 82 height 16
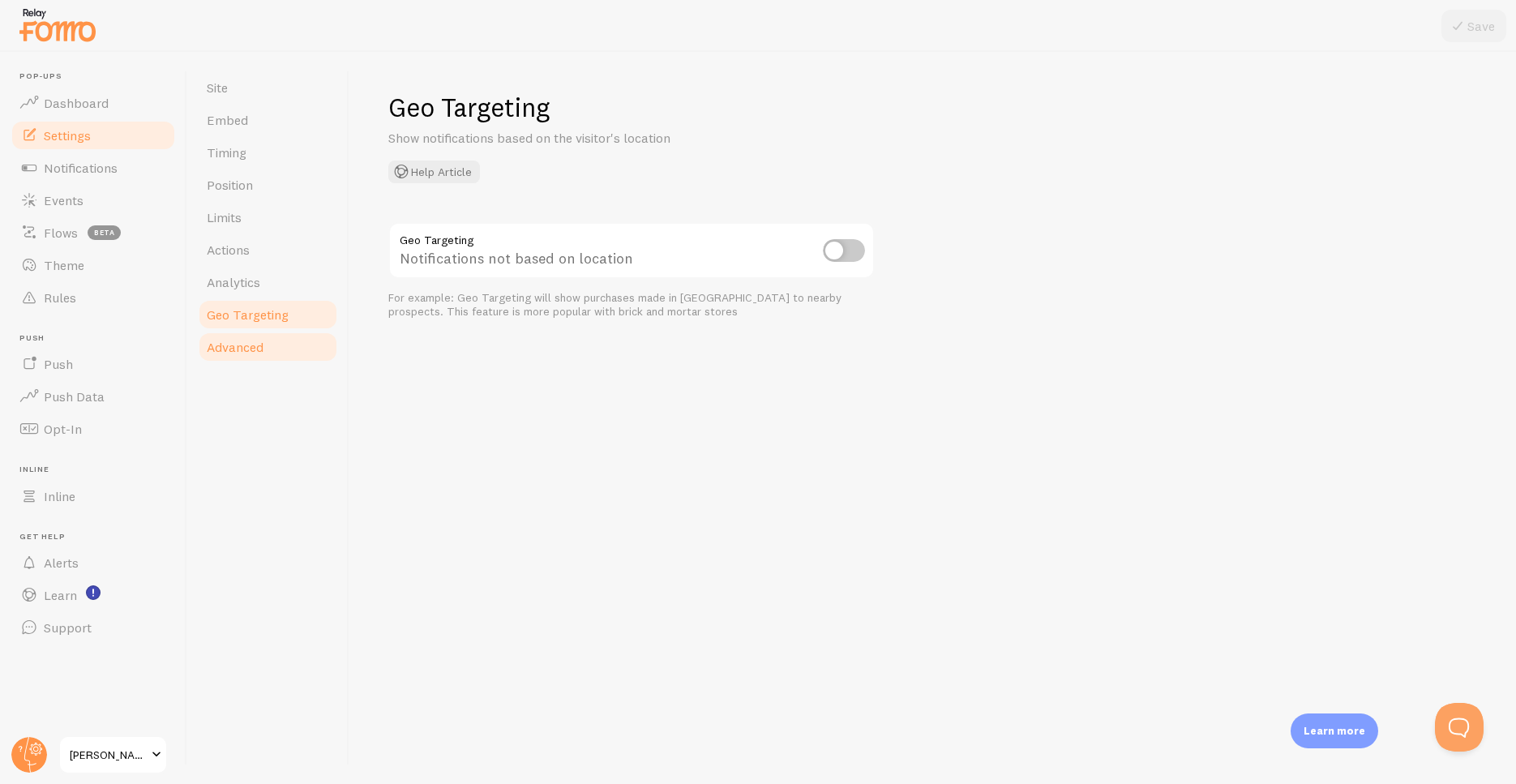
click at [279, 339] on link "Advanced" at bounding box center [268, 347] width 142 height 32
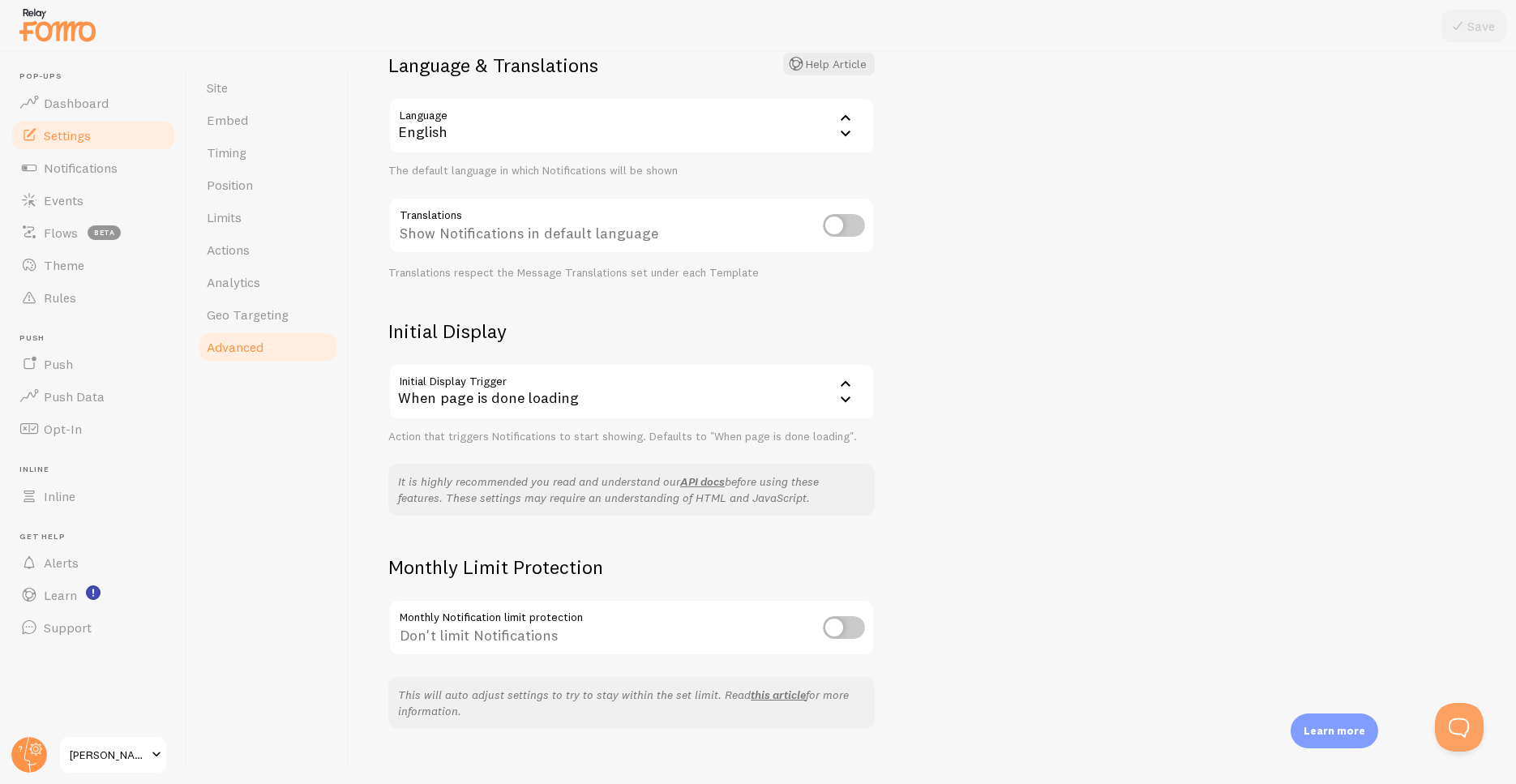
scroll to position [156, 0]
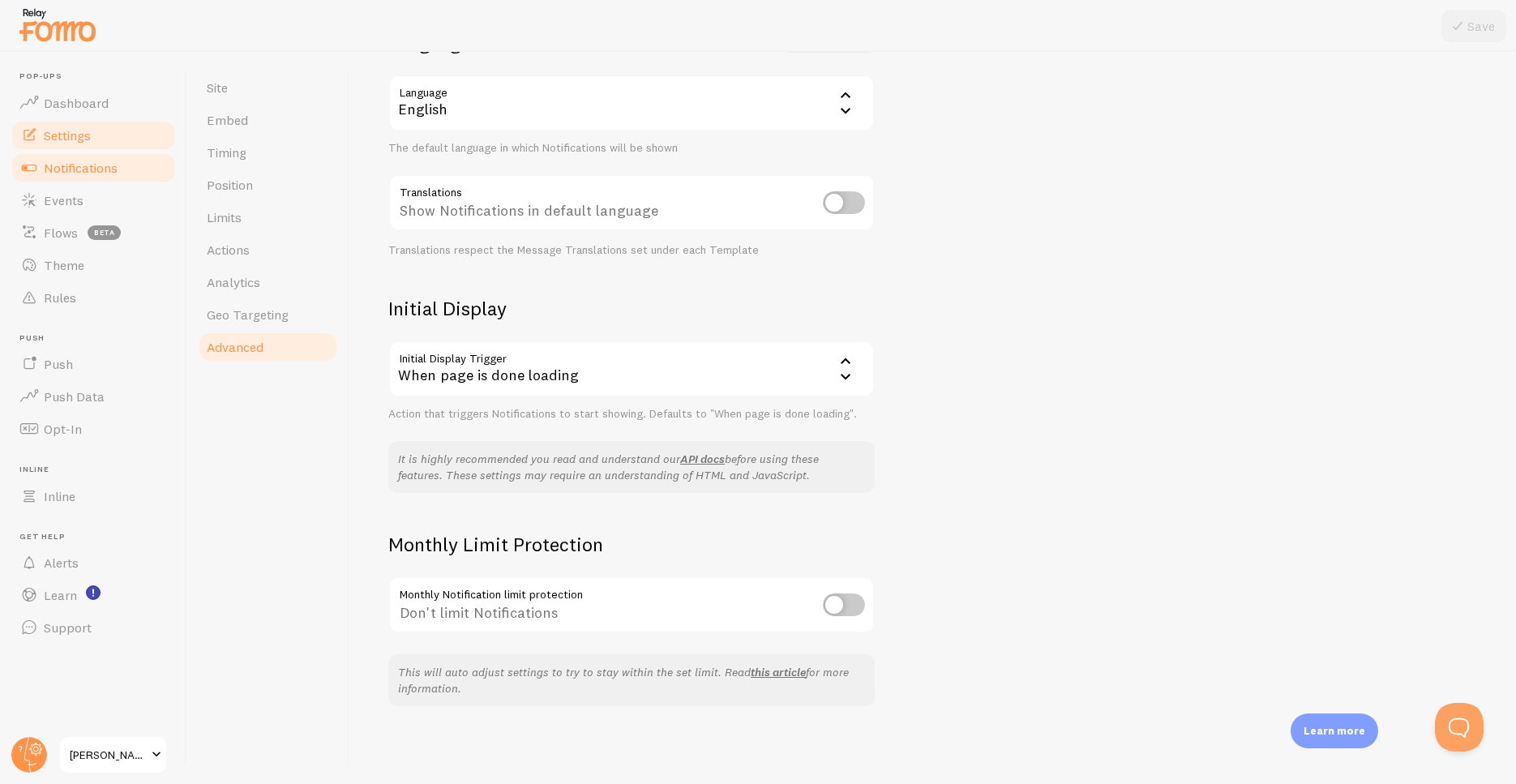
click at [85, 161] on span "Notifications" at bounding box center [81, 167] width 73 height 16
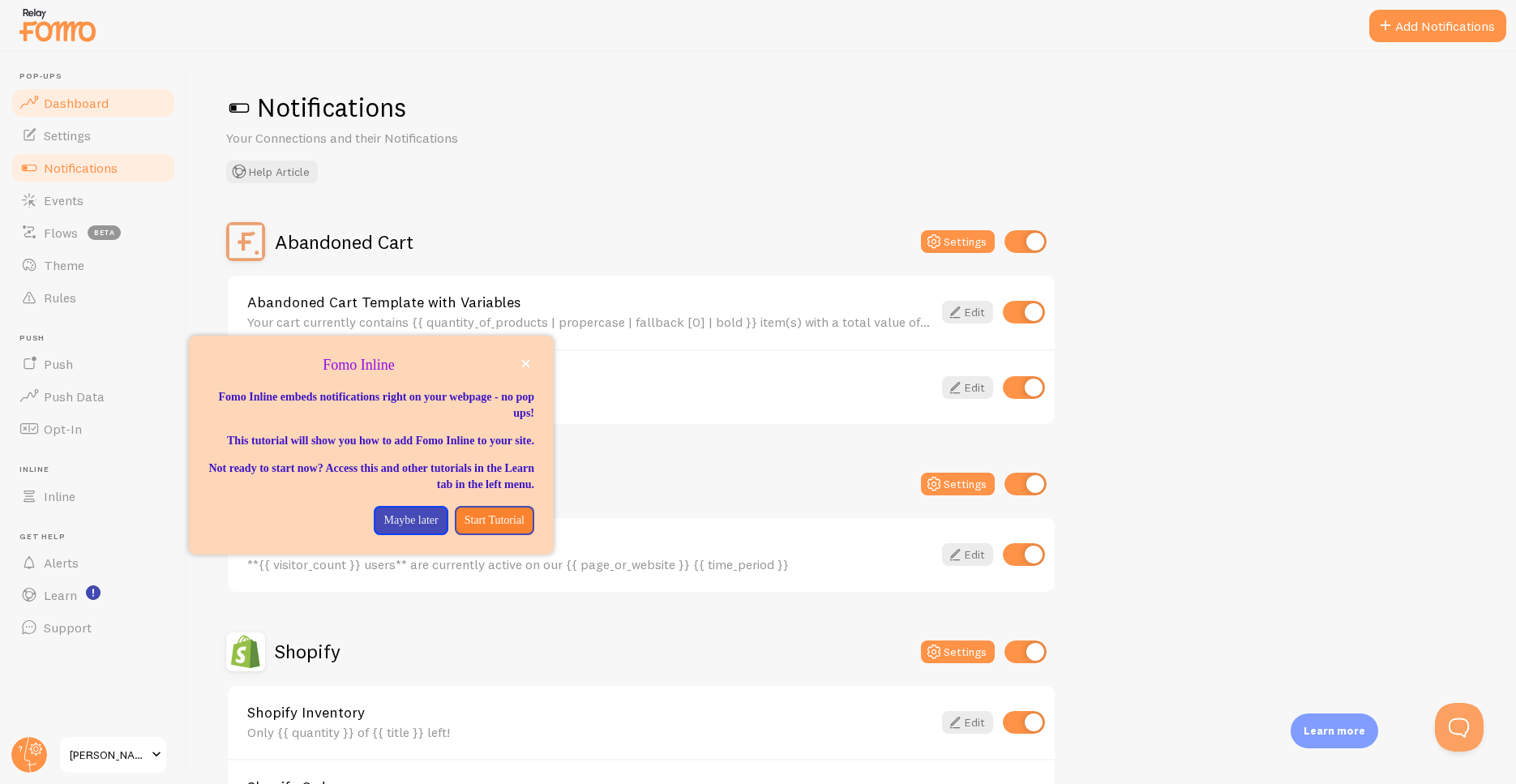
click at [93, 107] on span "Dashboard" at bounding box center [76, 102] width 65 height 16
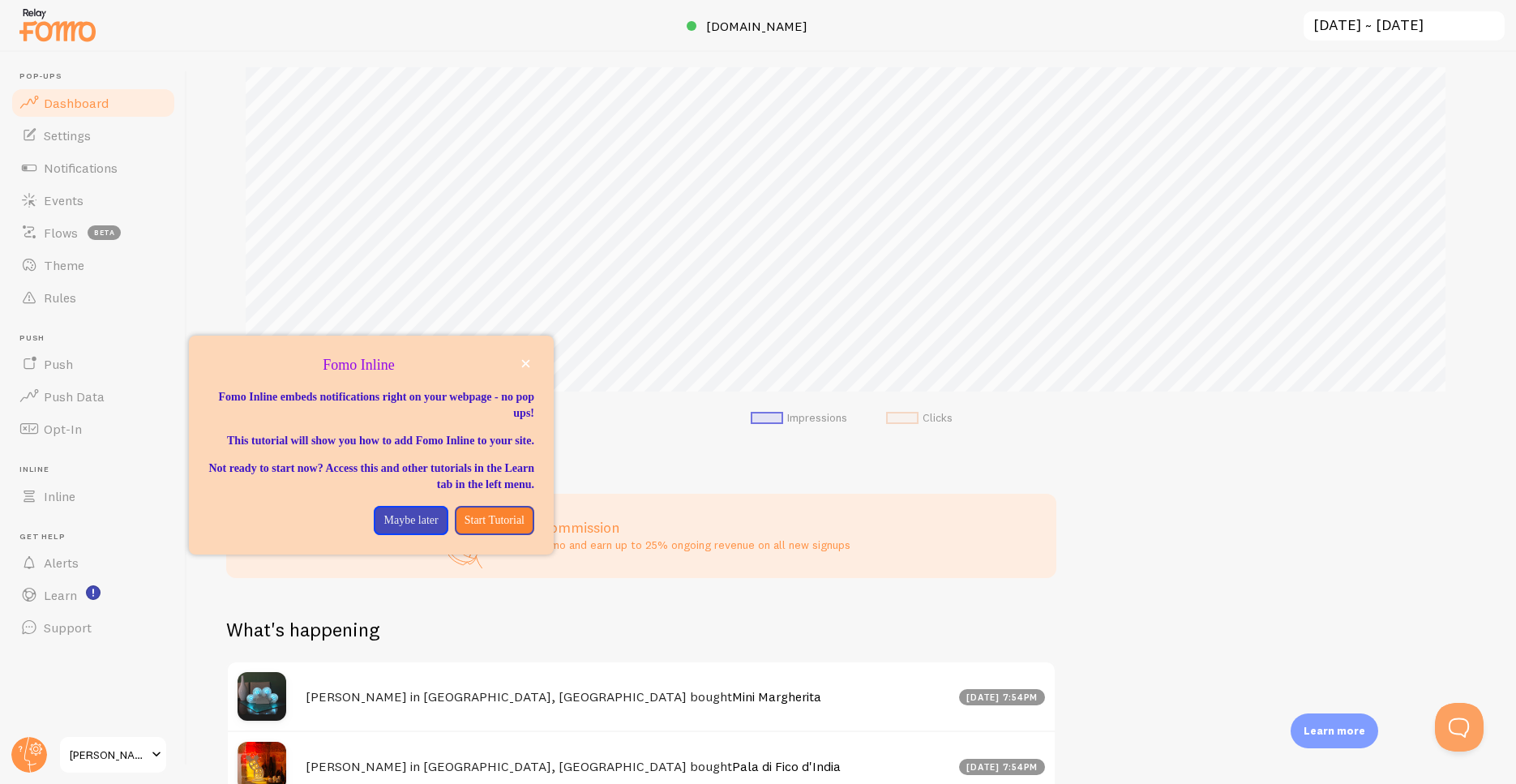
scroll to position [239, 0]
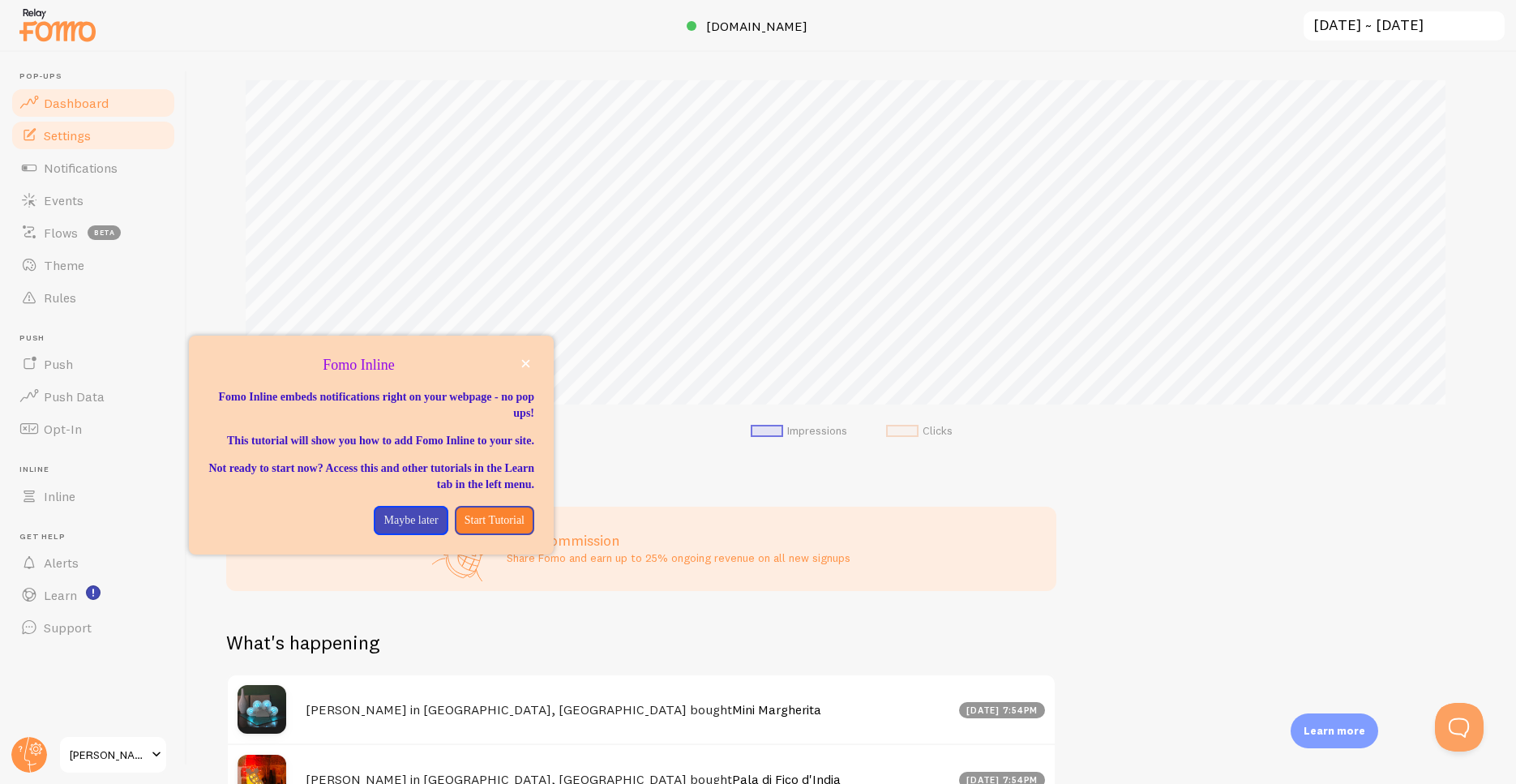
click at [112, 130] on link "Settings" at bounding box center [93, 135] width 167 height 32
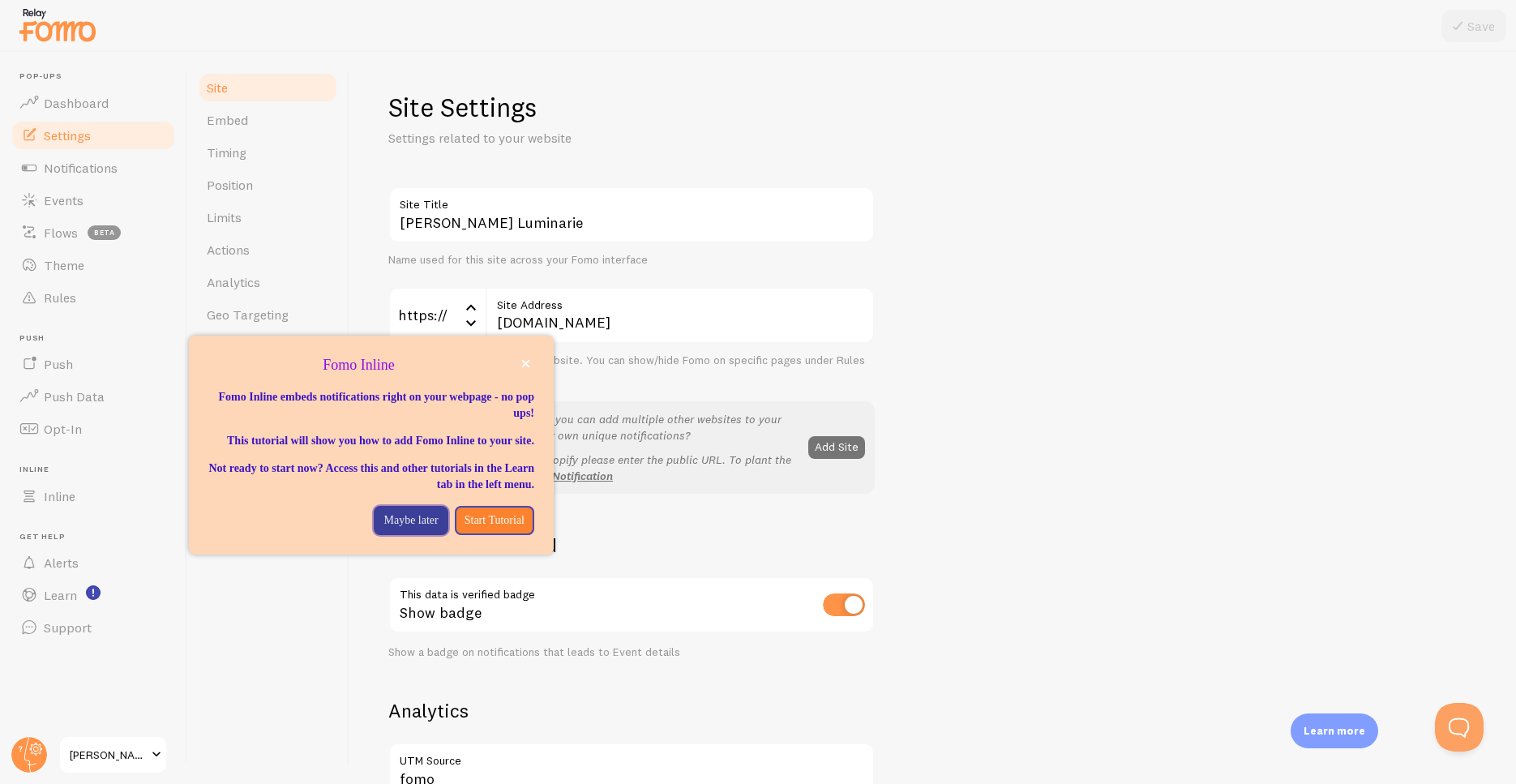
click at [392, 528] on p "Maybe later" at bounding box center [411, 520] width 55 height 16
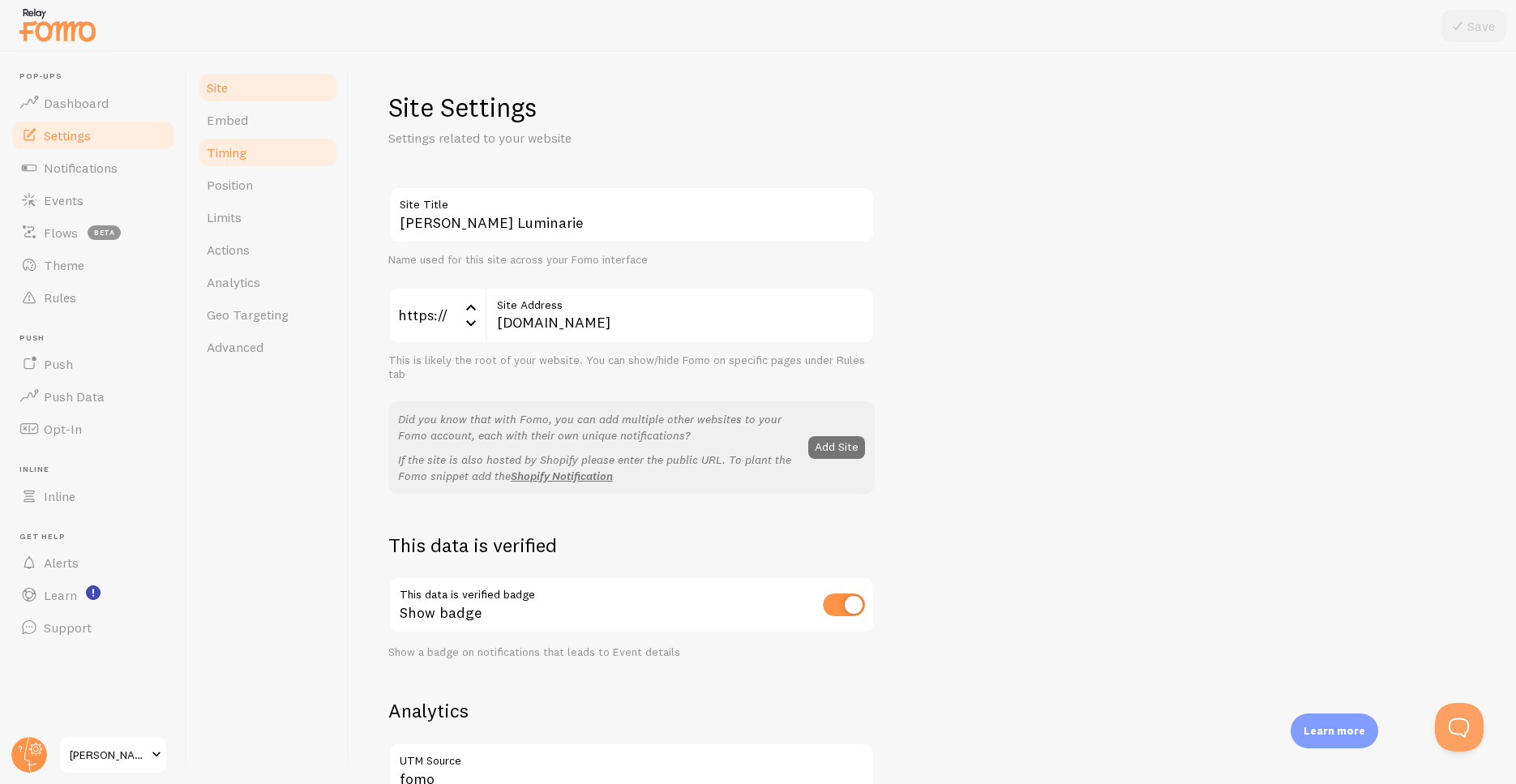
click at [252, 157] on link "Timing" at bounding box center [268, 152] width 142 height 32
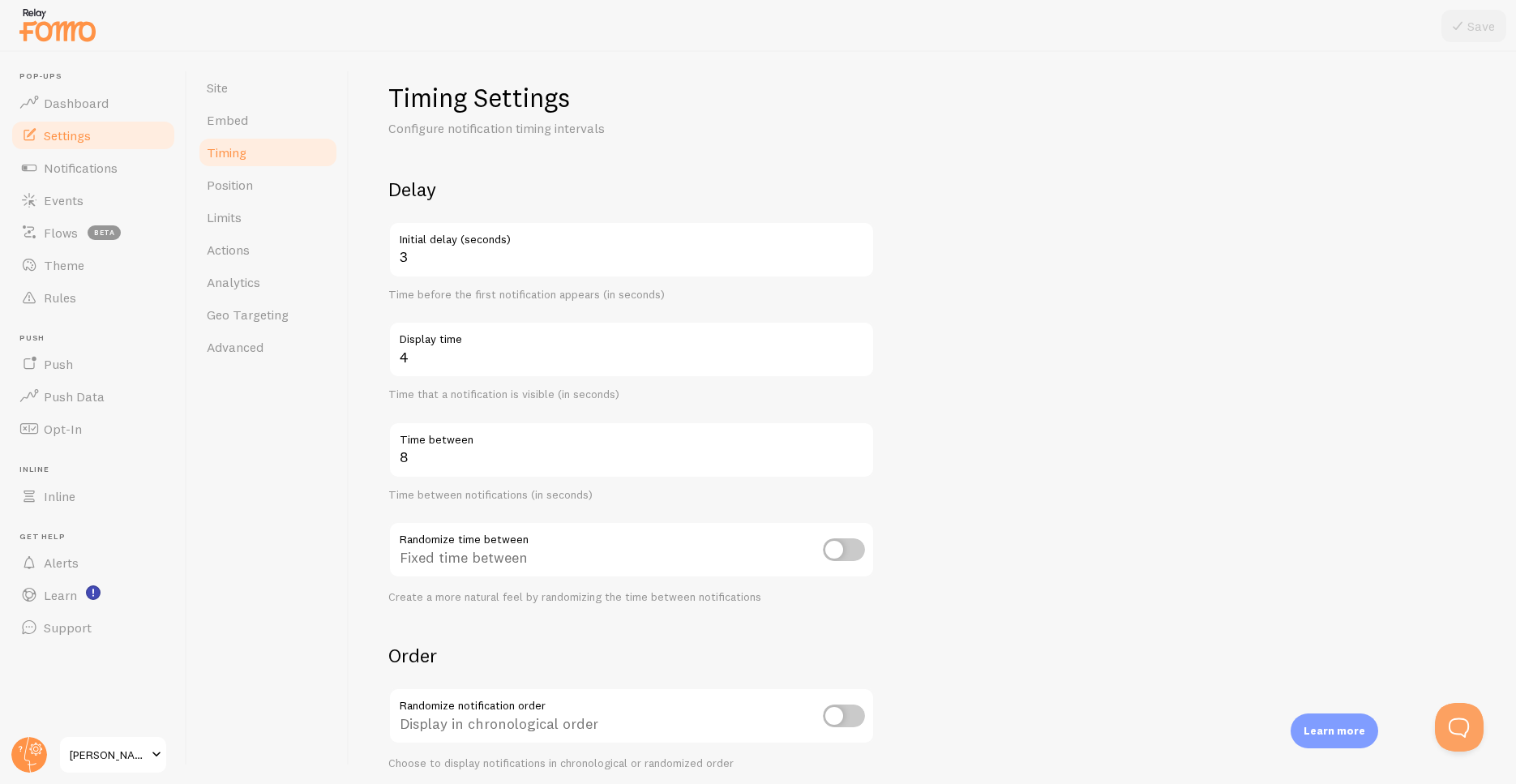
scroll to position [17, 0]
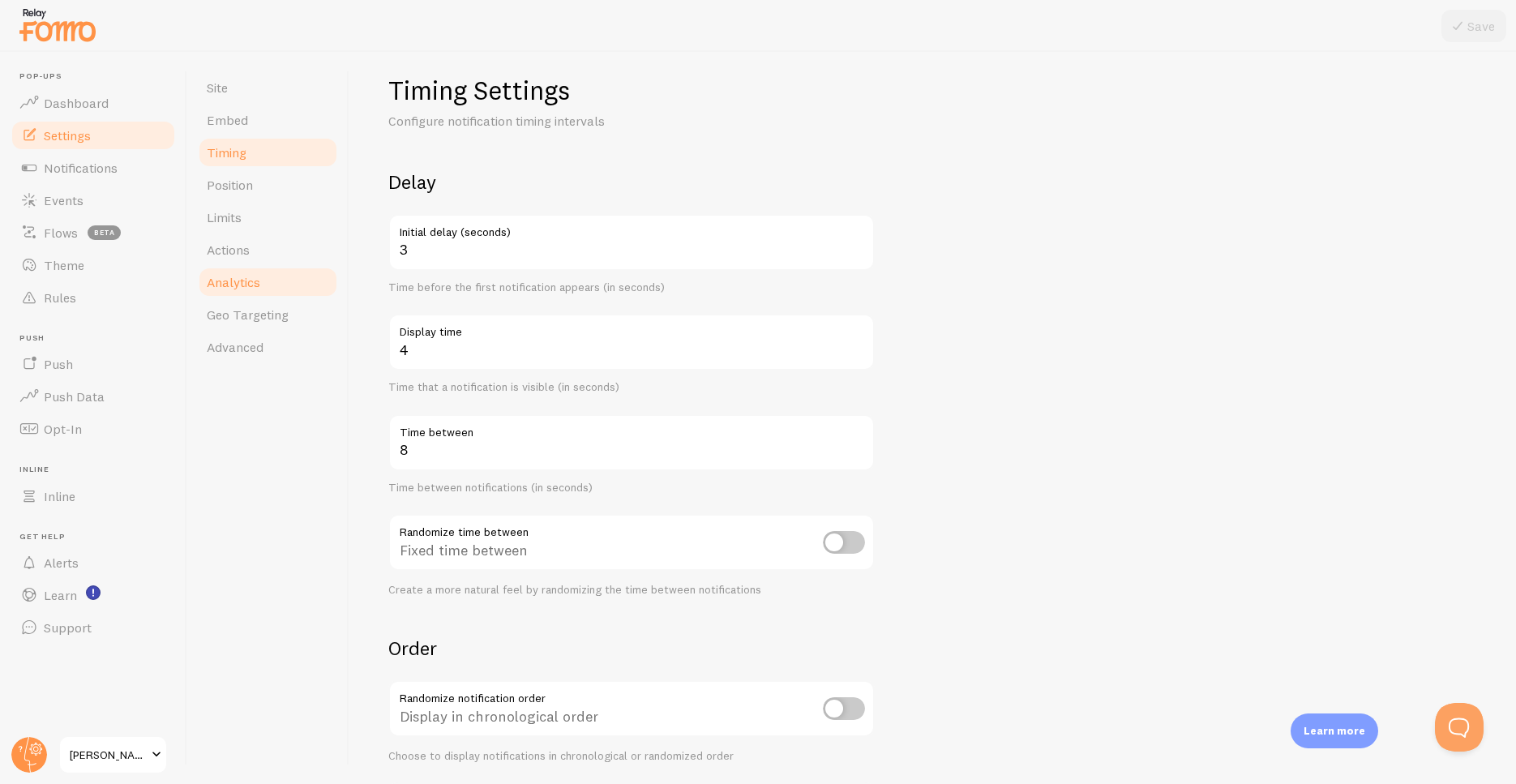
click at [251, 278] on span "Analytics" at bounding box center [233, 281] width 54 height 16
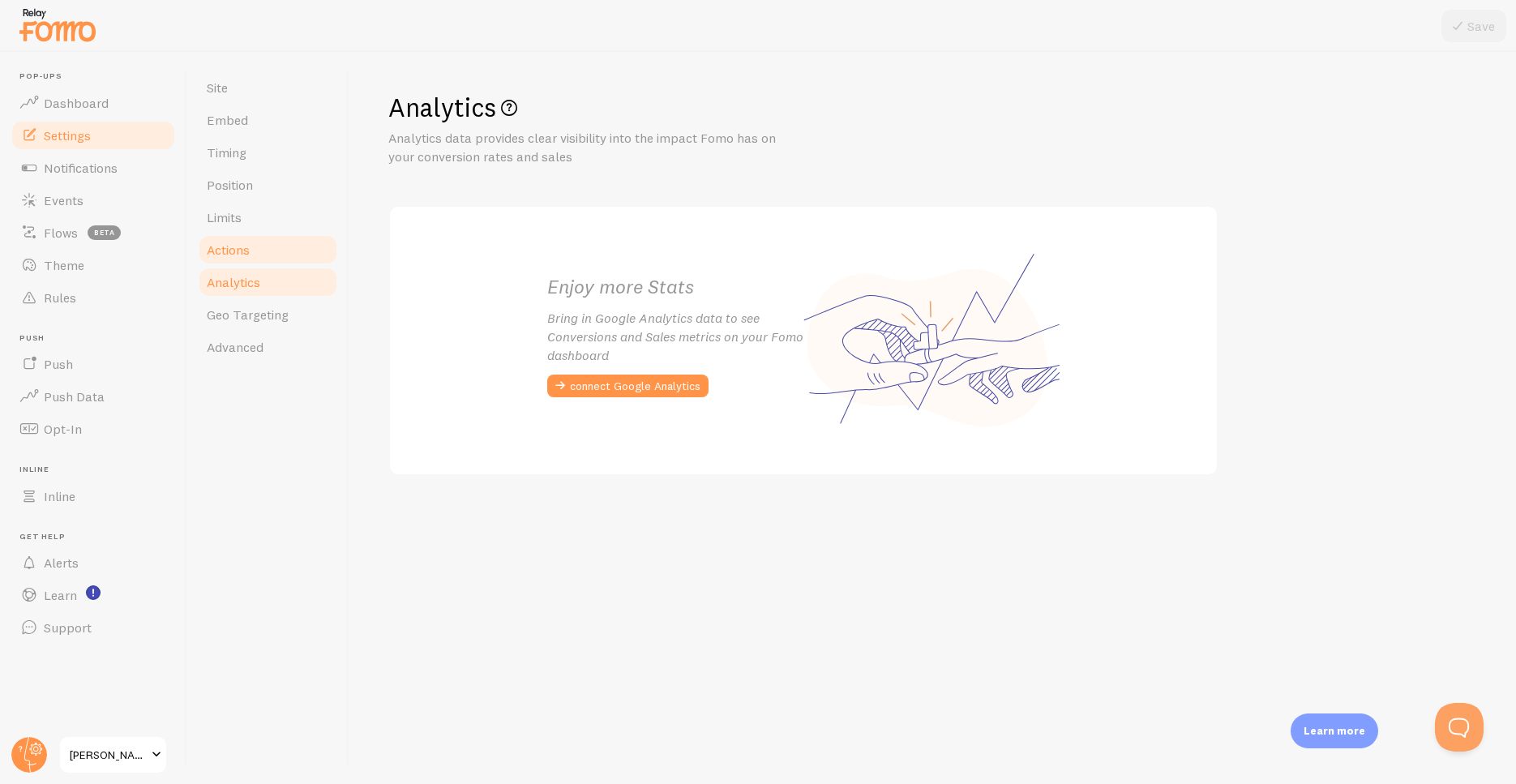
click at [267, 239] on link "Actions" at bounding box center [268, 249] width 142 height 32
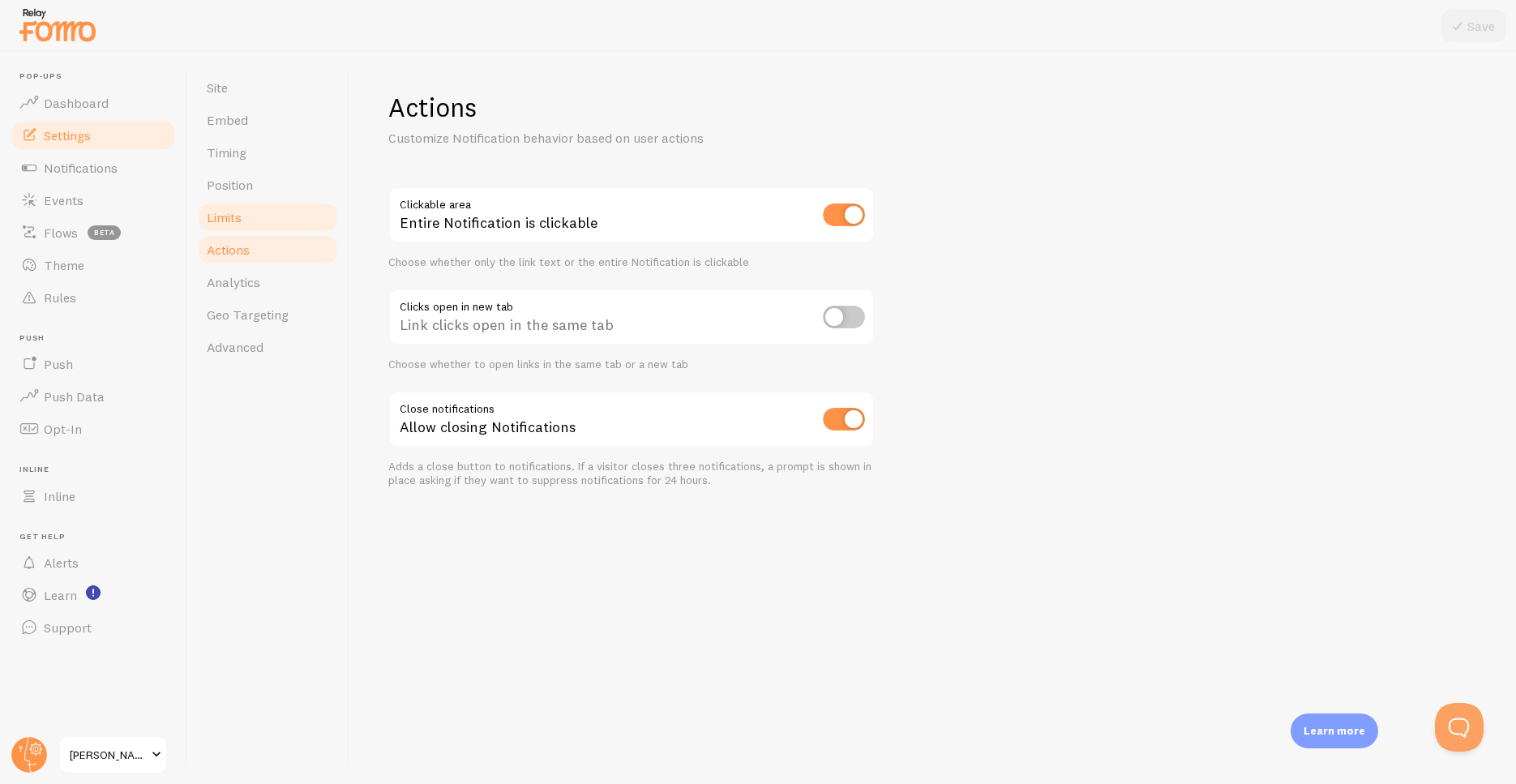
click at [249, 225] on link "Limits" at bounding box center [268, 217] width 142 height 32
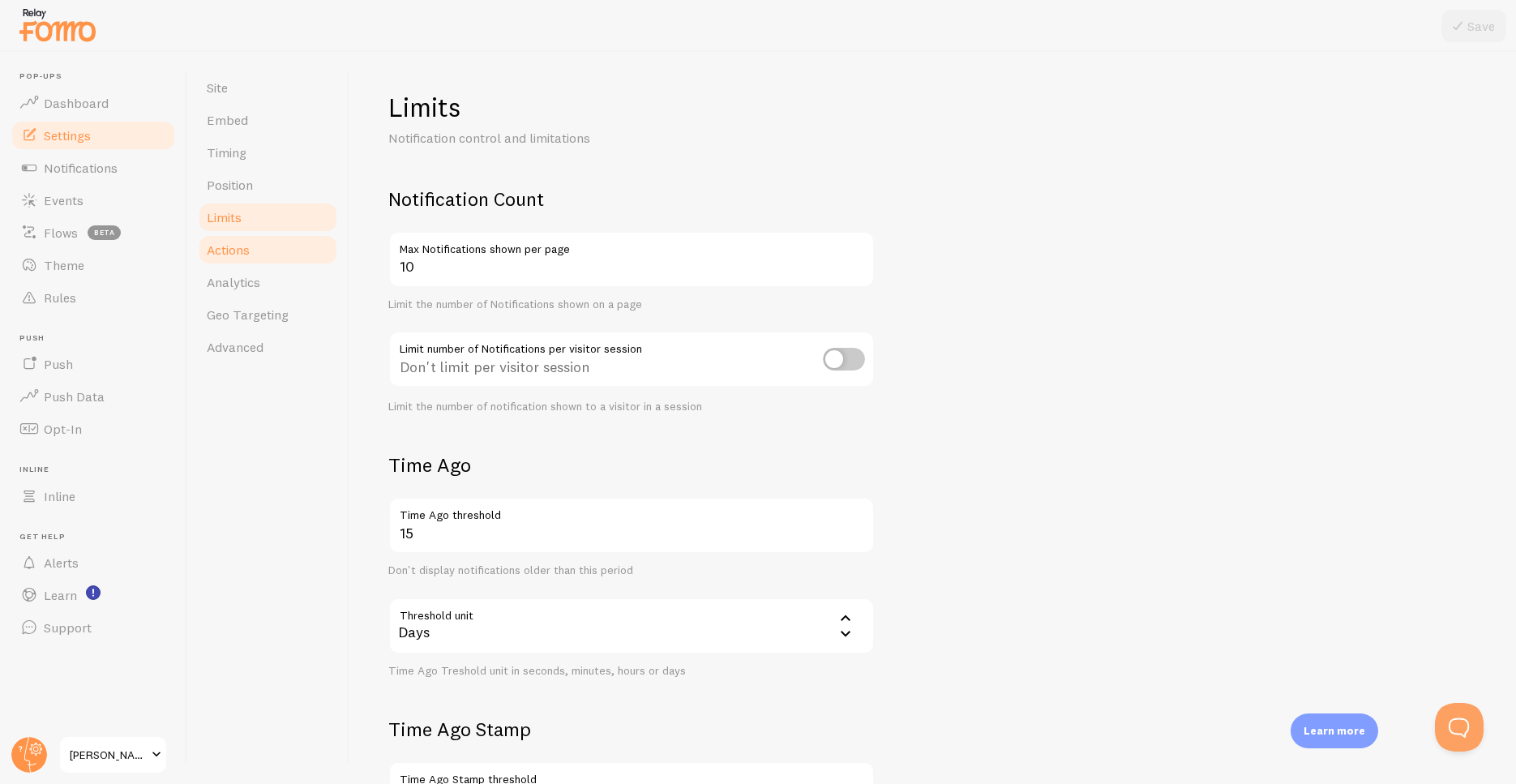
click at [256, 244] on link "Actions" at bounding box center [268, 249] width 142 height 32
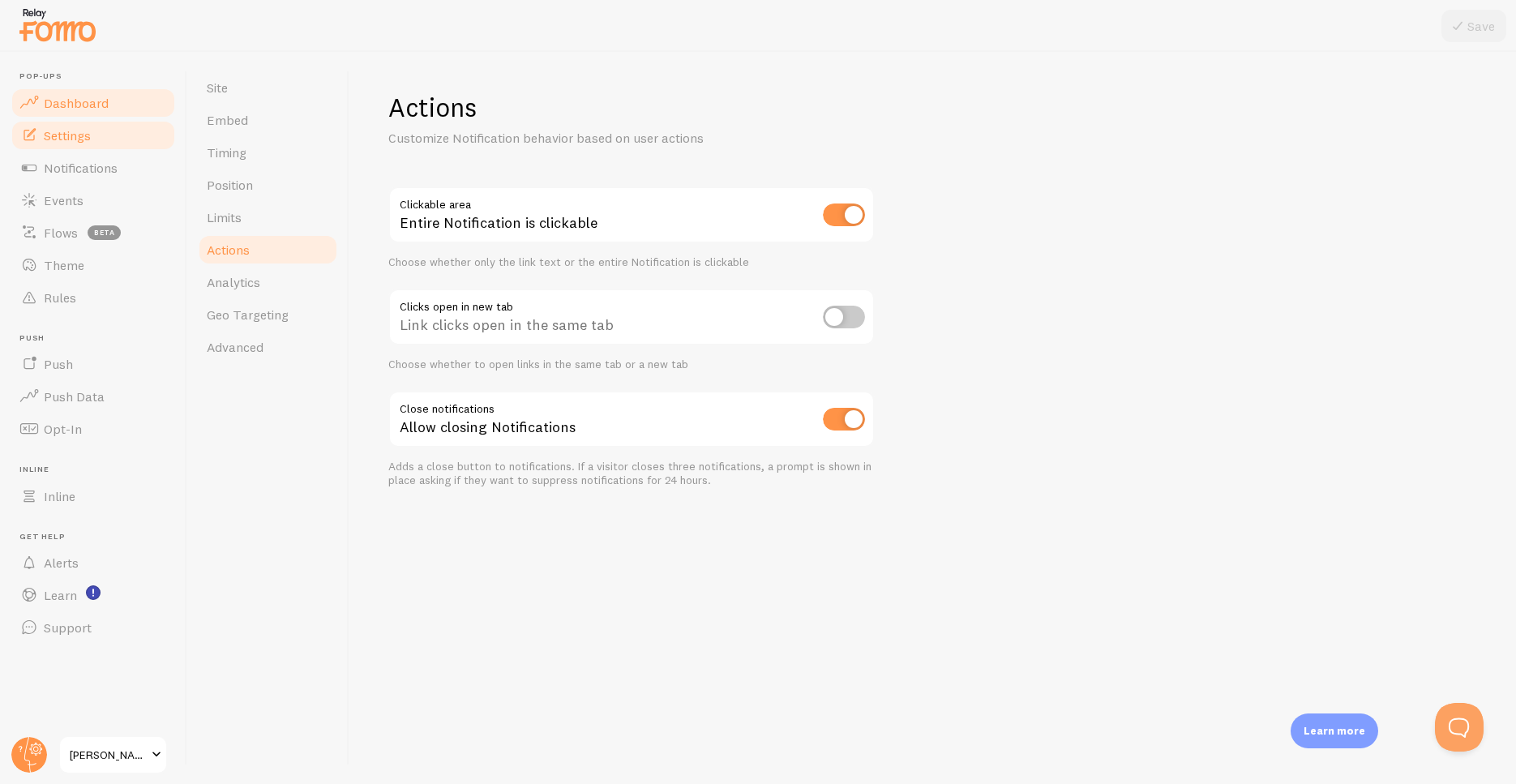
click at [81, 110] on span "Dashboard" at bounding box center [76, 102] width 65 height 16
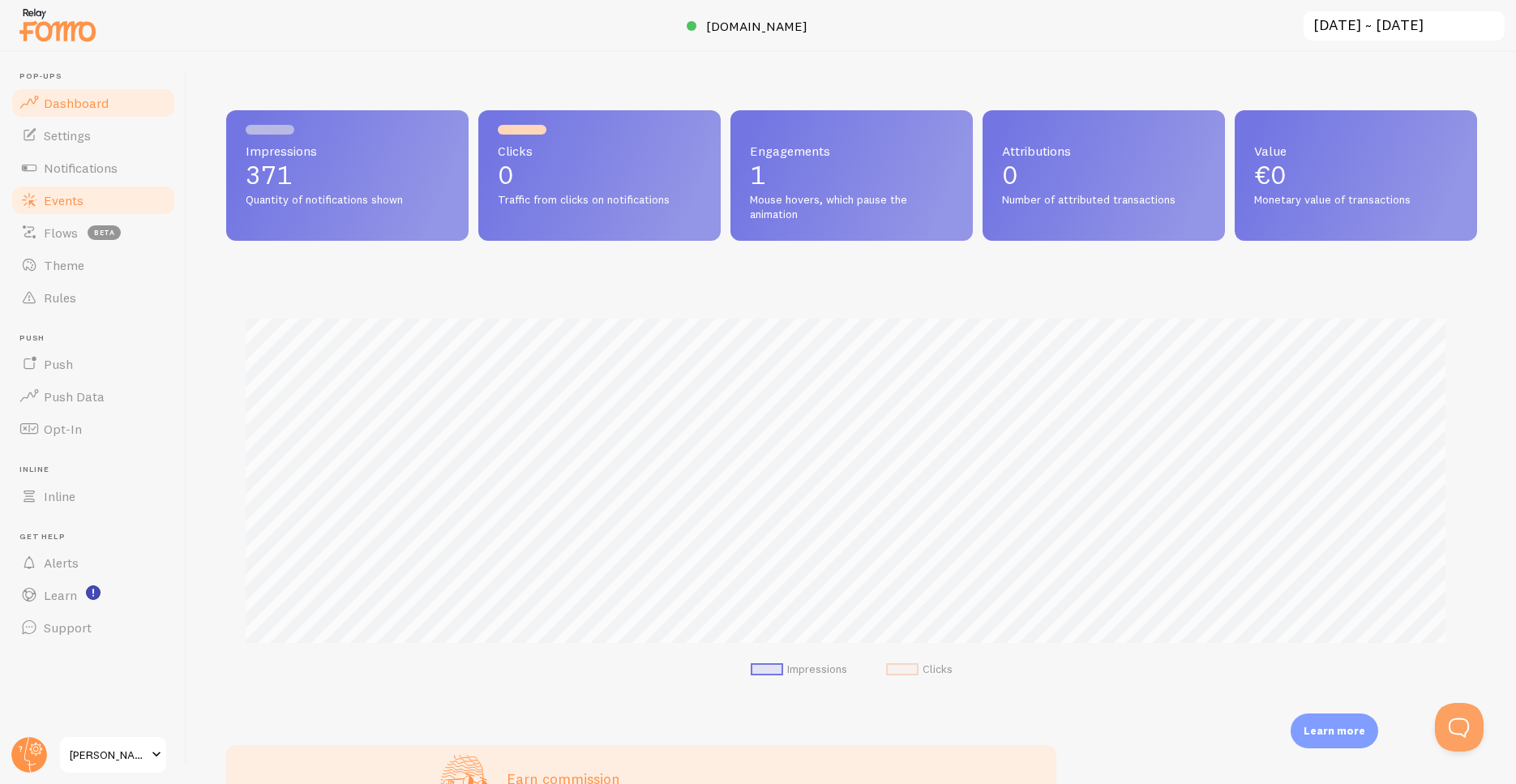
click at [49, 205] on span "Events" at bounding box center [64, 199] width 39 height 16
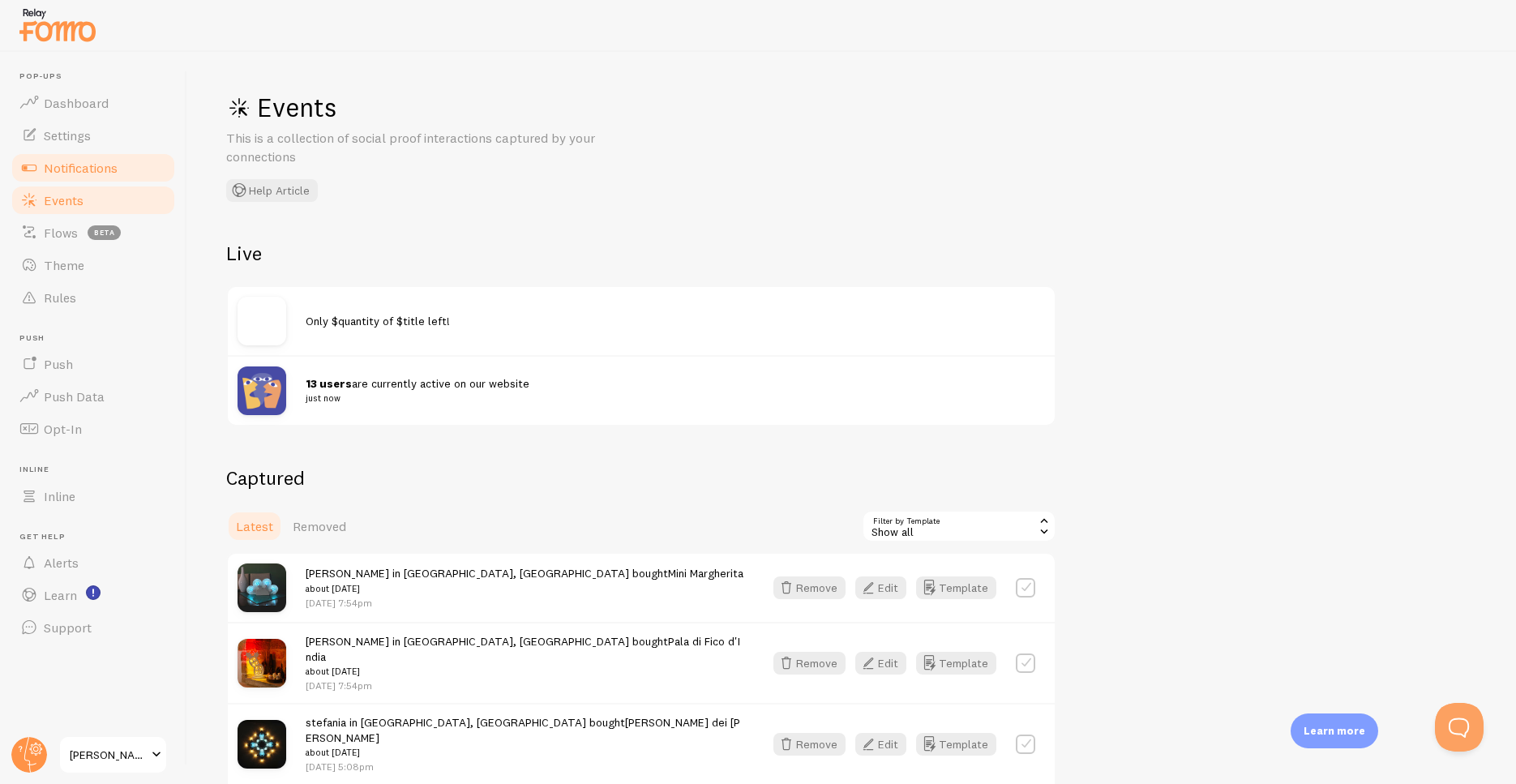
click at [73, 175] on span "Notifications" at bounding box center [81, 167] width 73 height 16
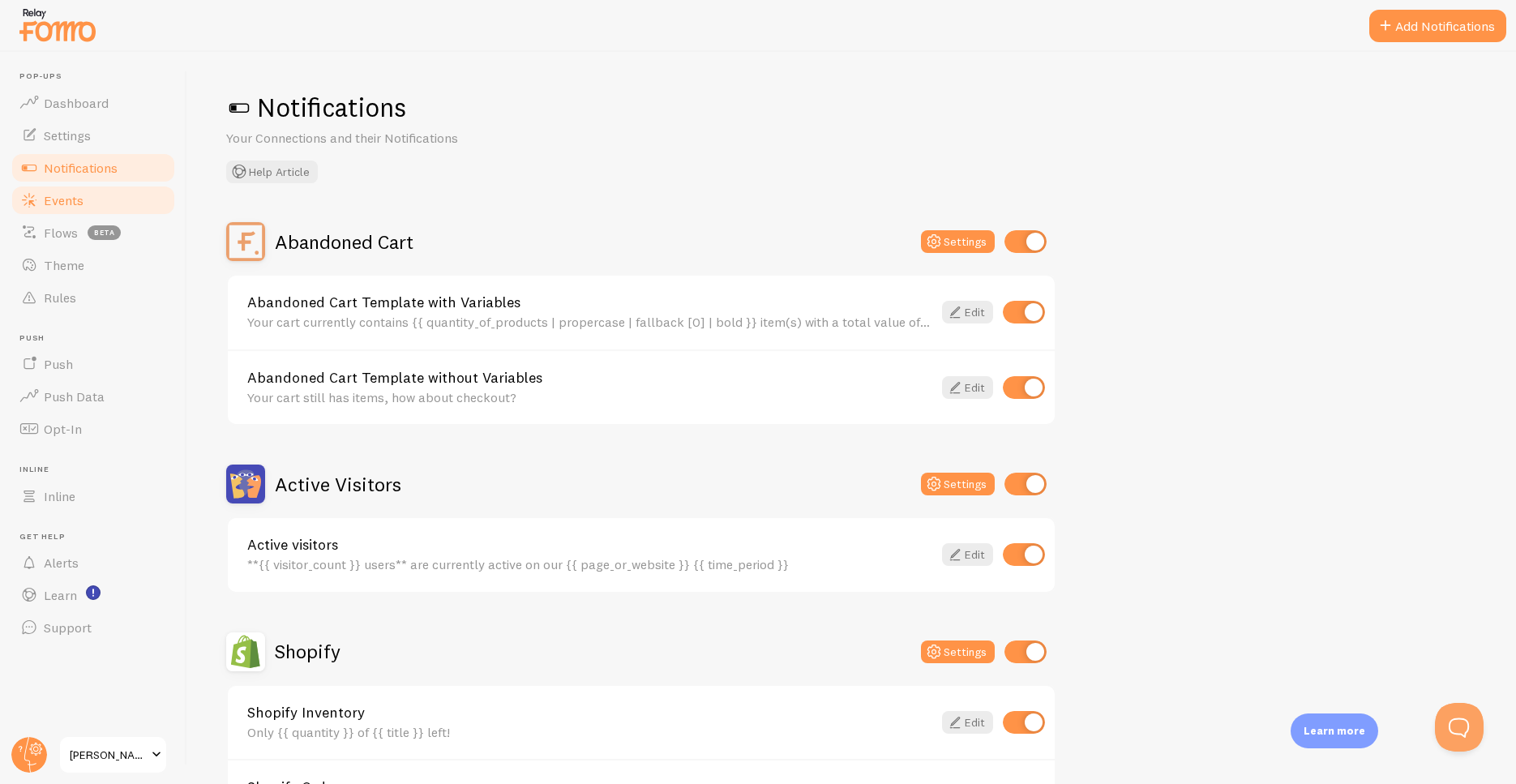
click at [91, 196] on link "Events" at bounding box center [93, 200] width 167 height 32
